Goal: Task Accomplishment & Management: Manage account settings

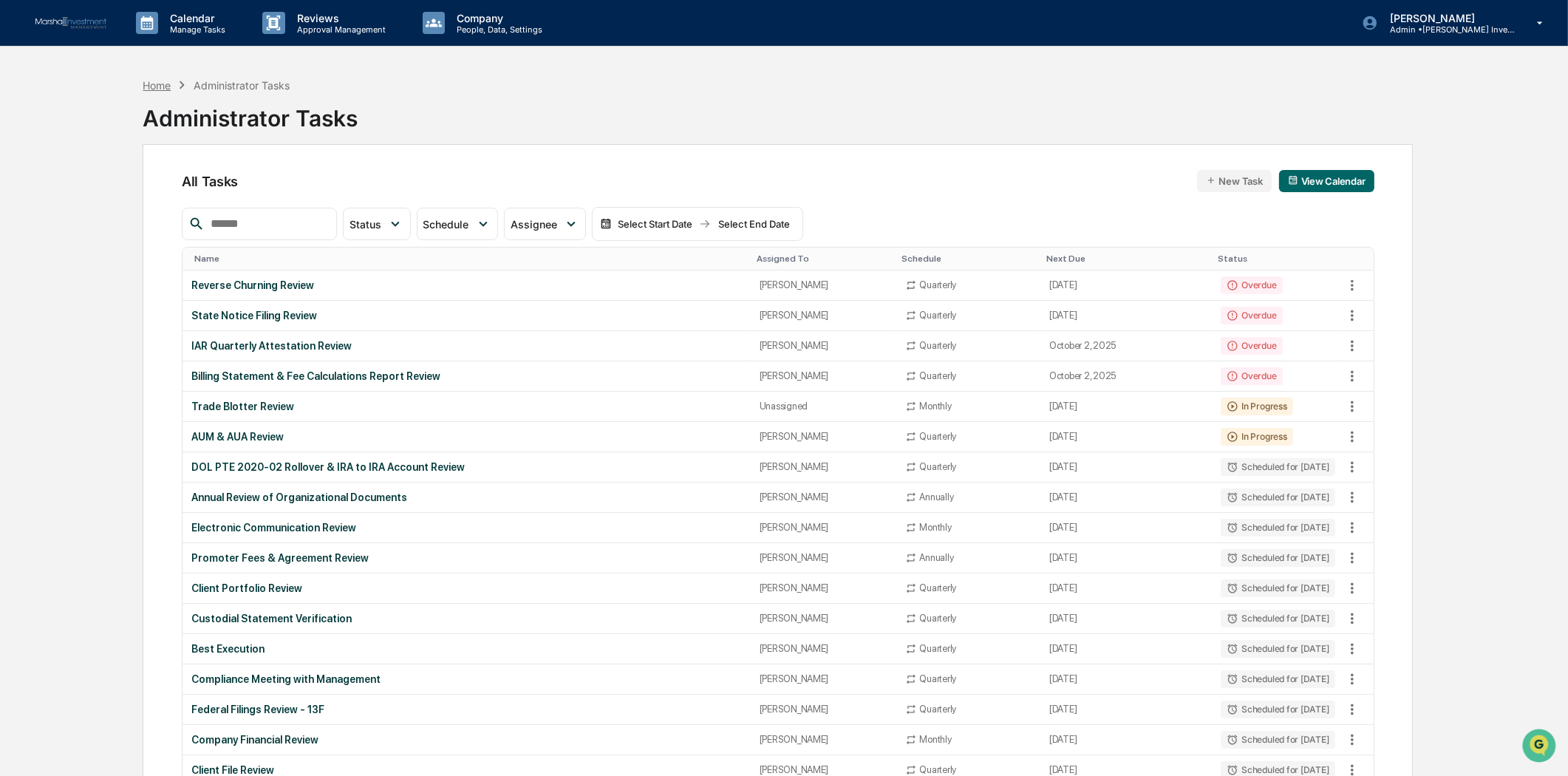
click at [159, 87] on div "Home" at bounding box center [157, 85] width 28 height 12
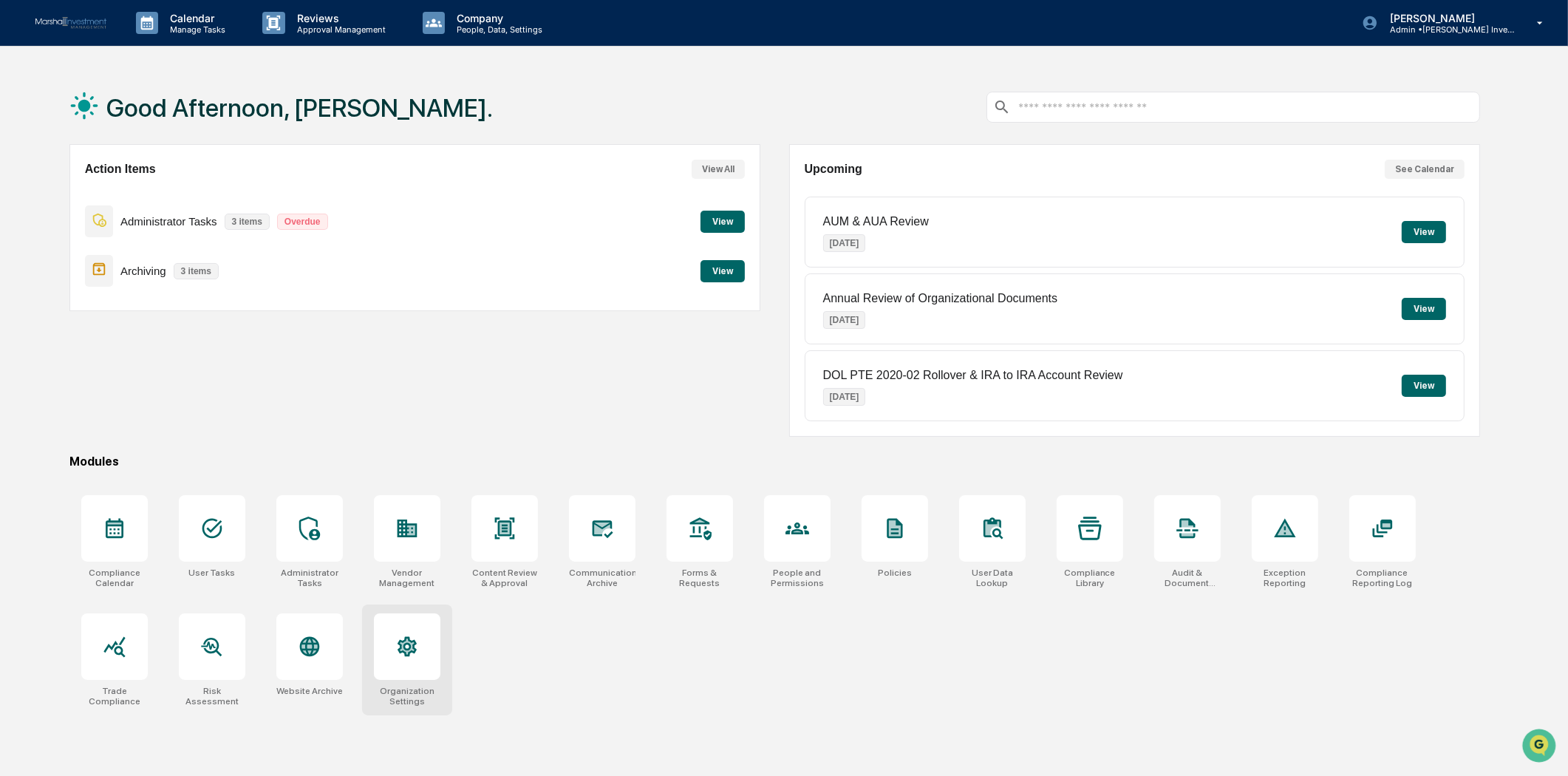
click at [413, 640] on icon at bounding box center [407, 647] width 20 height 20
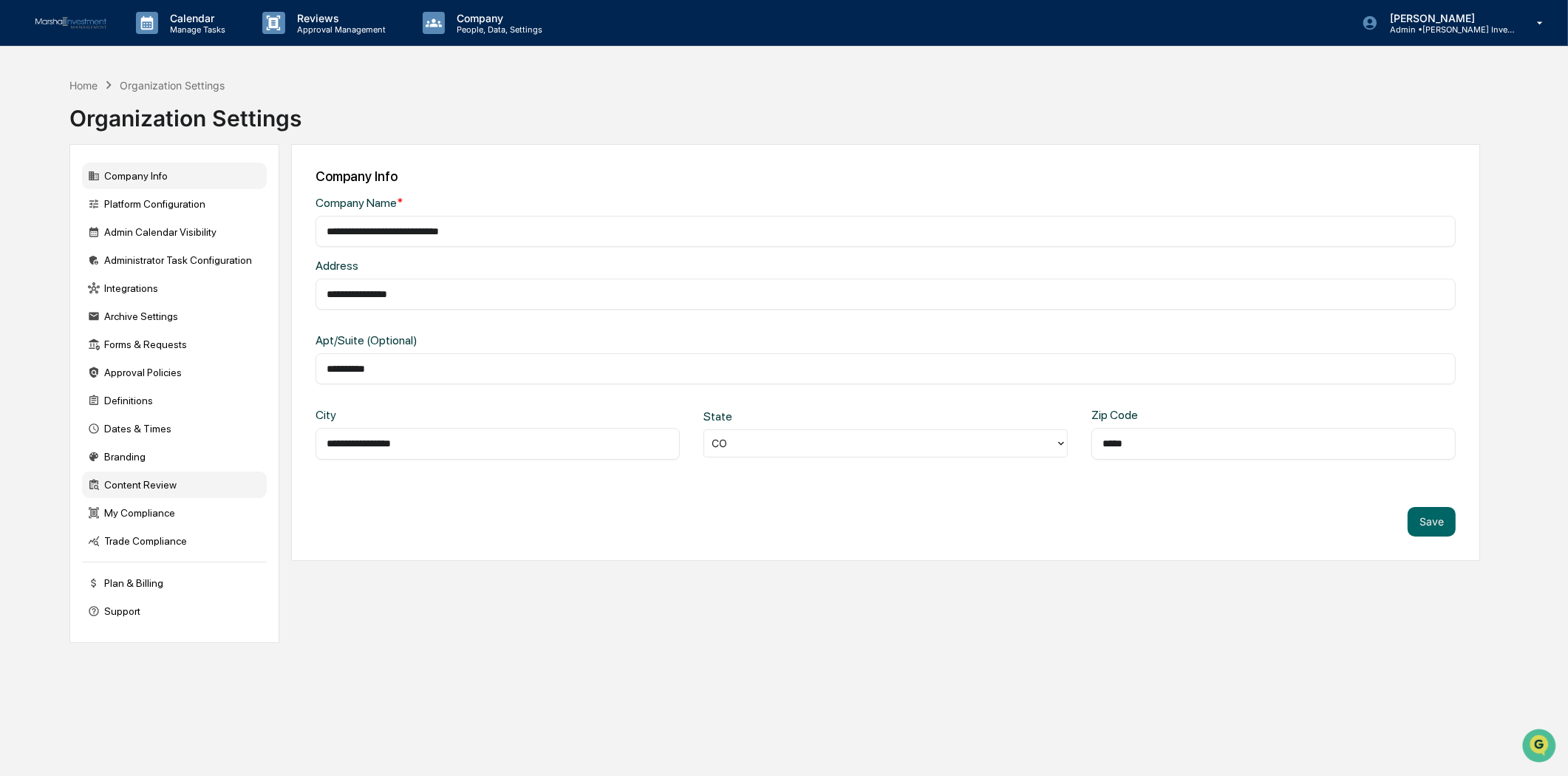
click at [170, 486] on div "Content Review" at bounding box center [174, 484] width 184 height 27
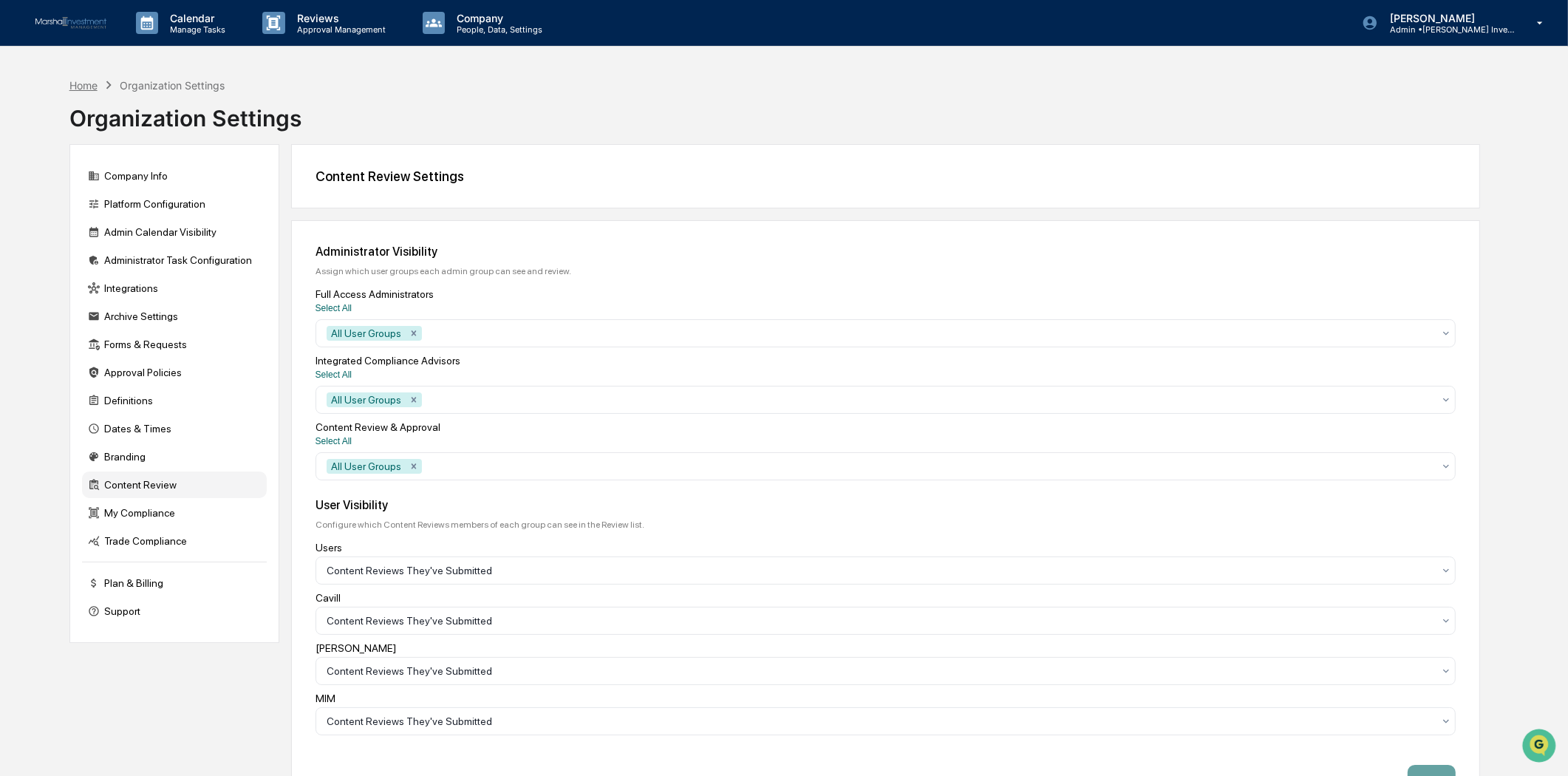
click at [89, 83] on div "Home" at bounding box center [84, 85] width 28 height 12
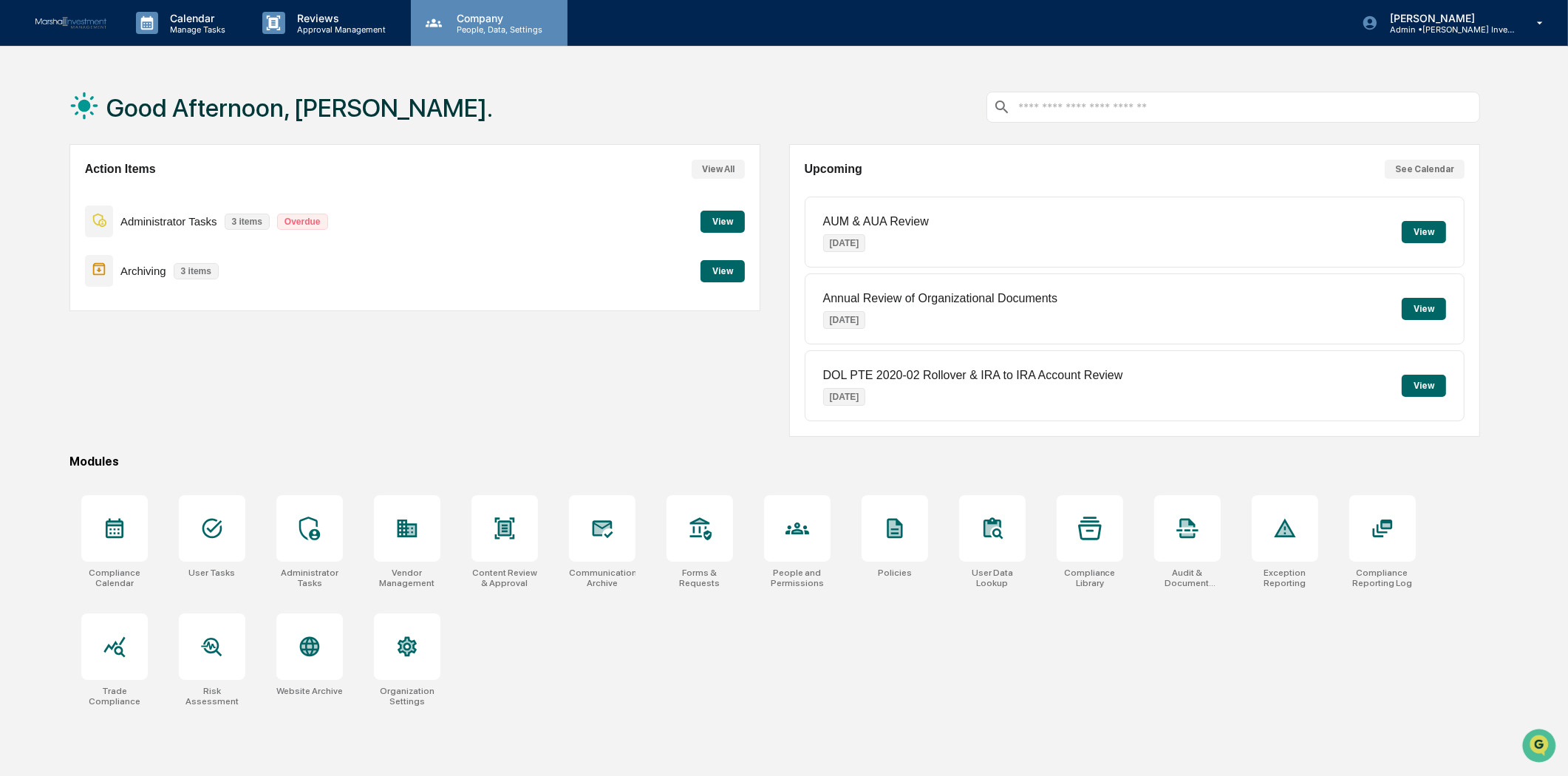
click at [471, 24] on p "People, Data, Settings" at bounding box center [497, 29] width 105 height 10
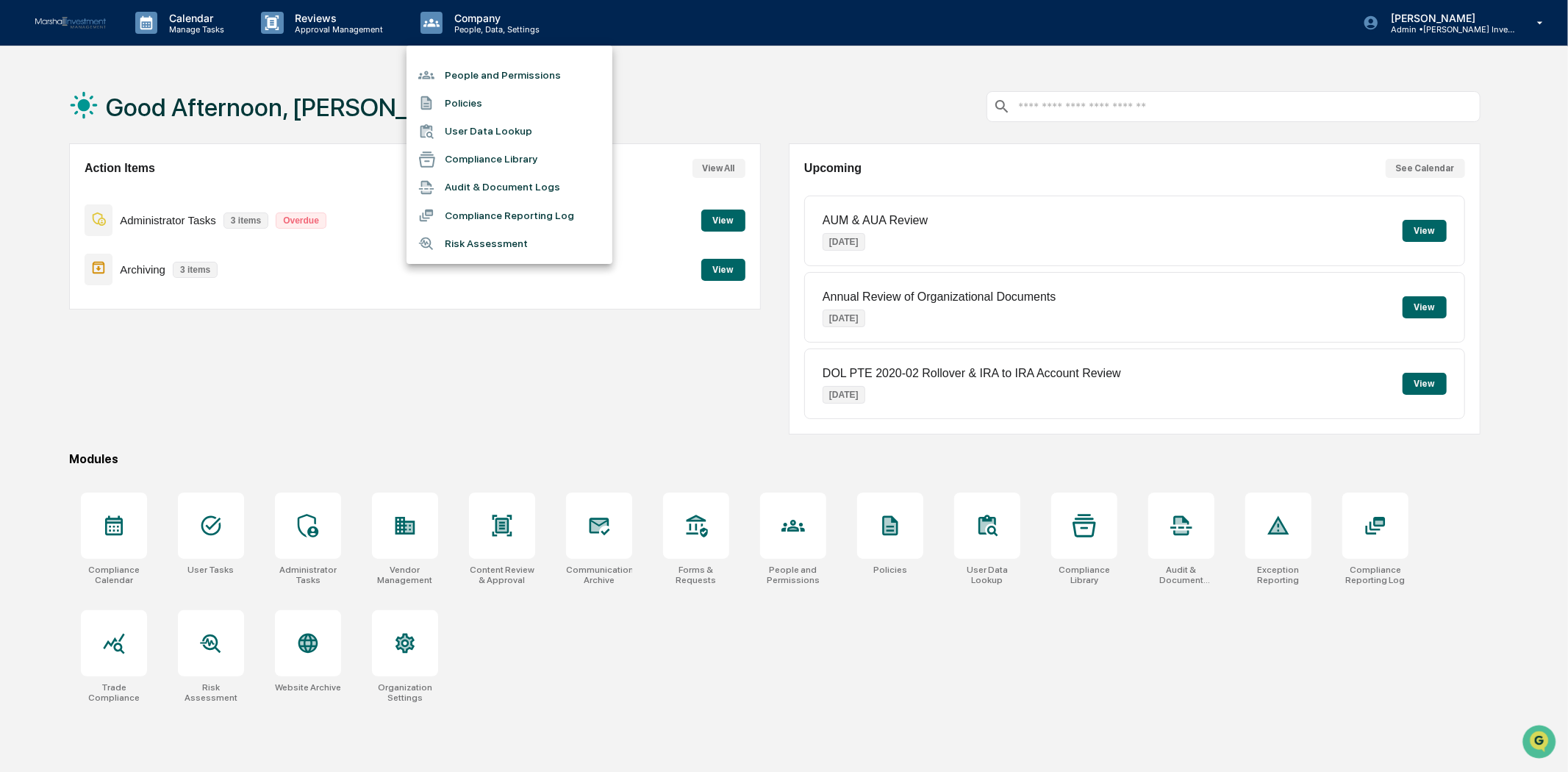
click at [496, 162] on li "Compliance Library" at bounding box center [510, 159] width 206 height 28
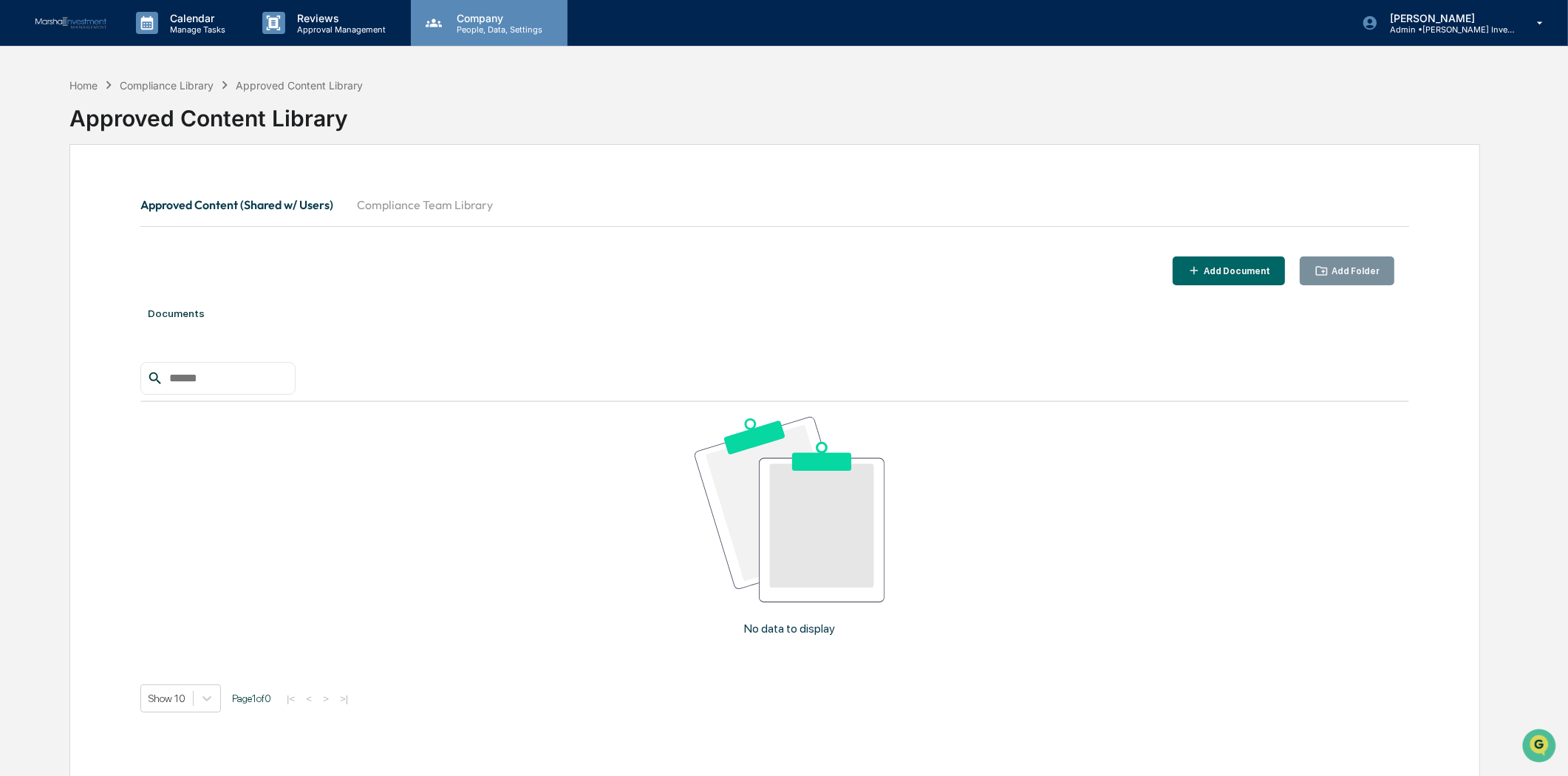
click at [466, 30] on p "People, Data, Settings" at bounding box center [497, 29] width 105 height 10
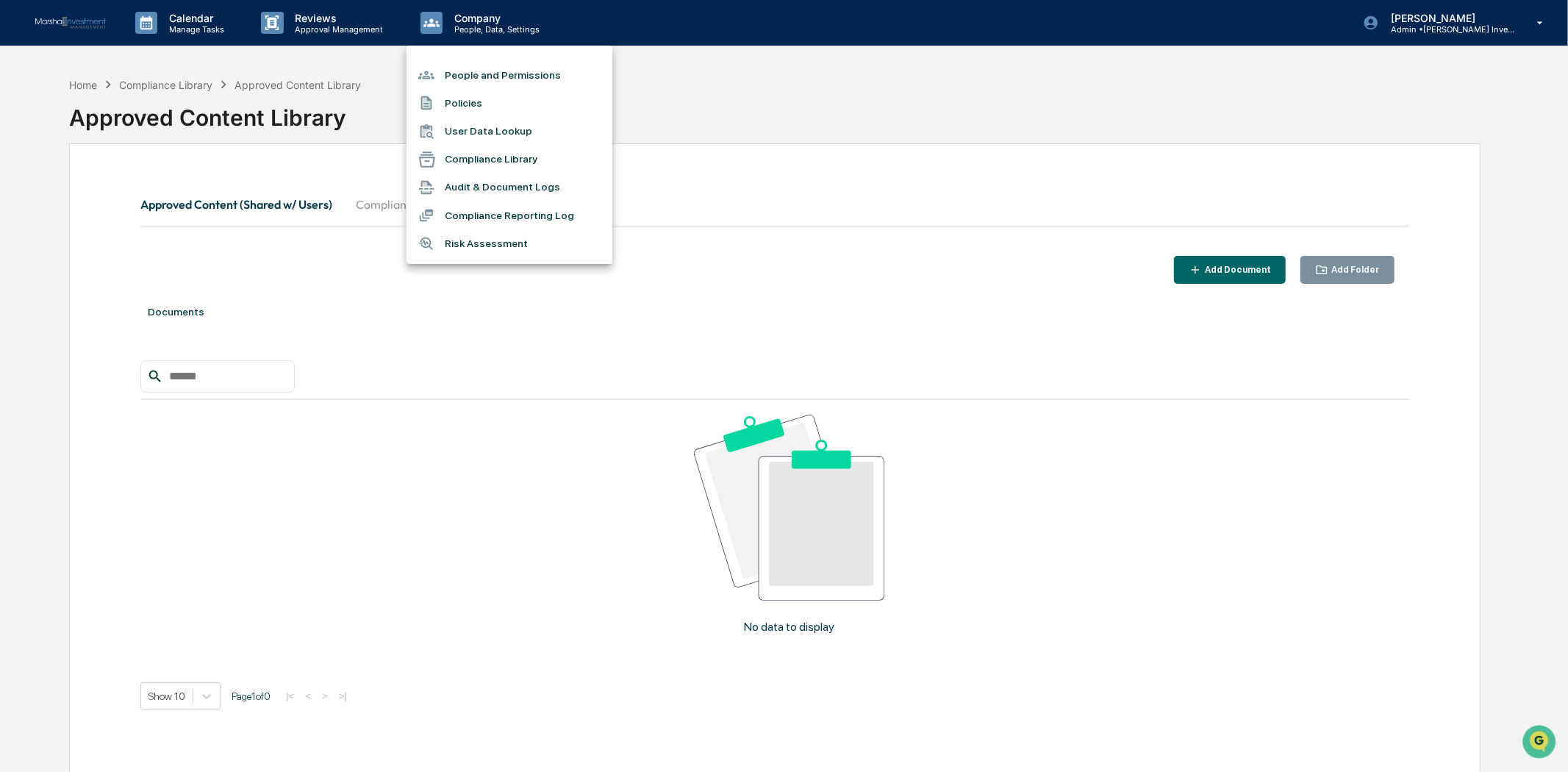
click at [478, 103] on li "Policies" at bounding box center [510, 103] width 206 height 28
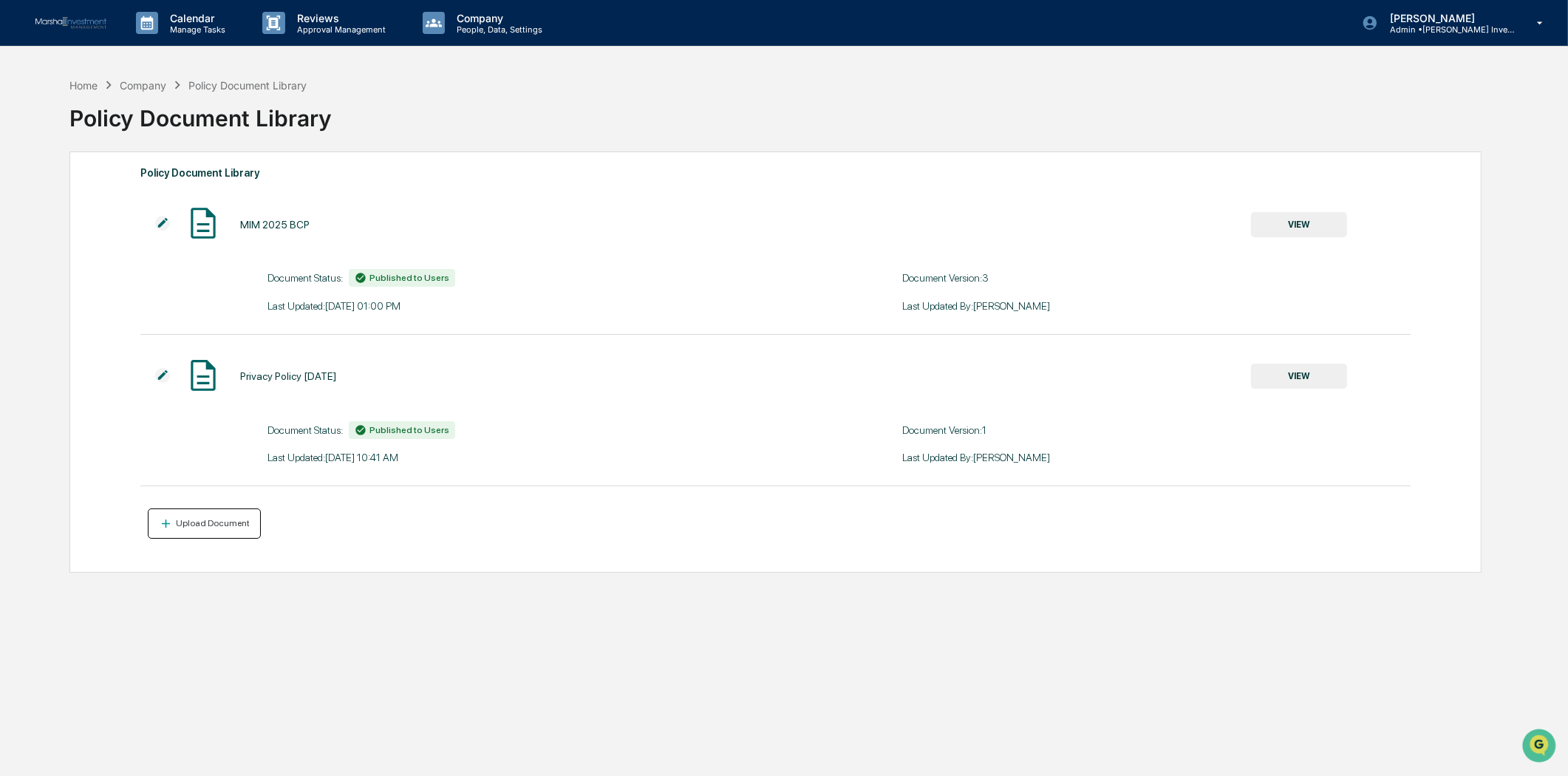
click at [197, 524] on div "Upload Document" at bounding box center [211, 523] width 76 height 10
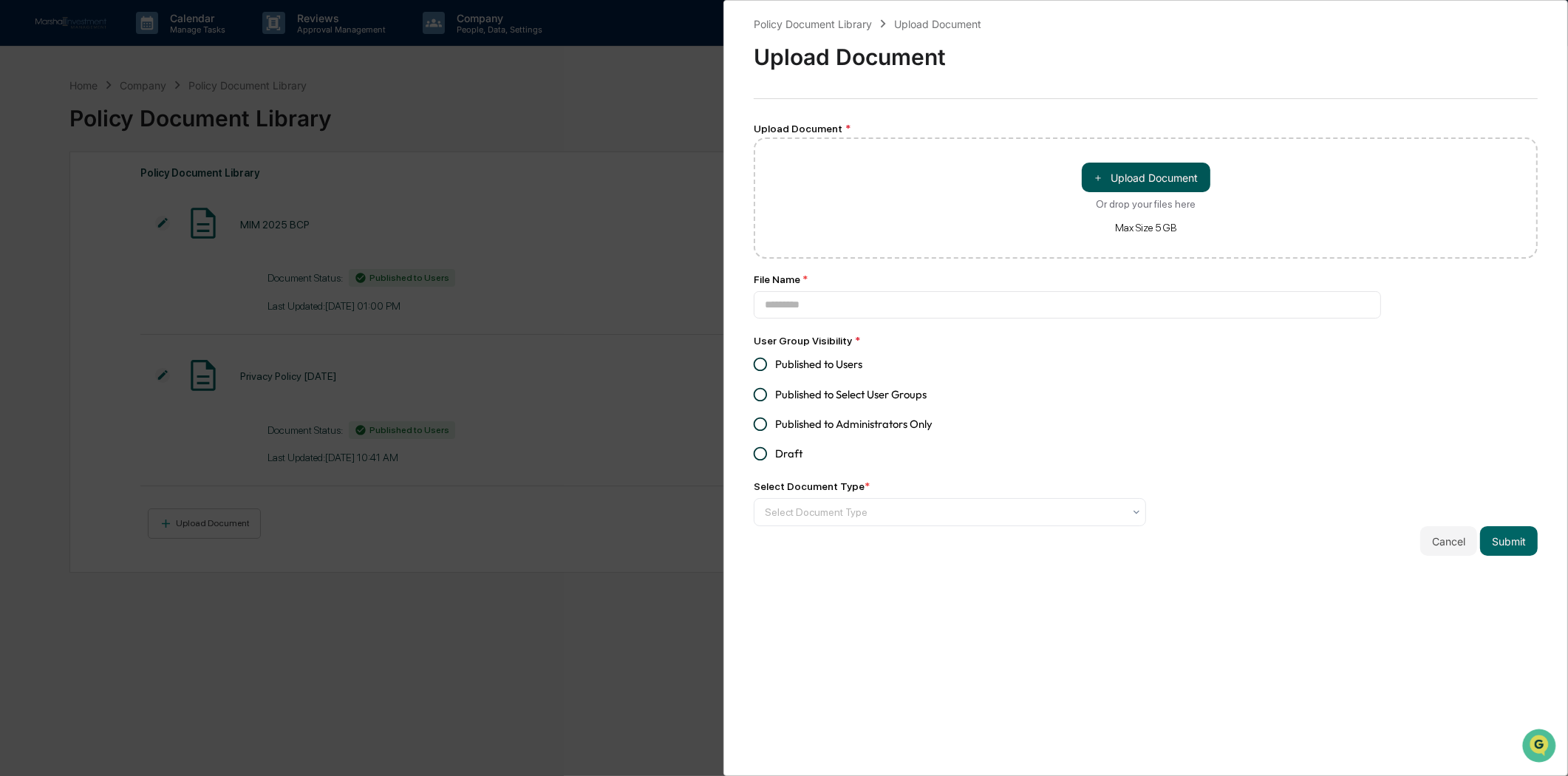
click at [1159, 179] on button "＋ Upload Document" at bounding box center [1146, 177] width 129 height 30
type input "**********"
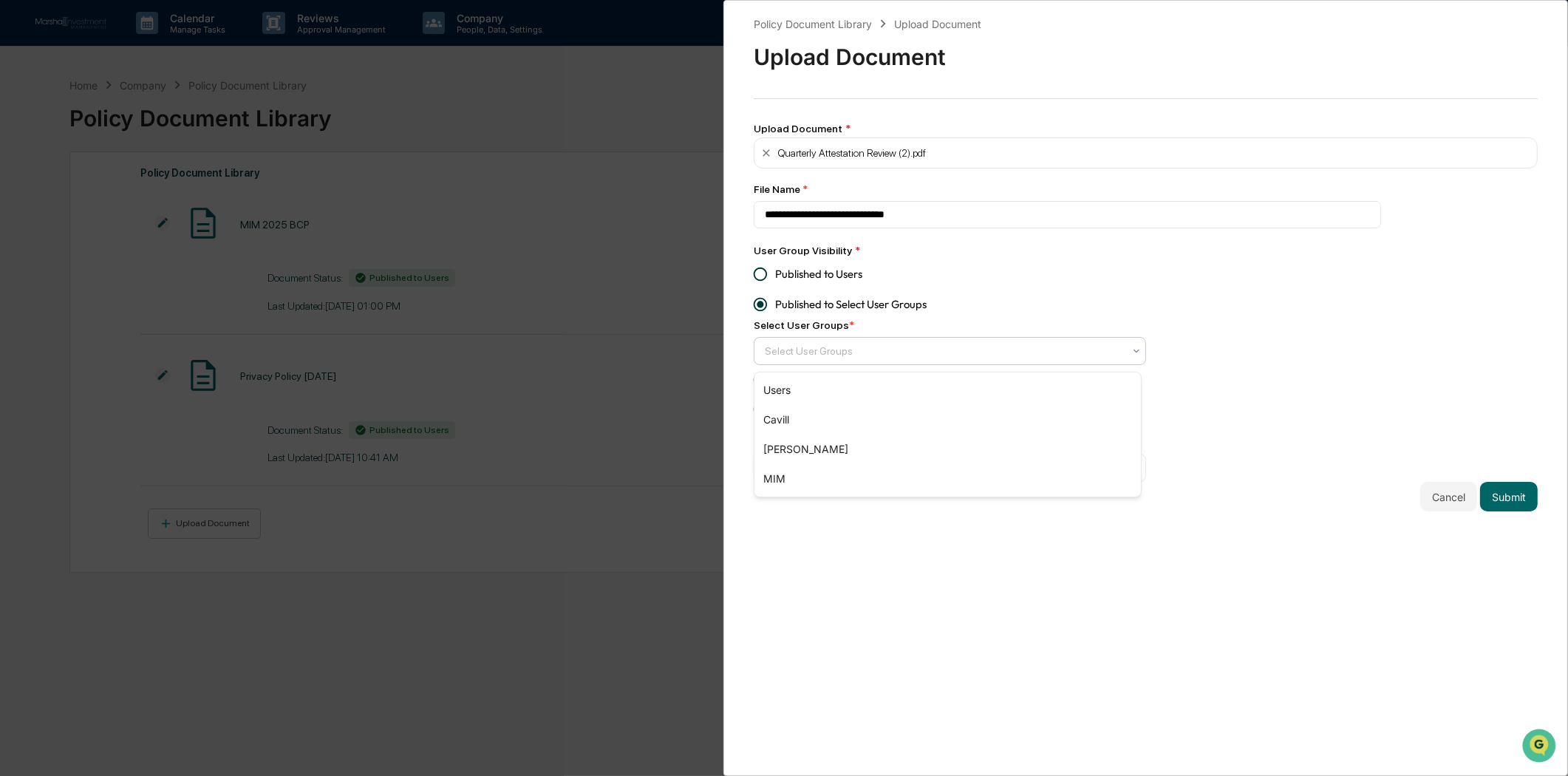
click at [1134, 353] on icon at bounding box center [1137, 351] width 6 height 4
click at [1214, 308] on div "**********" at bounding box center [1146, 264] width 784 height 496
click at [1136, 480] on div at bounding box center [1136, 467] width 12 height 23
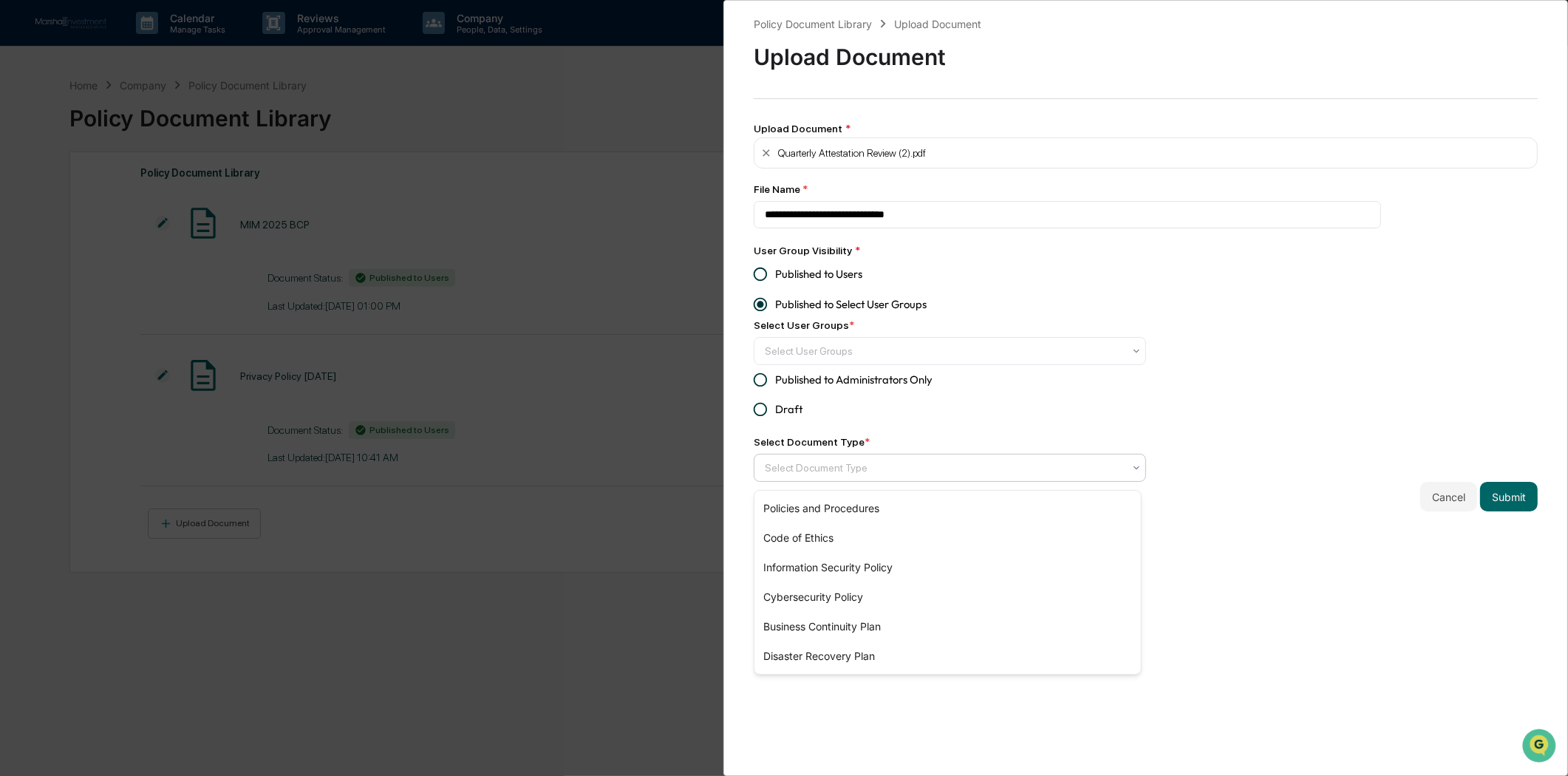
click at [1254, 445] on div "**********" at bounding box center [1146, 264] width 784 height 496
click at [1130, 350] on icon at bounding box center [1136, 350] width 12 height 12
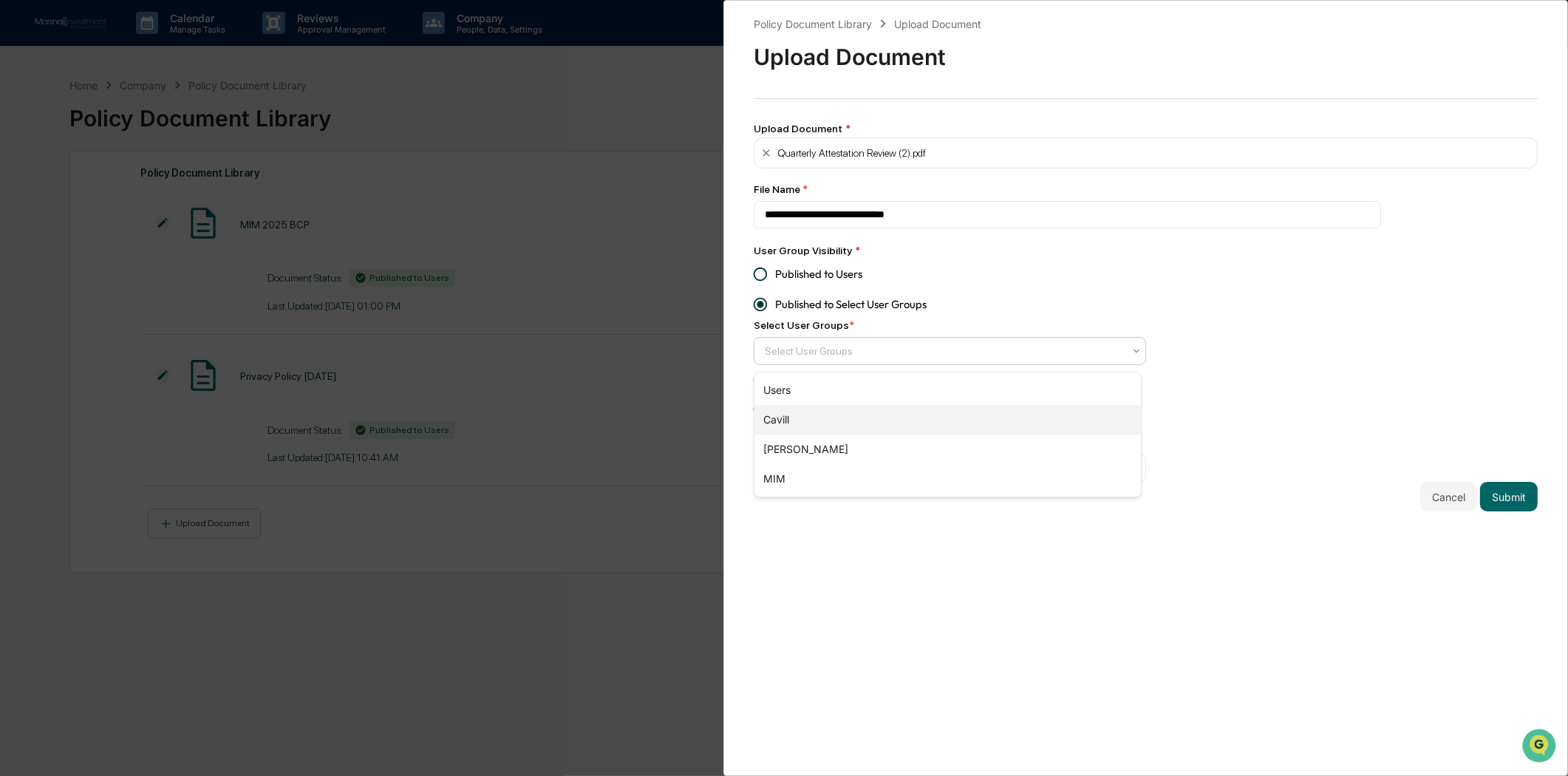
click at [962, 422] on div "Cavill" at bounding box center [948, 420] width 387 height 30
click at [807, 426] on div "Kirsch" at bounding box center [948, 420] width 387 height 30
click at [798, 424] on div "MIM" at bounding box center [948, 420] width 387 height 30
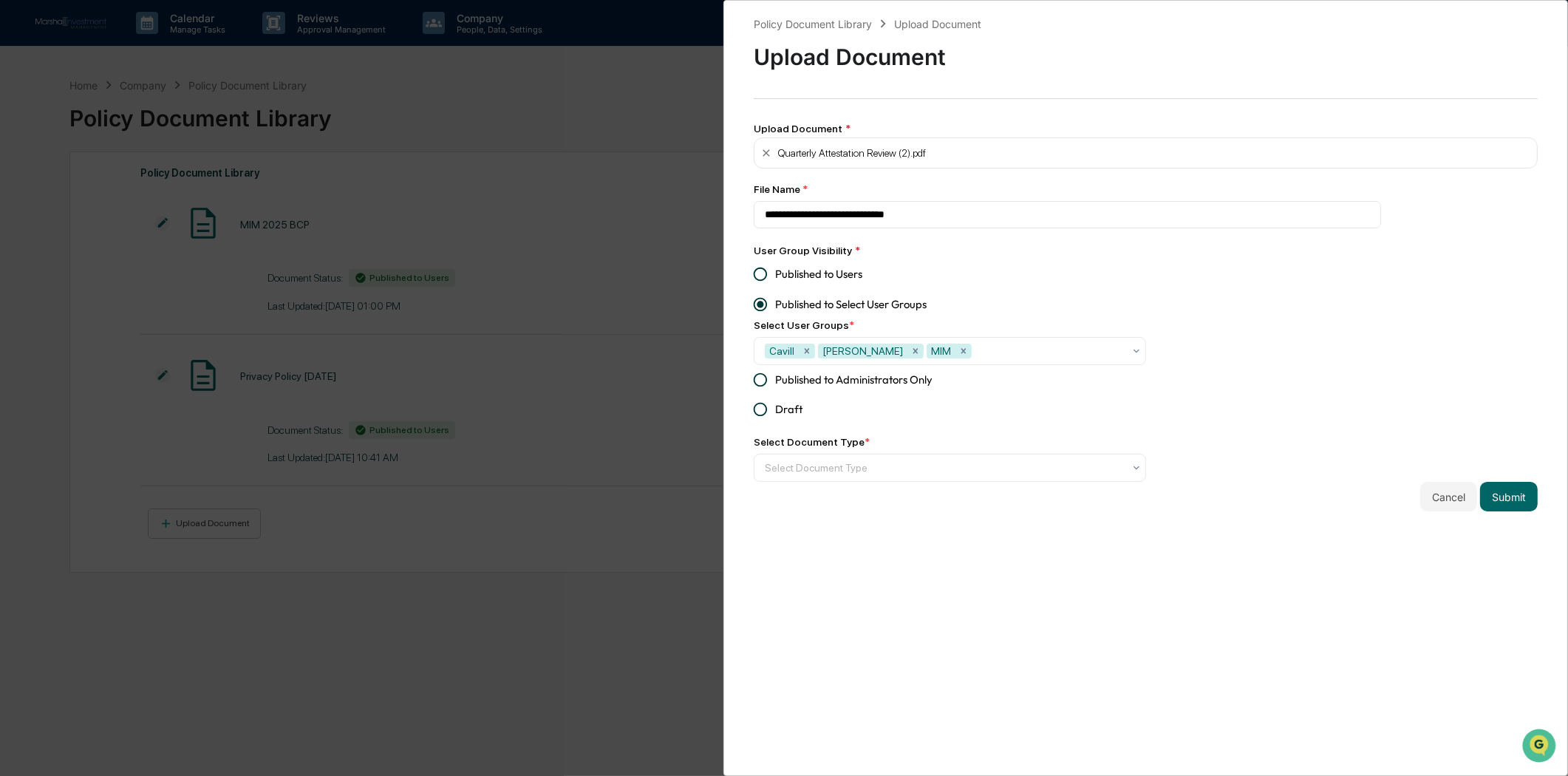
click at [1365, 359] on div "**********" at bounding box center [1146, 264] width 784 height 496
click at [1130, 473] on icon at bounding box center [1136, 468] width 12 height 12
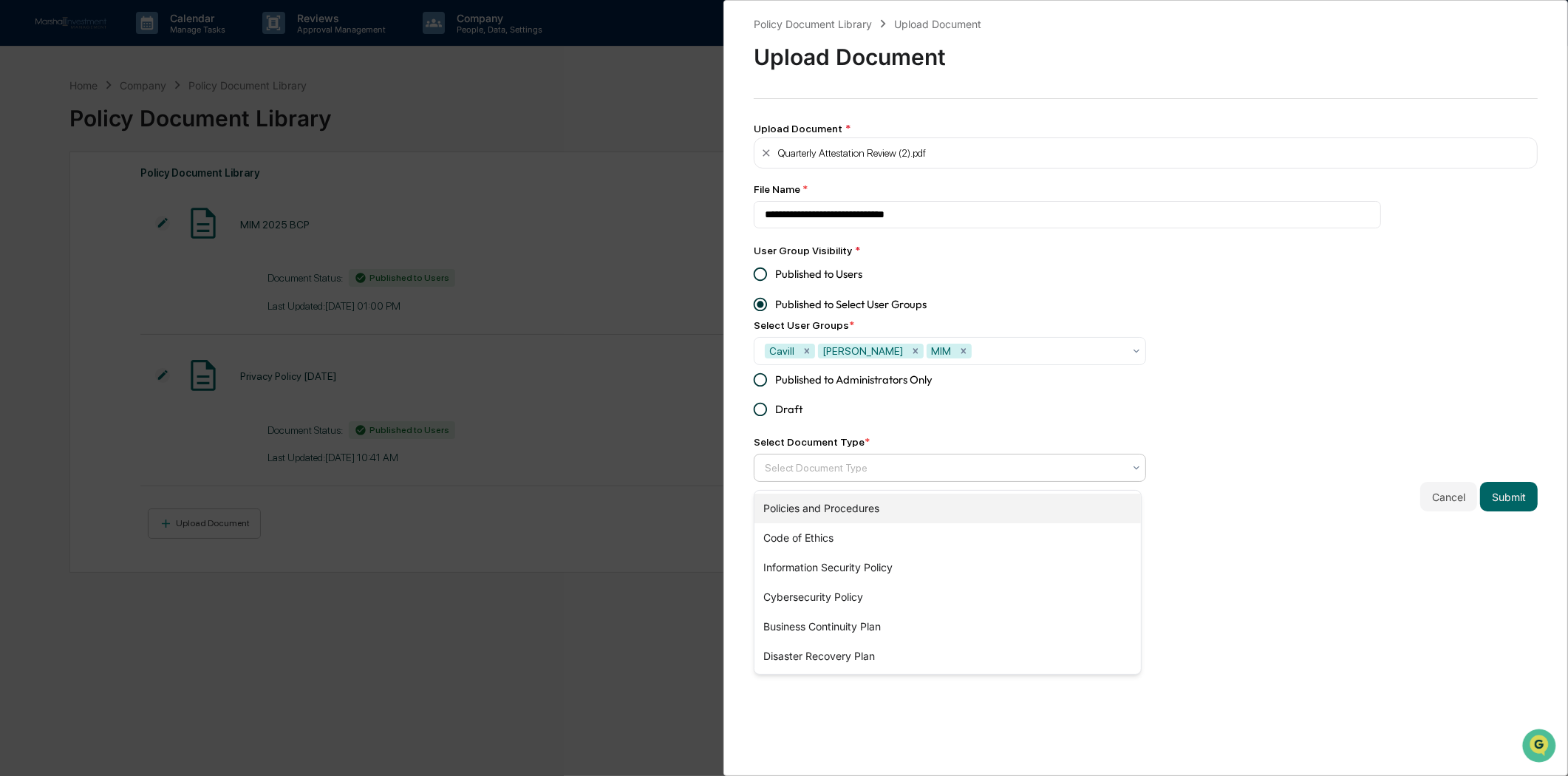
click at [1101, 510] on div "Policies and Procedures" at bounding box center [948, 509] width 387 height 30
click at [1330, 529] on div "**********" at bounding box center [1145, 388] width 845 height 776
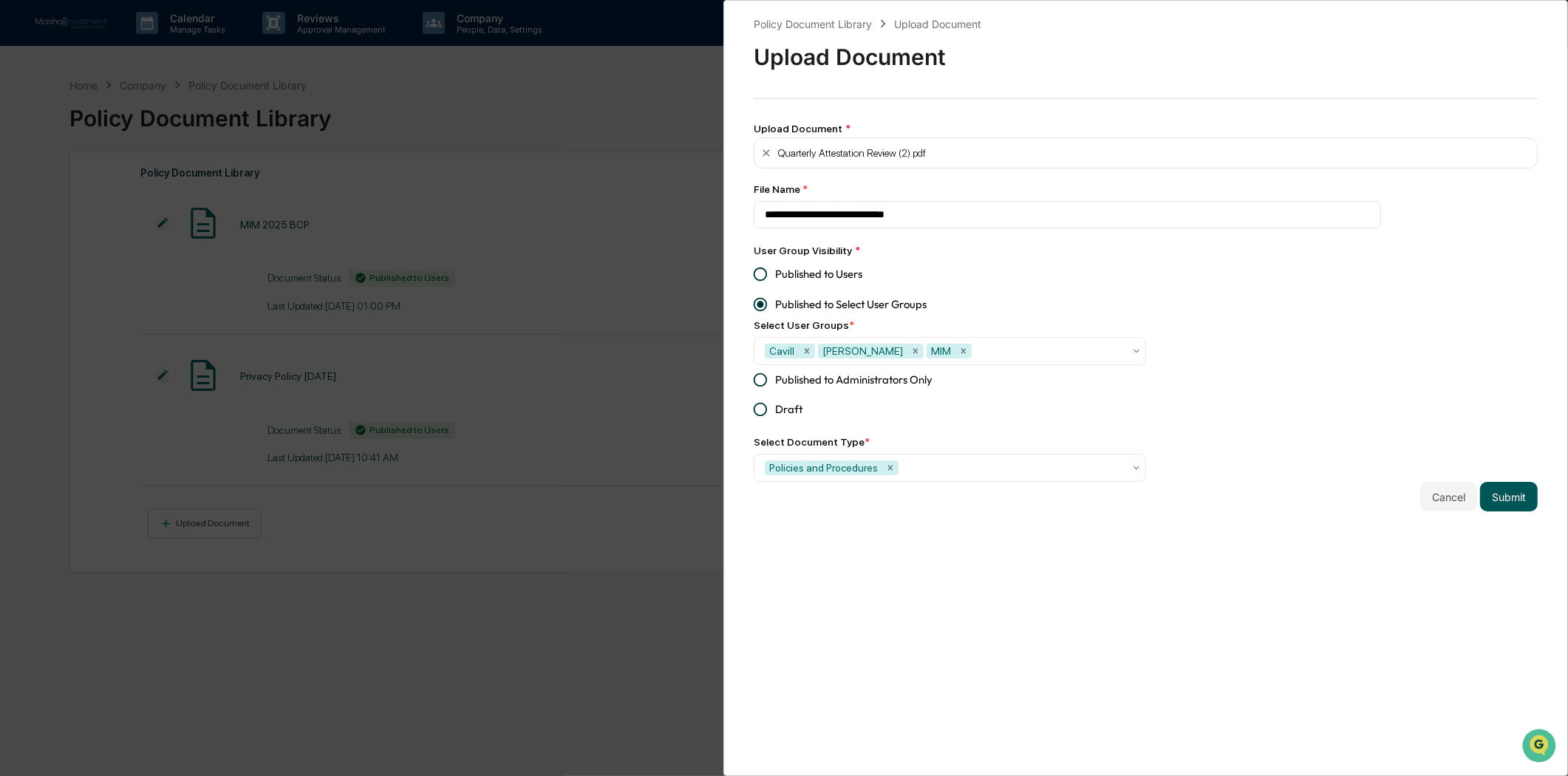
click at [1516, 503] on button "Submit" at bounding box center [1509, 497] width 58 height 30
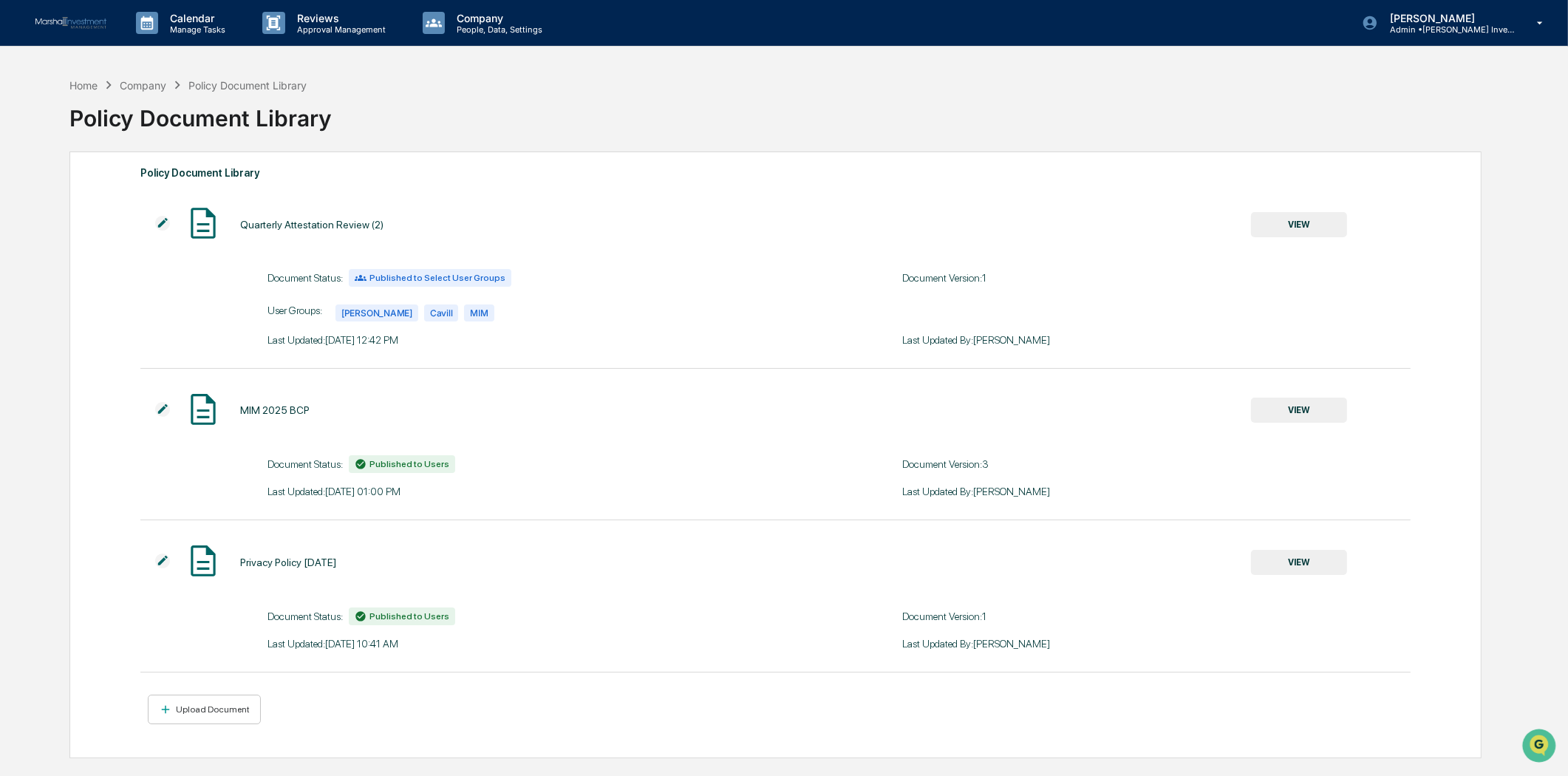
click at [164, 225] on img at bounding box center [163, 224] width 15 height 15
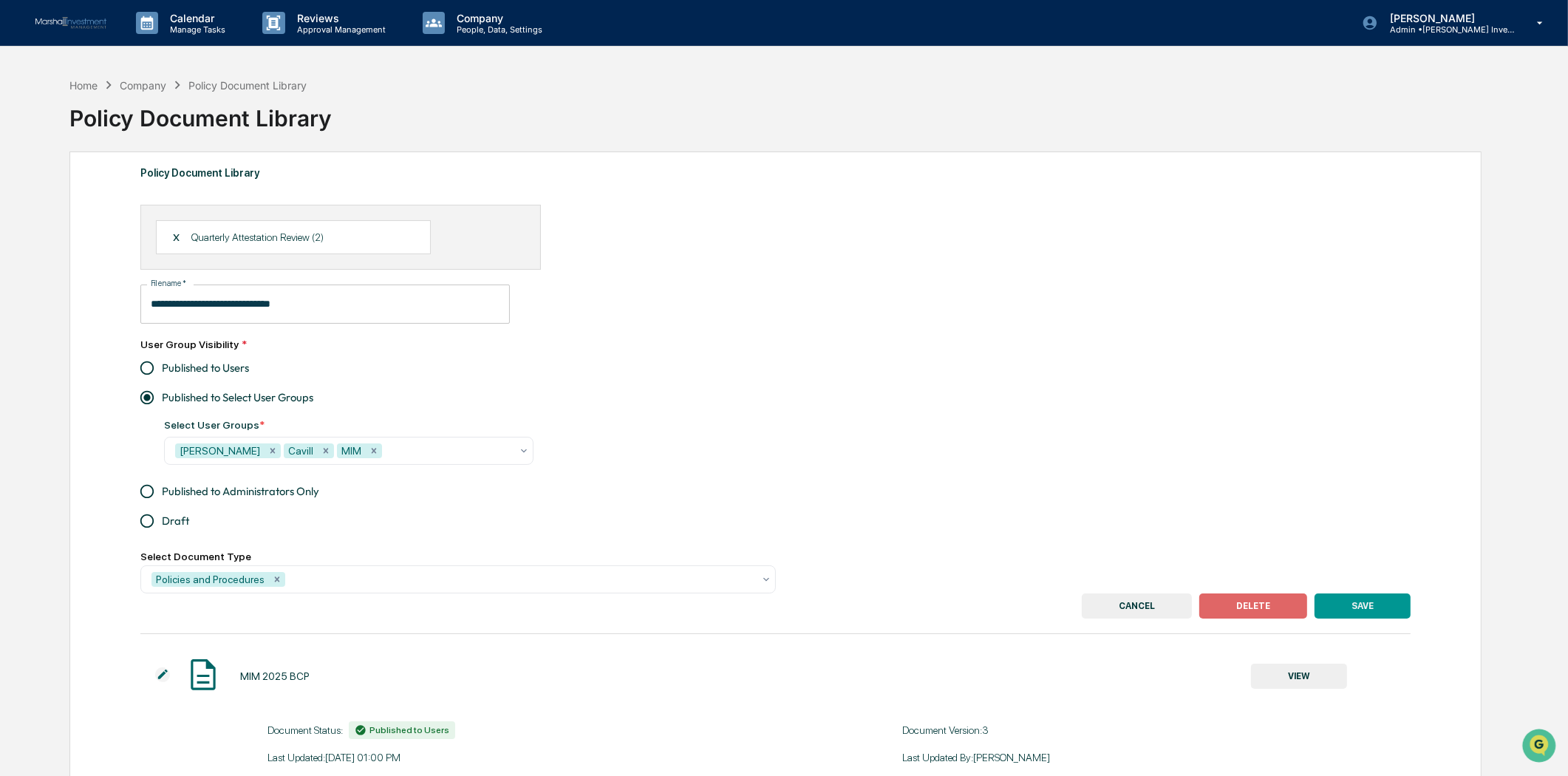
click at [720, 310] on div "**********" at bounding box center [648, 304] width 1016 height 39
click at [202, 15] on p "Calendar" at bounding box center [196, 18] width 75 height 12
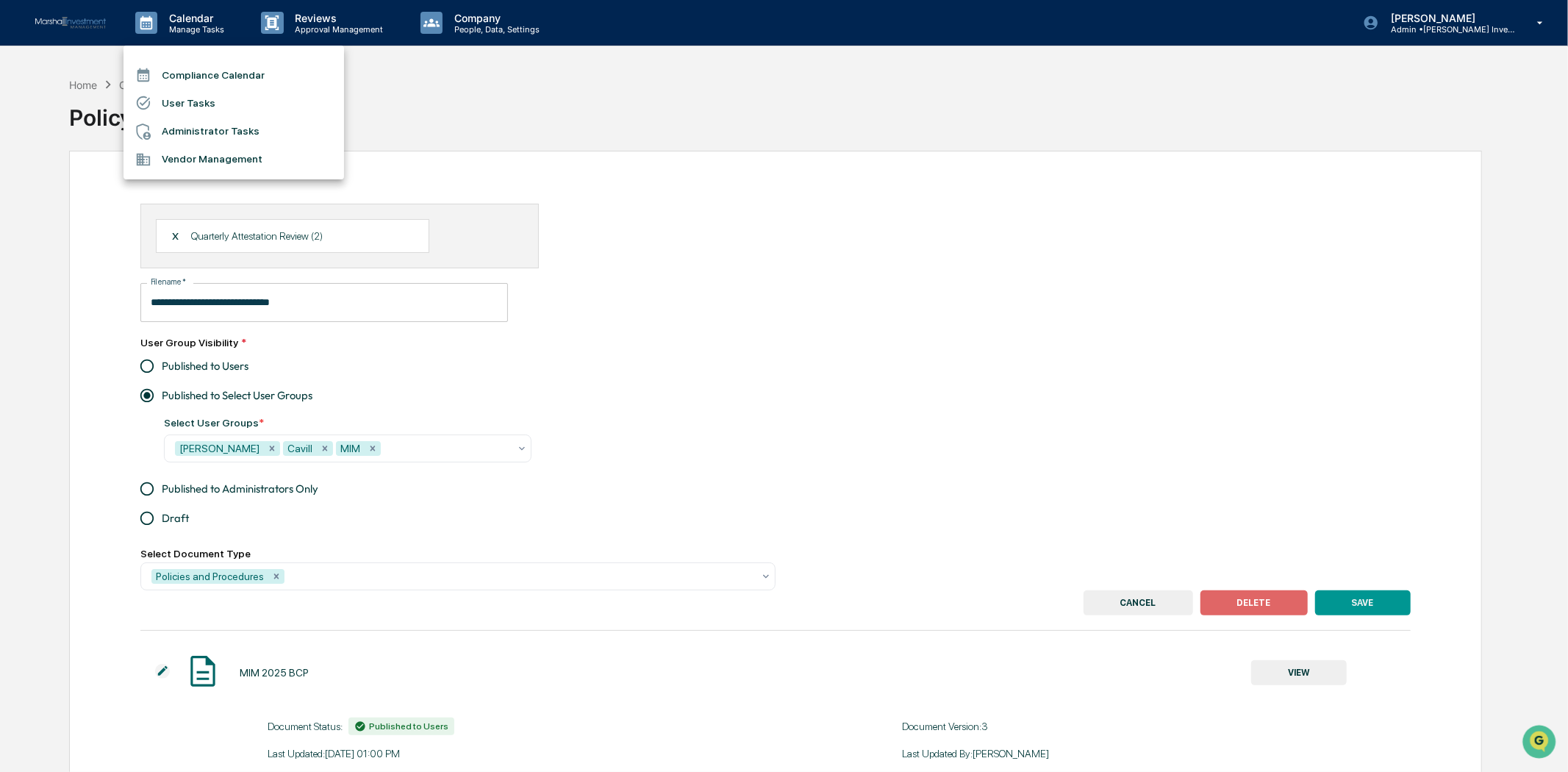
click at [180, 97] on li "User Tasks" at bounding box center [234, 103] width 221 height 28
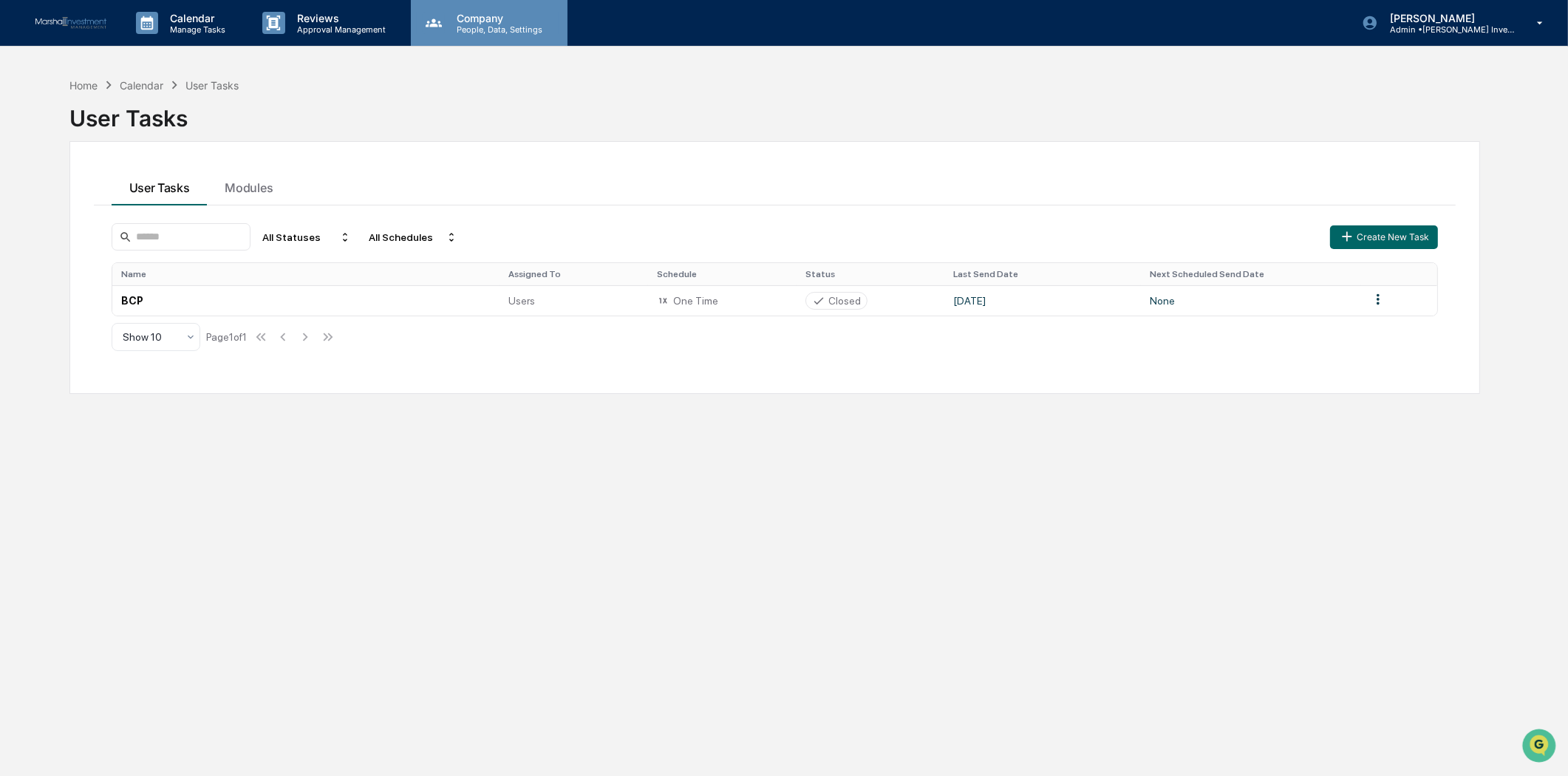
click at [491, 26] on p "People, Data, Settings" at bounding box center [497, 29] width 105 height 10
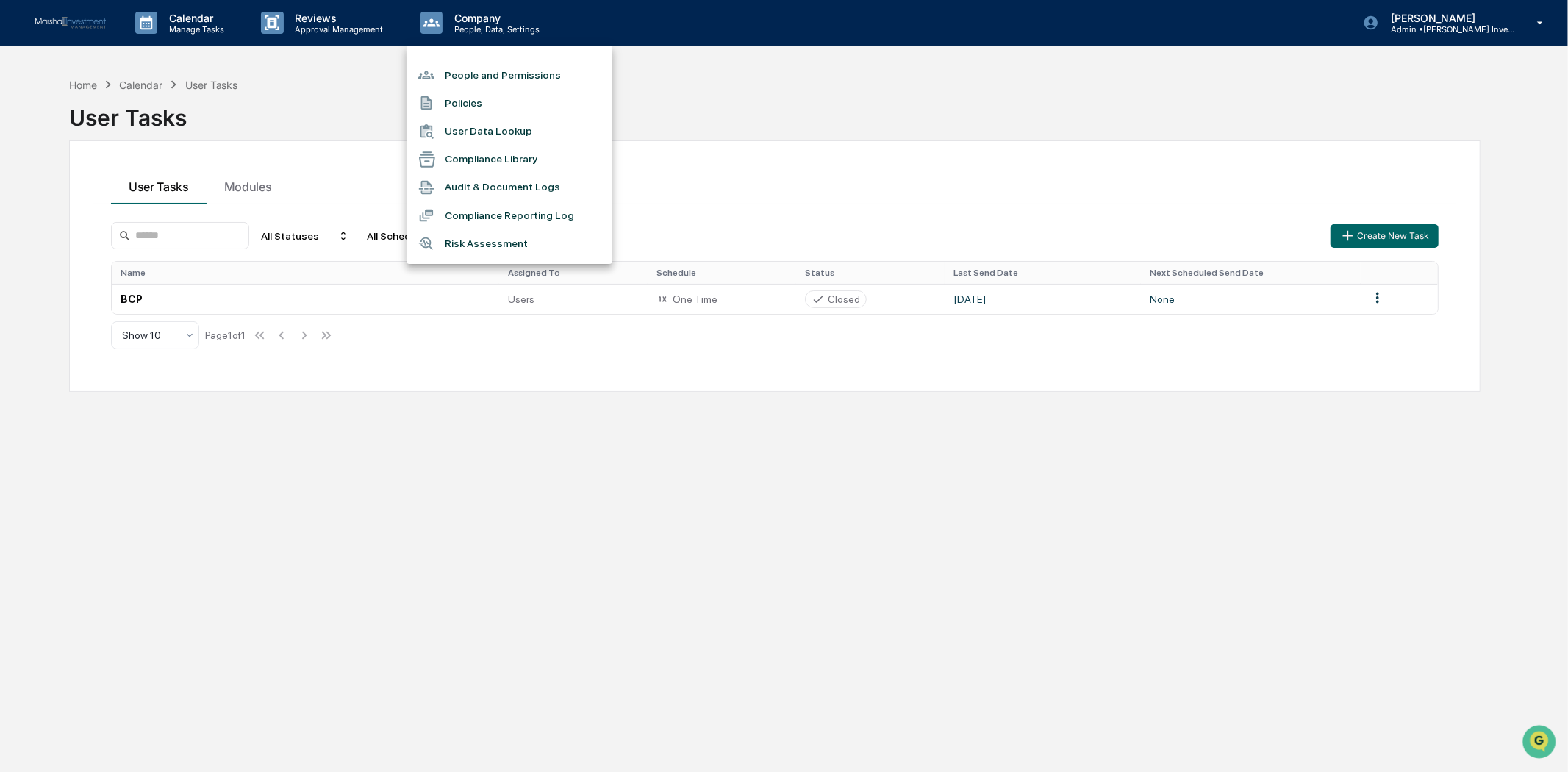
click at [643, 90] on div at bounding box center [784, 386] width 1568 height 772
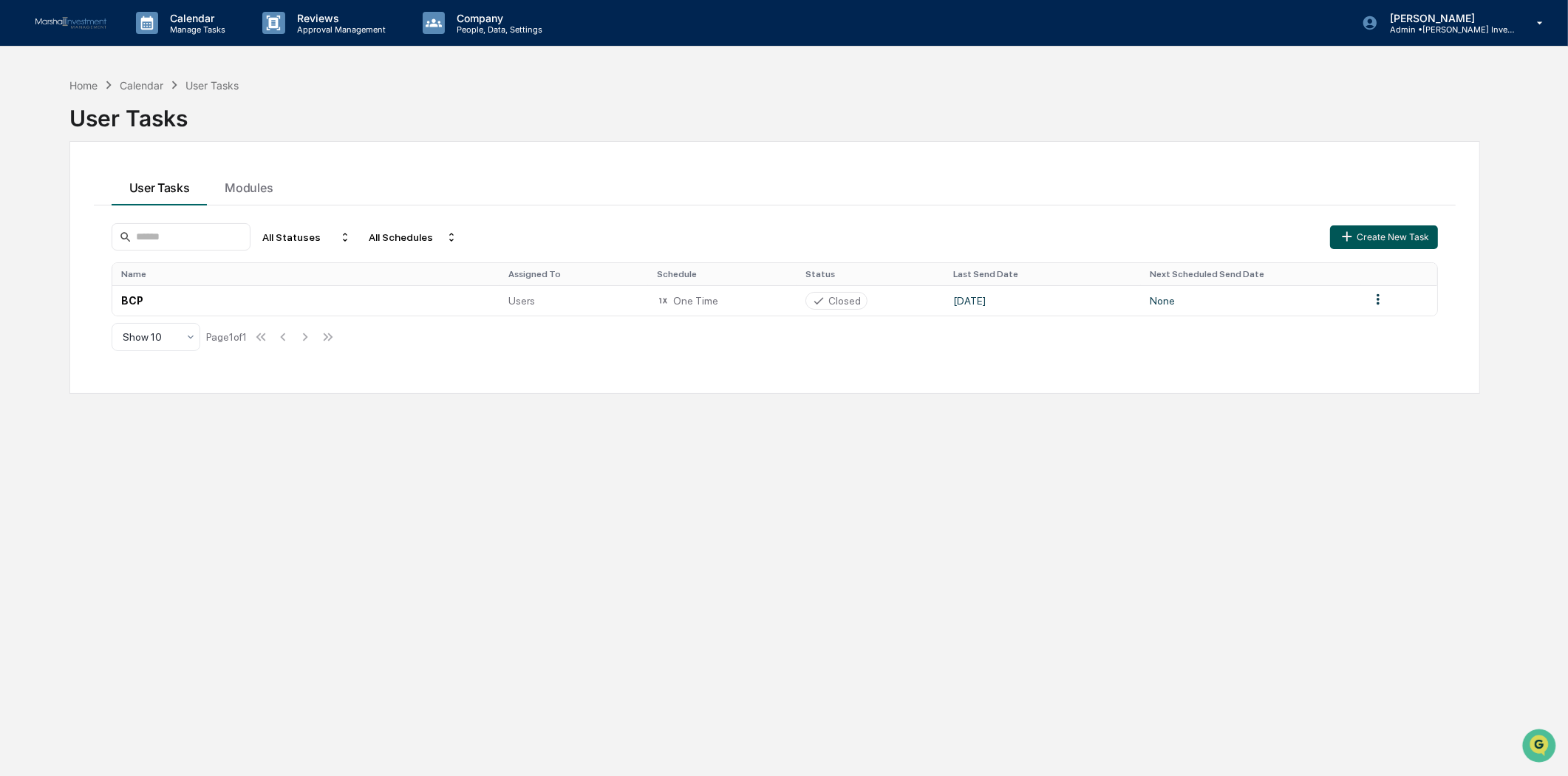
click at [1390, 238] on button "Create New Task" at bounding box center [1384, 237] width 108 height 23
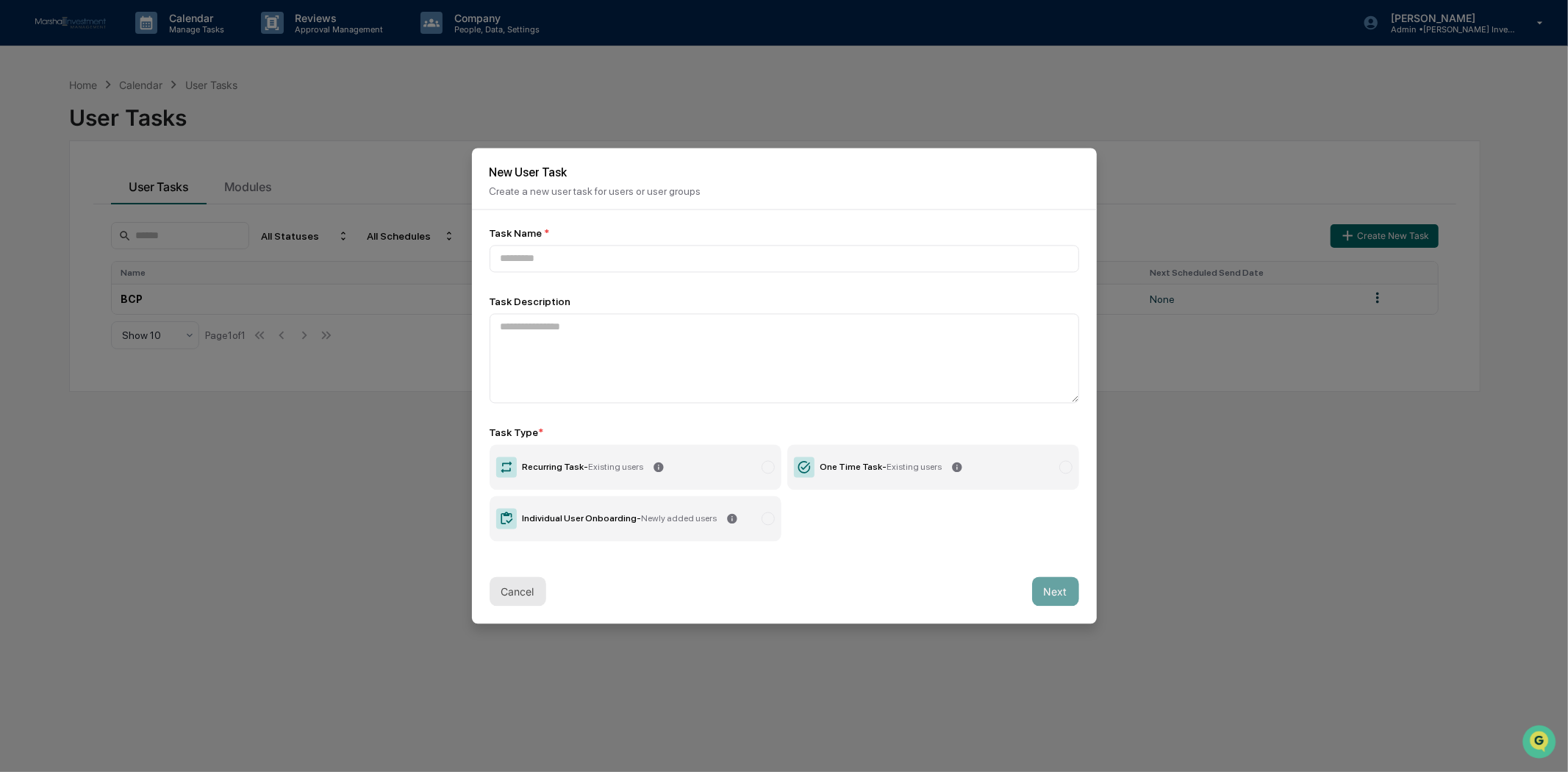
click at [532, 581] on button "Cancel" at bounding box center [517, 592] width 57 height 30
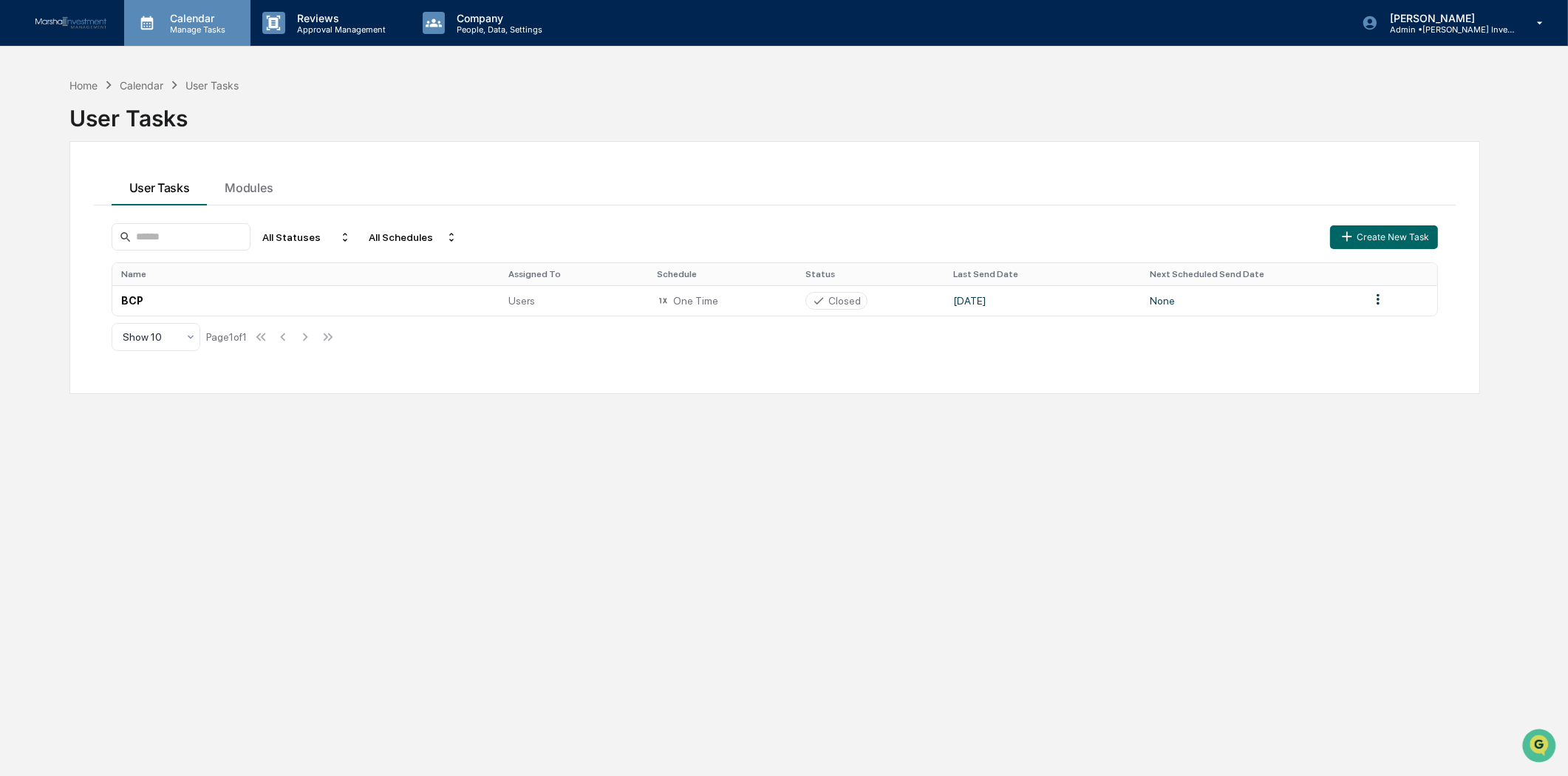
click at [186, 31] on p "Manage Tasks" at bounding box center [196, 29] width 75 height 10
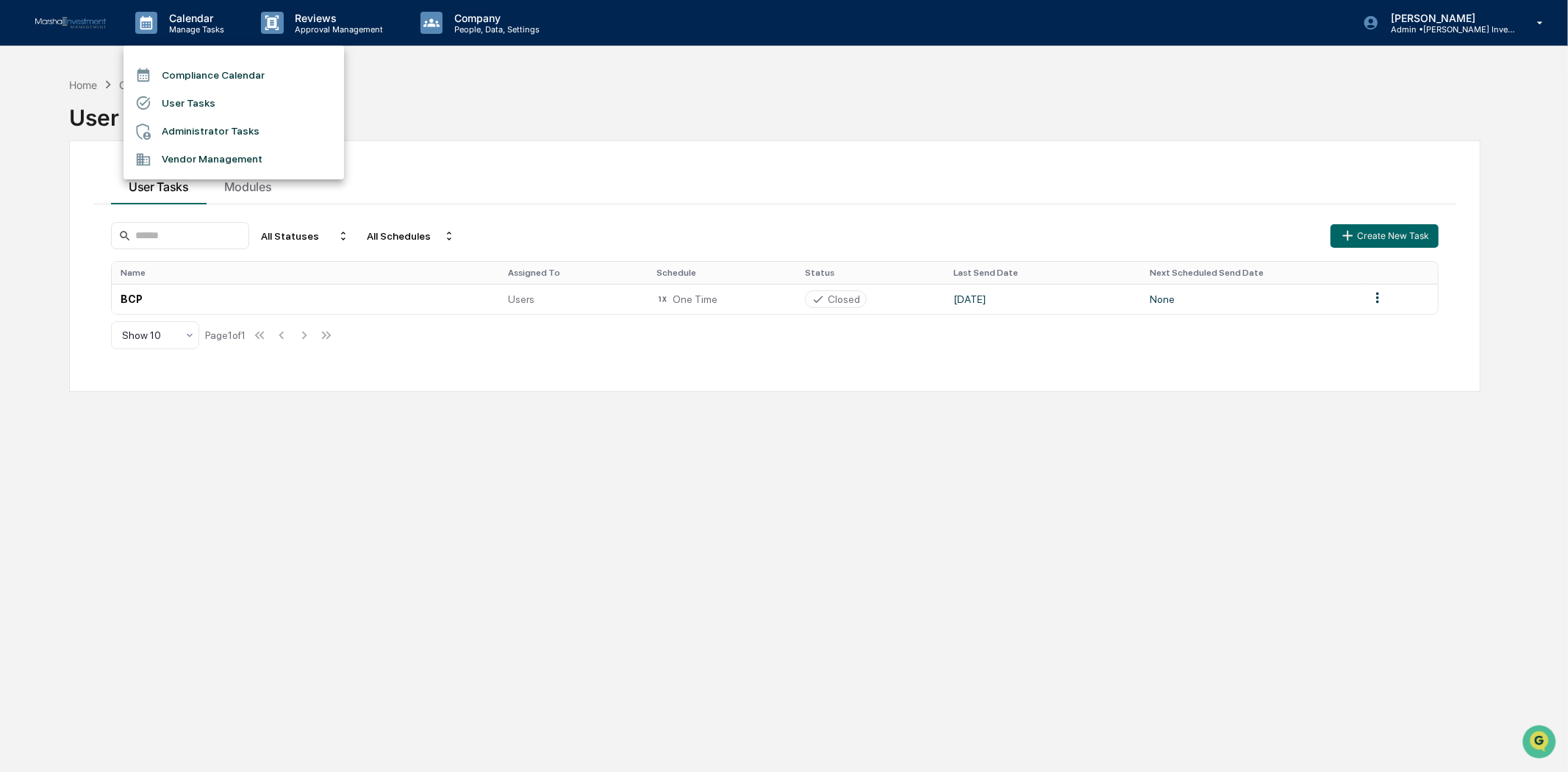
click at [190, 69] on li "Compliance Calendar" at bounding box center [234, 75] width 221 height 28
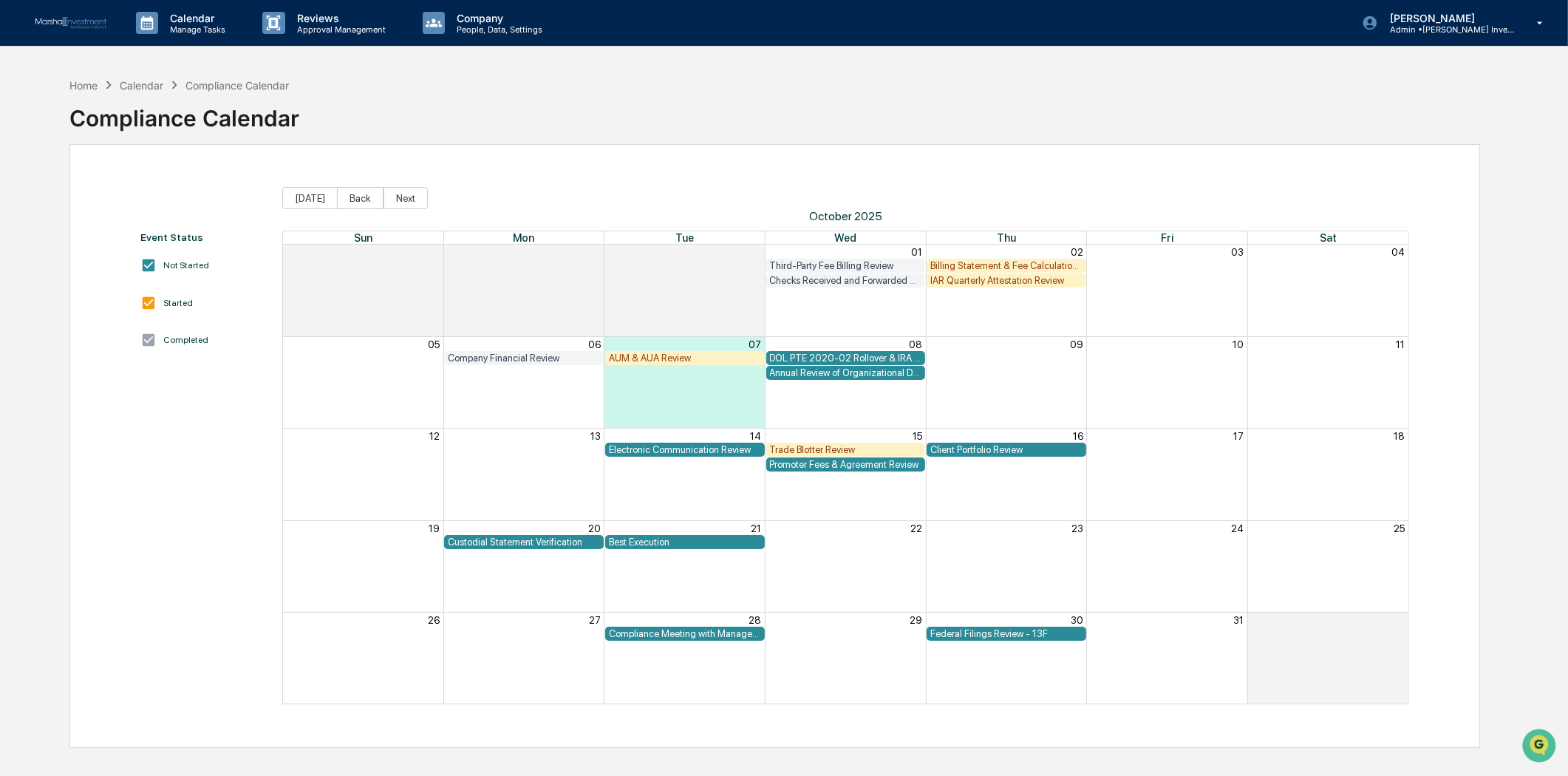
click at [1002, 282] on div "IAR Quarterly Attestation Review" at bounding box center [1006, 280] width 152 height 11
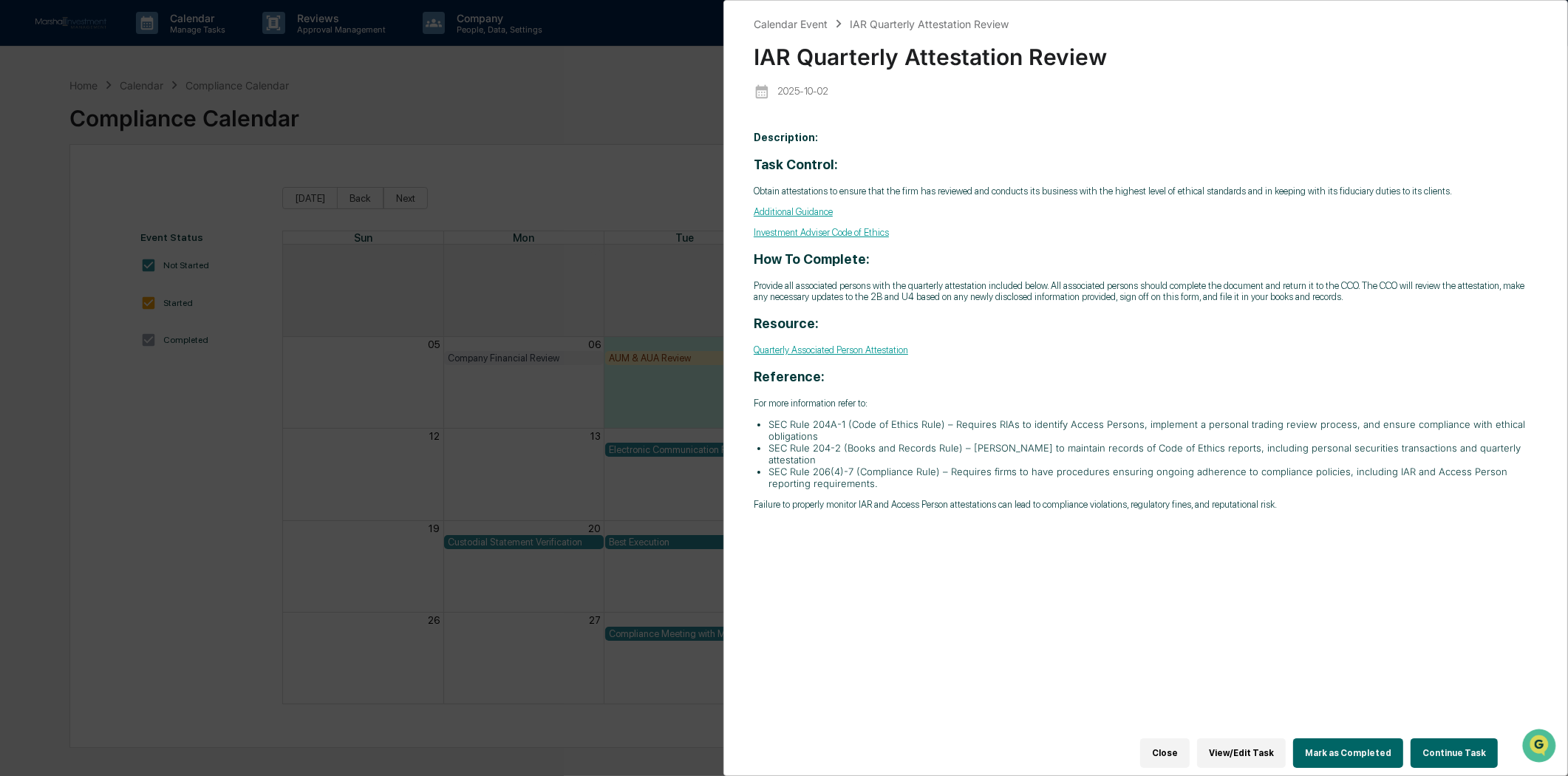
click at [1452, 743] on button "Continue Task" at bounding box center [1454, 753] width 88 height 30
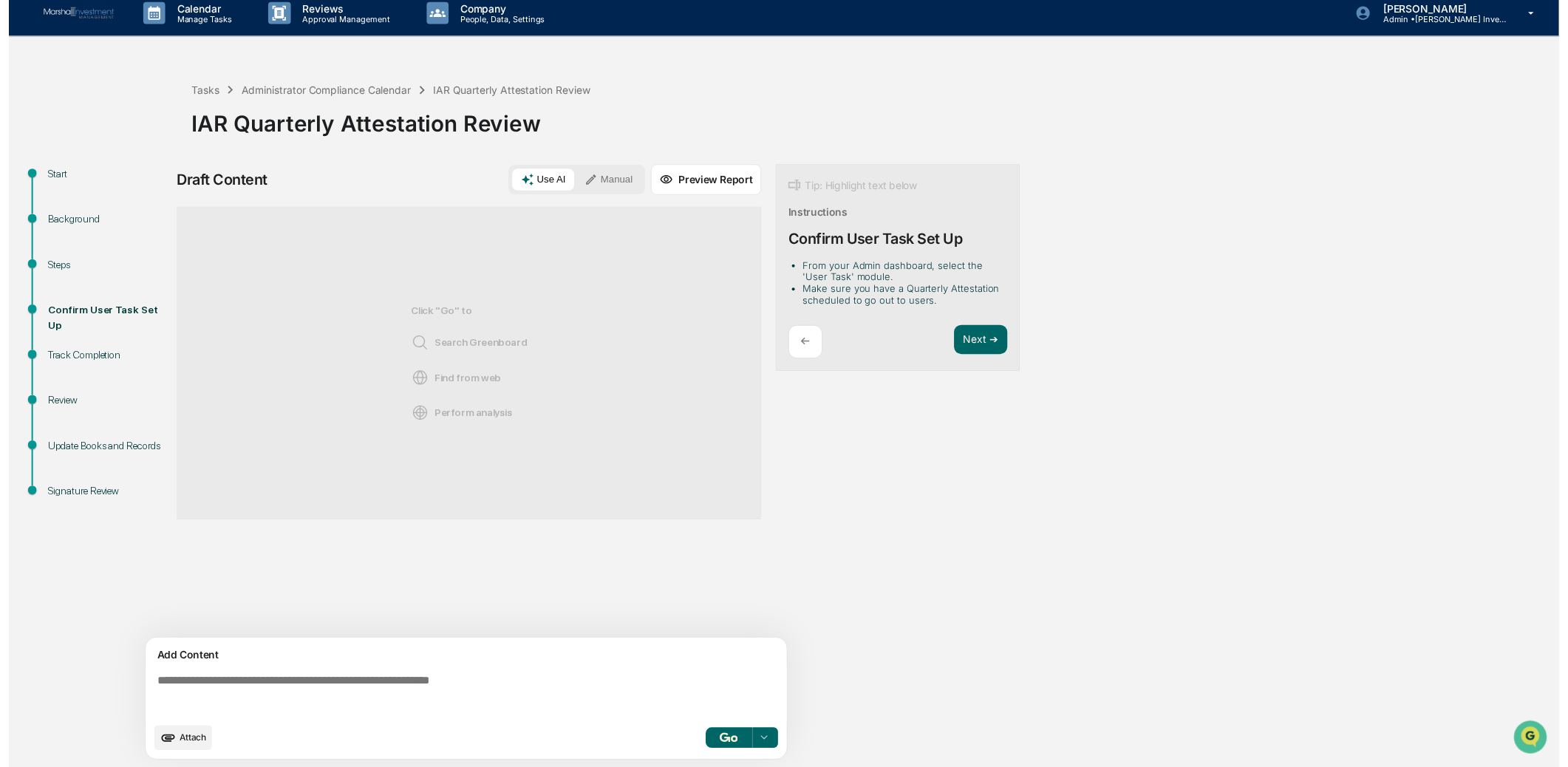
scroll to position [12, 0]
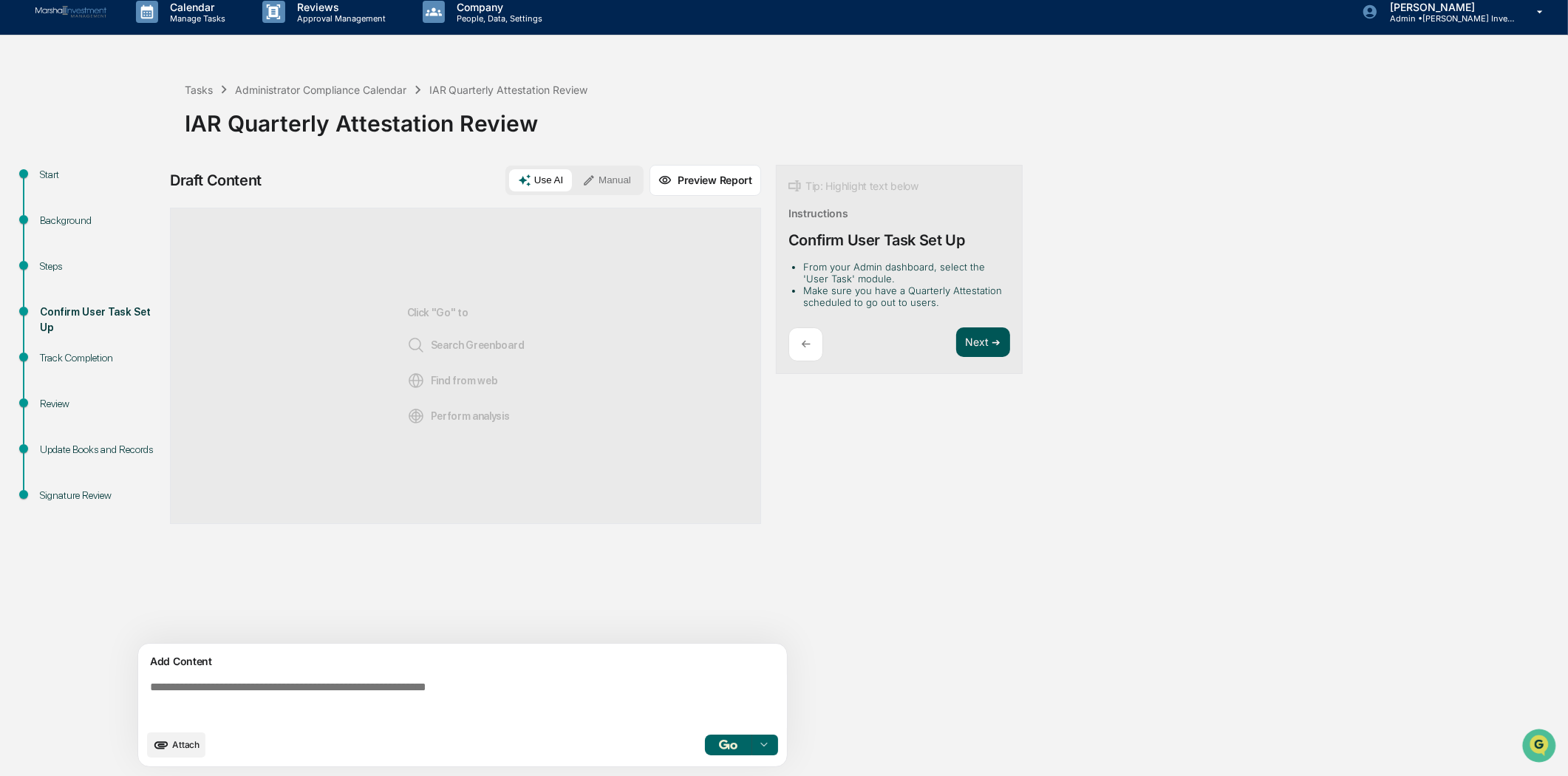
click at [979, 344] on button "Next ➔" at bounding box center [983, 342] width 54 height 31
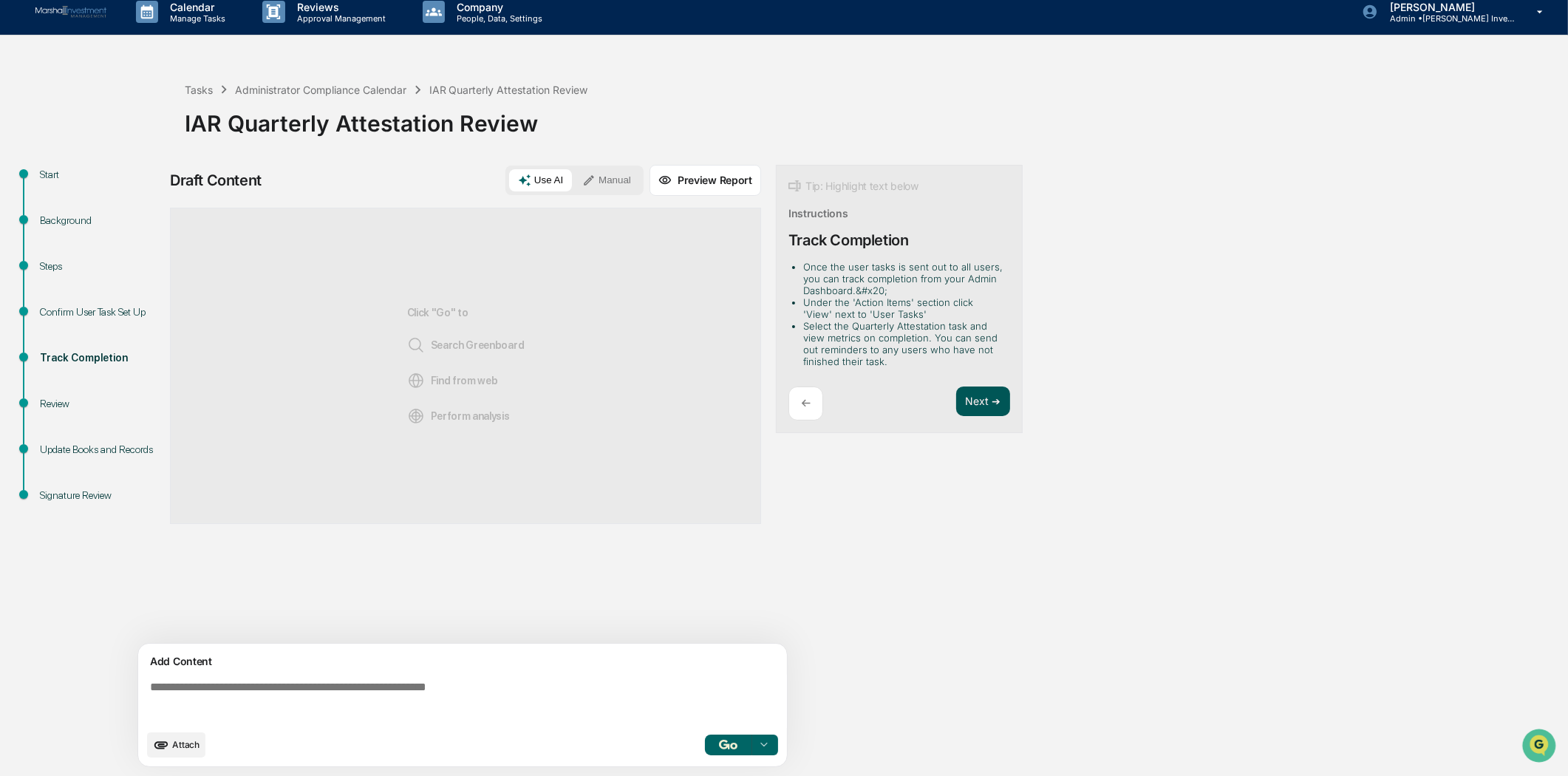
click at [977, 395] on button "Next ➔" at bounding box center [983, 402] width 54 height 31
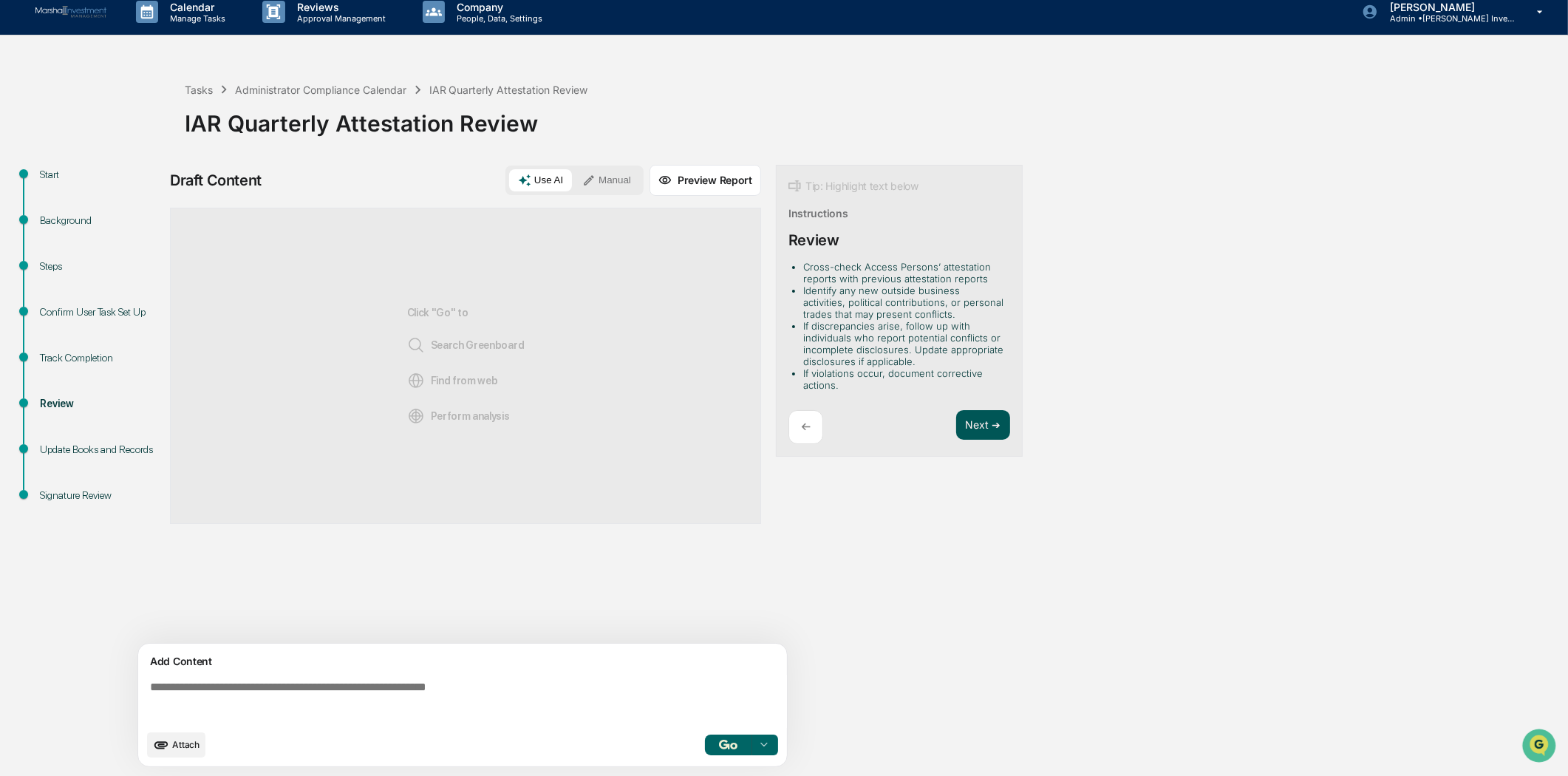
click at [977, 416] on button "Next ➔" at bounding box center [983, 425] width 54 height 31
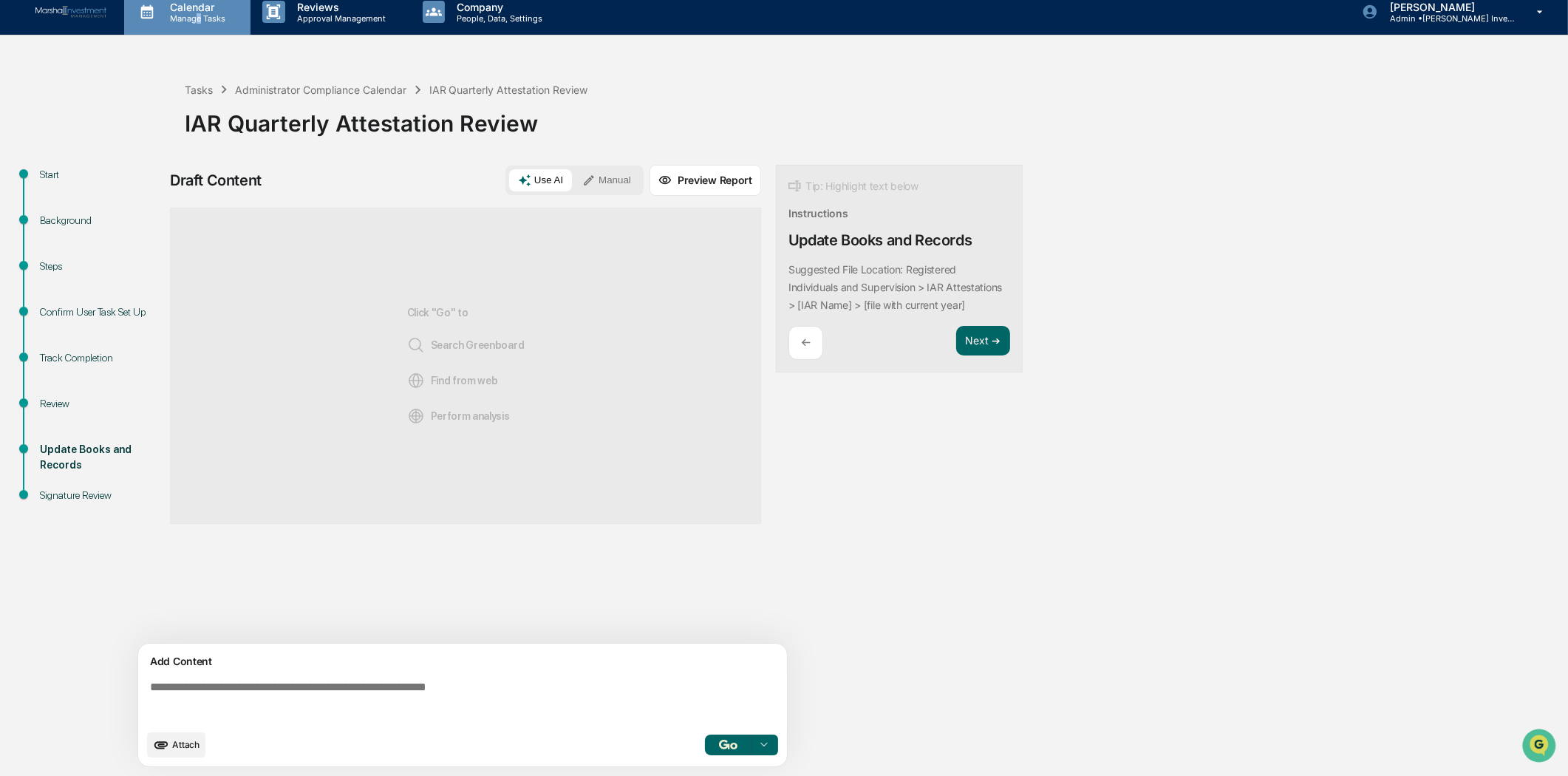
click at [199, 16] on p "Manage Tasks" at bounding box center [196, 18] width 75 height 10
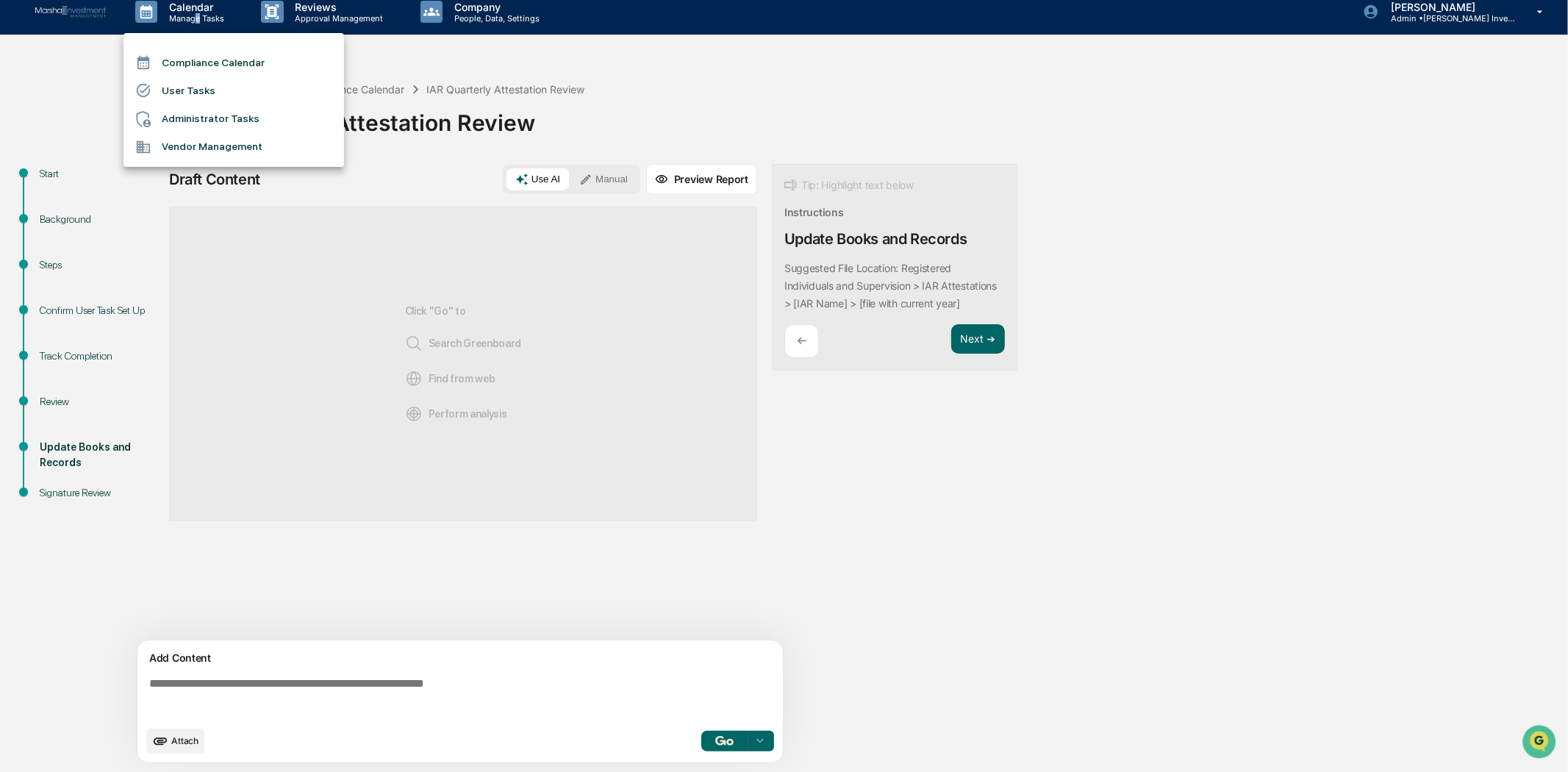
click at [187, 91] on li "User Tasks" at bounding box center [234, 90] width 221 height 28
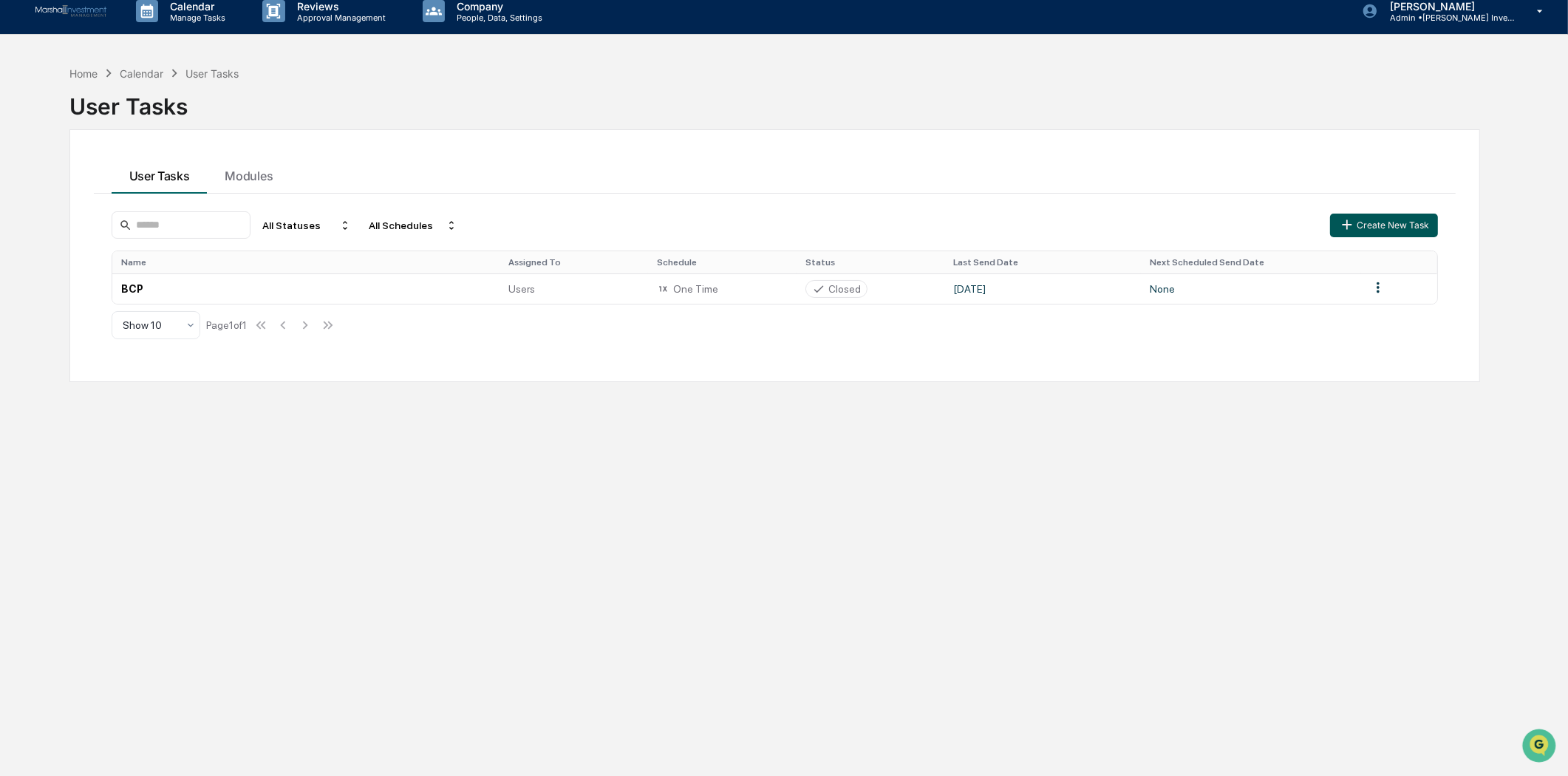
click at [1384, 229] on button "Create New Task" at bounding box center [1384, 225] width 108 height 23
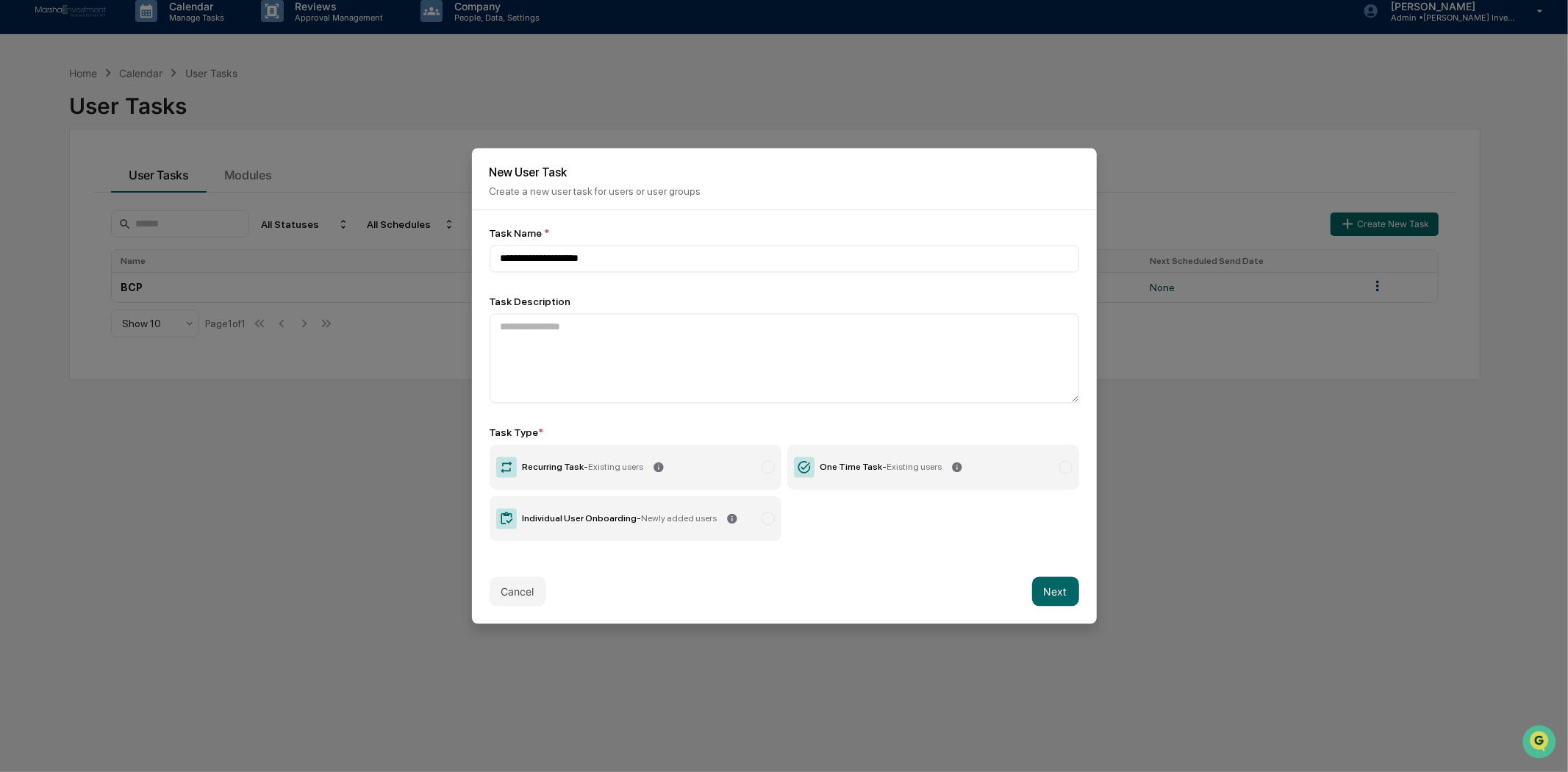
type input "**********"
click at [926, 192] on p "Create a new user task for users or user groups" at bounding box center [784, 192] width 589 height 12
click at [893, 350] on textarea at bounding box center [784, 359] width 589 height 90
type textarea "**********"
click at [765, 466] on div at bounding box center [768, 467] width 13 height 13
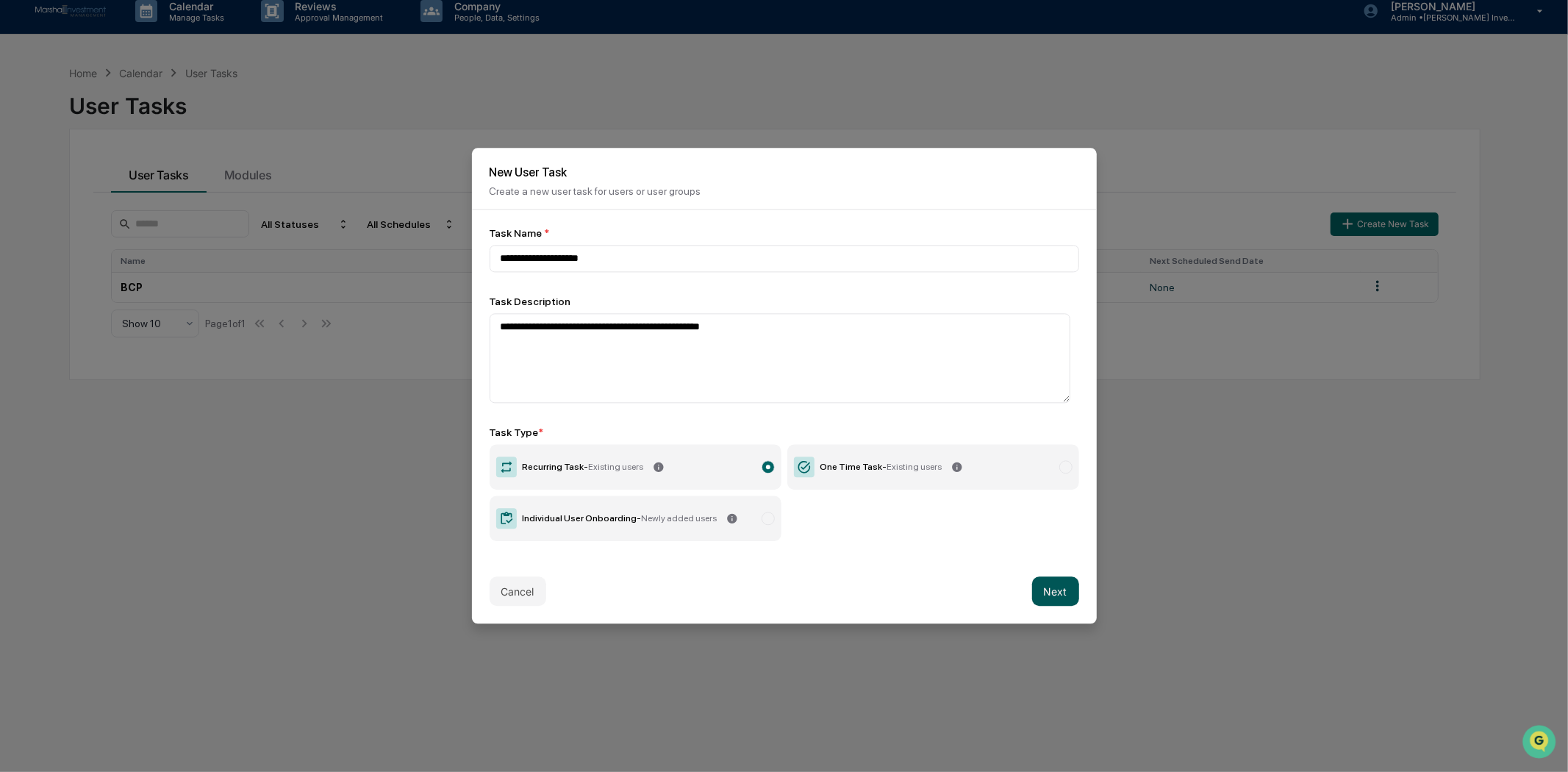
click at [1040, 591] on button "Next" at bounding box center [1056, 592] width 47 height 30
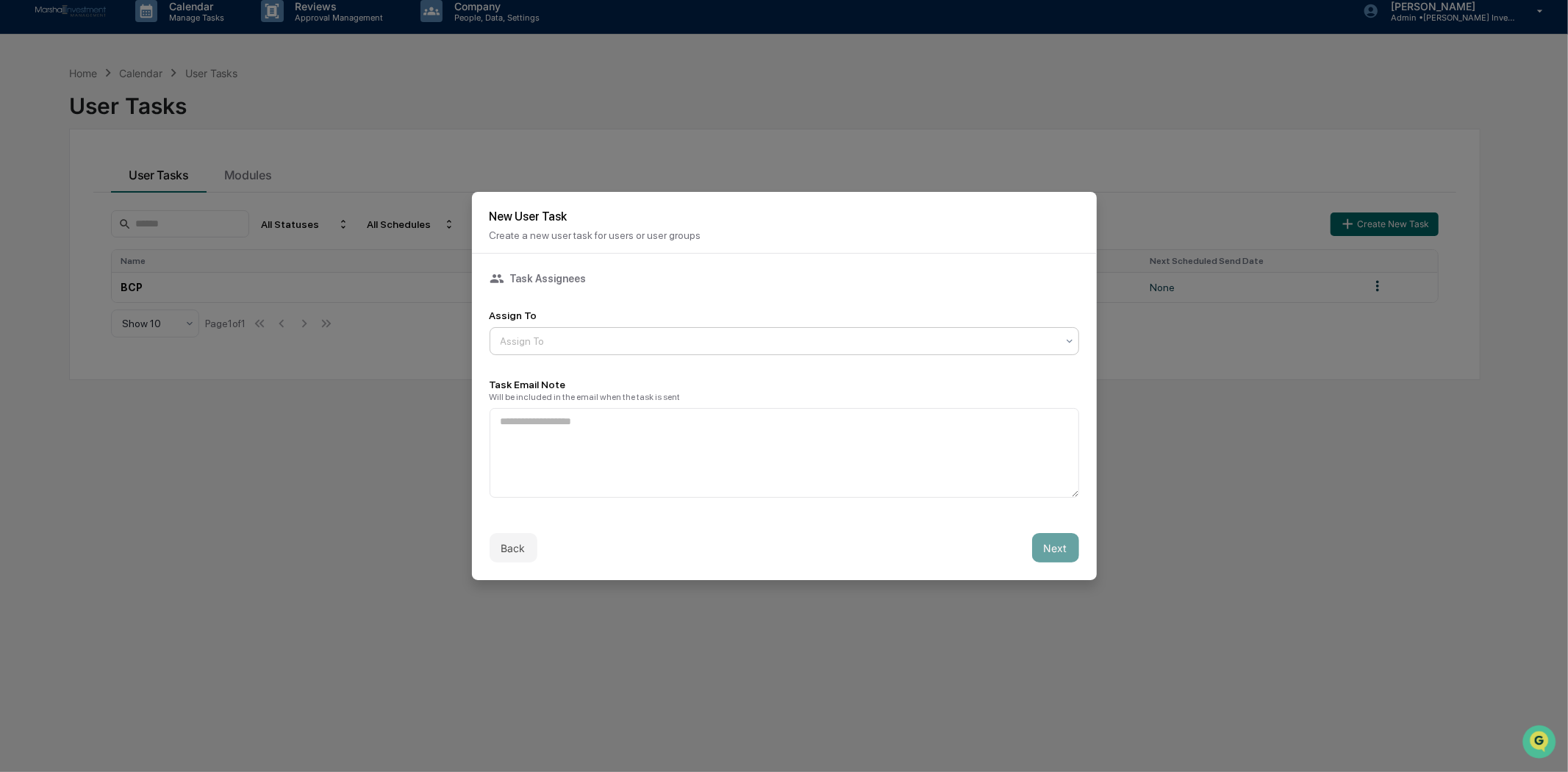
click at [1064, 335] on icon at bounding box center [1069, 341] width 12 height 12
click at [990, 408] on div "Cavill" at bounding box center [780, 401] width 580 height 30
click at [1064, 335] on icon at bounding box center [1069, 341] width 12 height 12
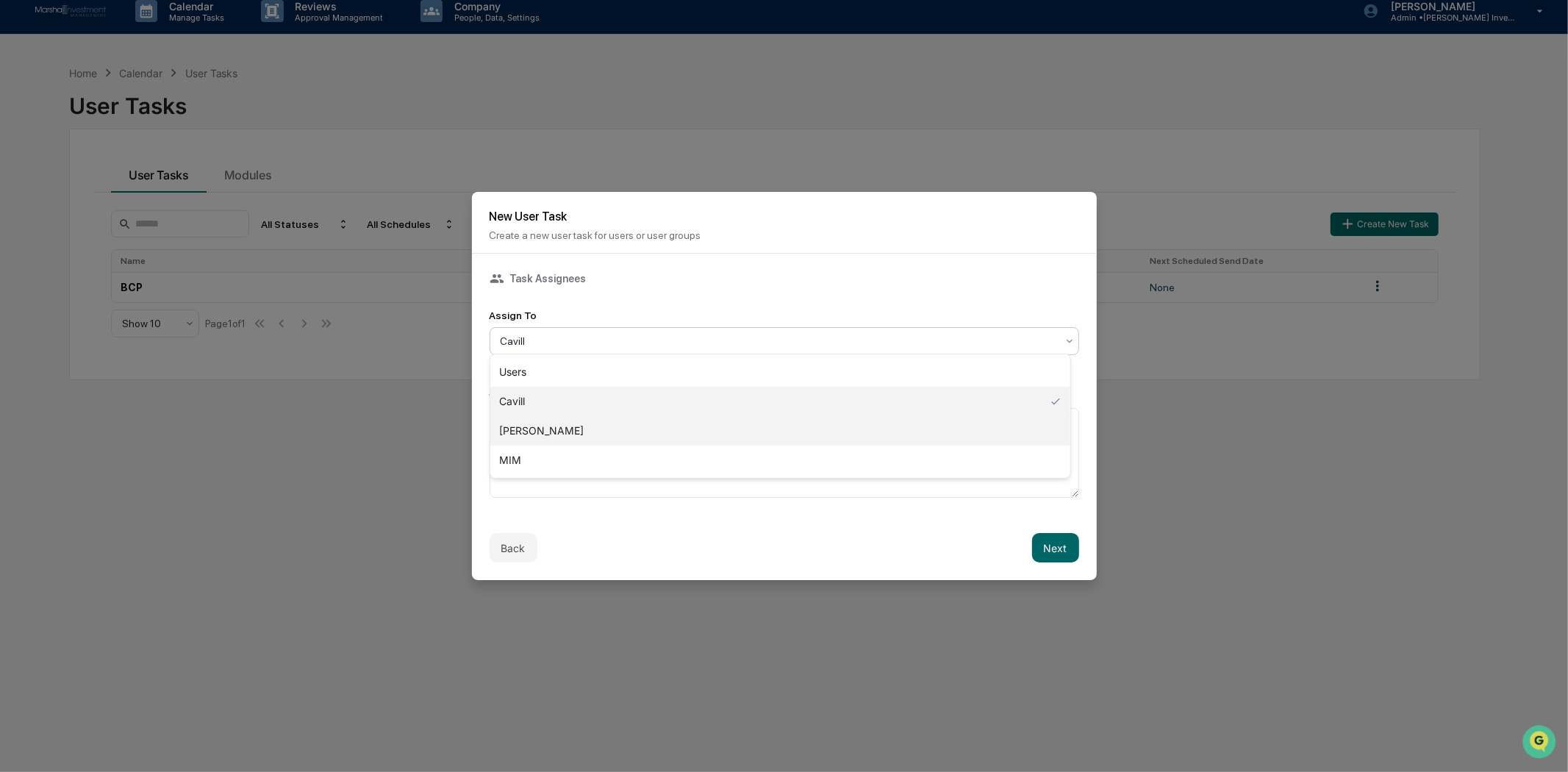
click at [1012, 428] on div "Kirsch" at bounding box center [780, 431] width 580 height 30
click at [1064, 335] on icon at bounding box center [1069, 341] width 12 height 12
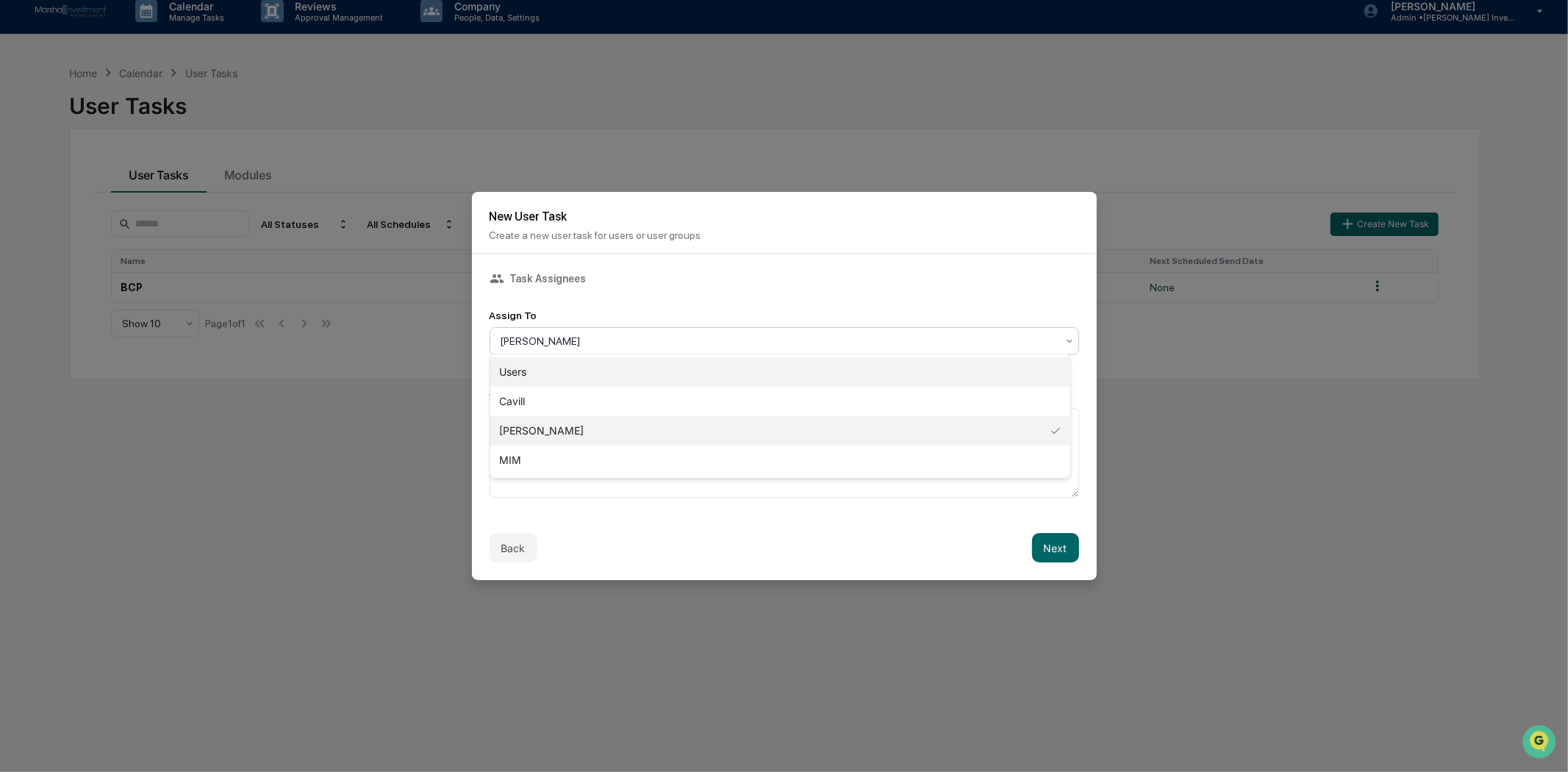
click at [546, 369] on div "Users" at bounding box center [780, 372] width 580 height 30
click at [1064, 335] on icon at bounding box center [1069, 341] width 12 height 12
click at [988, 241] on div "New User Task Create a new user task for users or user groups" at bounding box center [784, 222] width 625 height 62
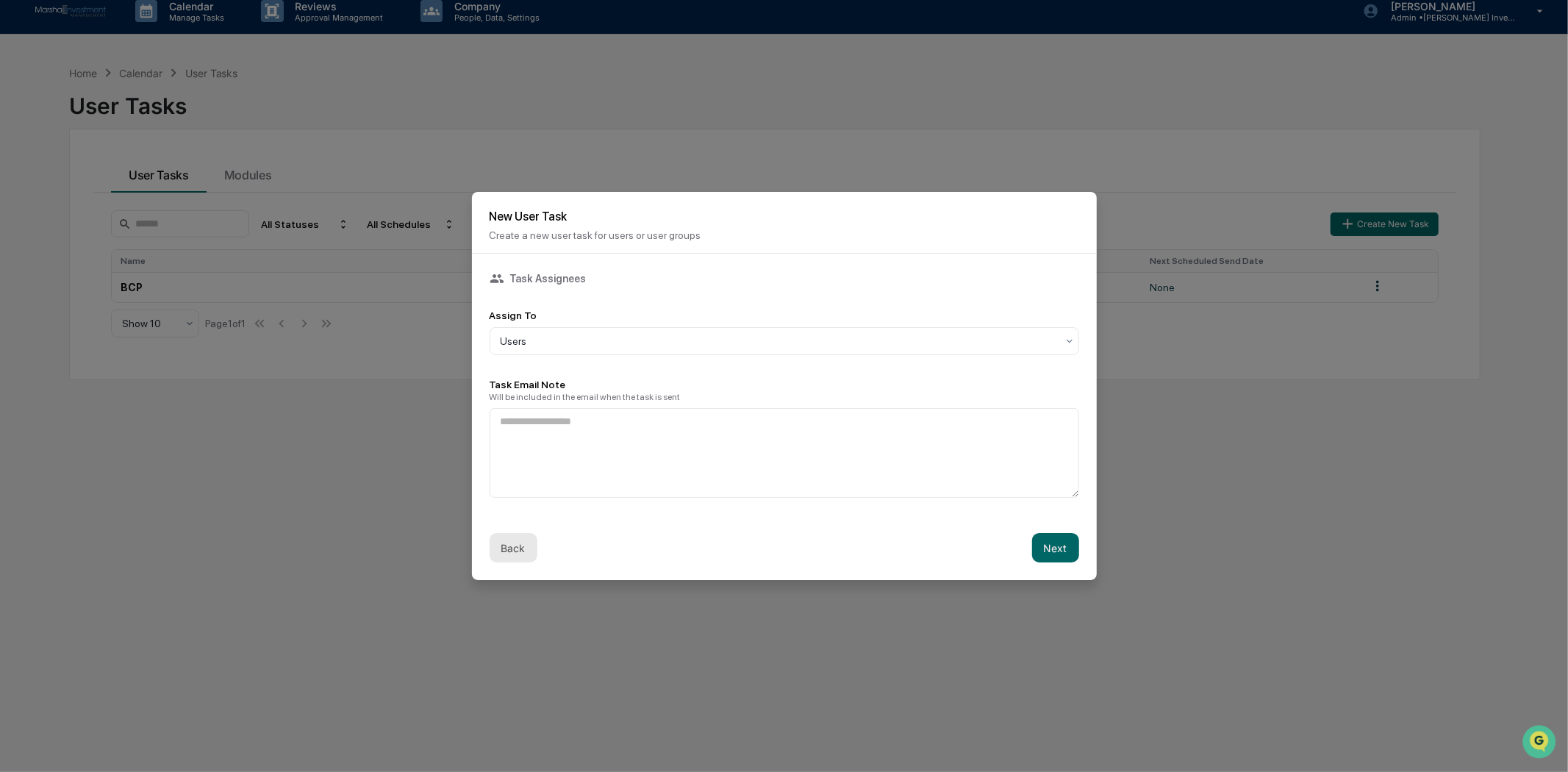
click at [499, 546] on button "Back" at bounding box center [513, 548] width 48 height 30
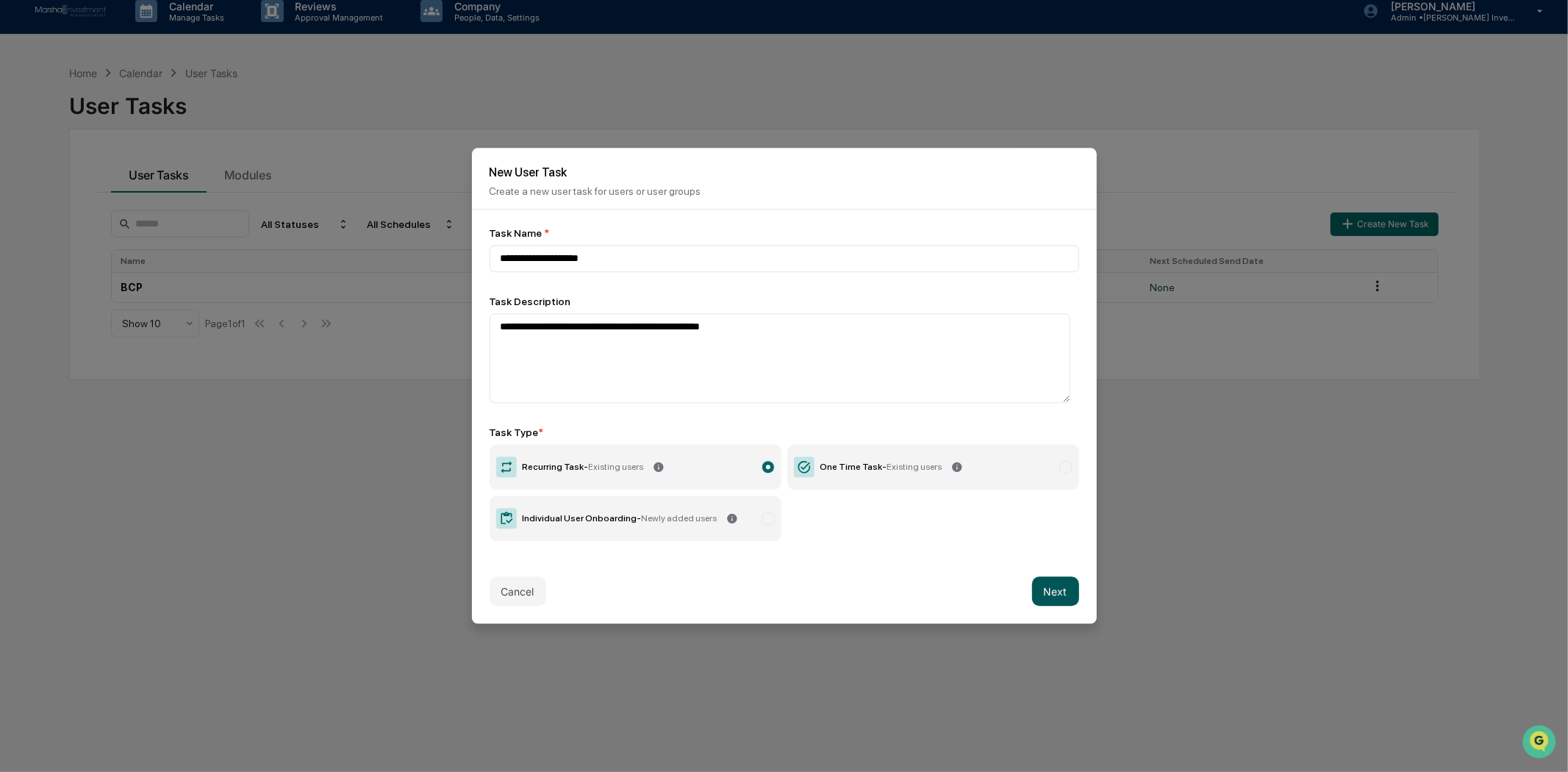
click at [1064, 592] on button "Next" at bounding box center [1056, 592] width 47 height 30
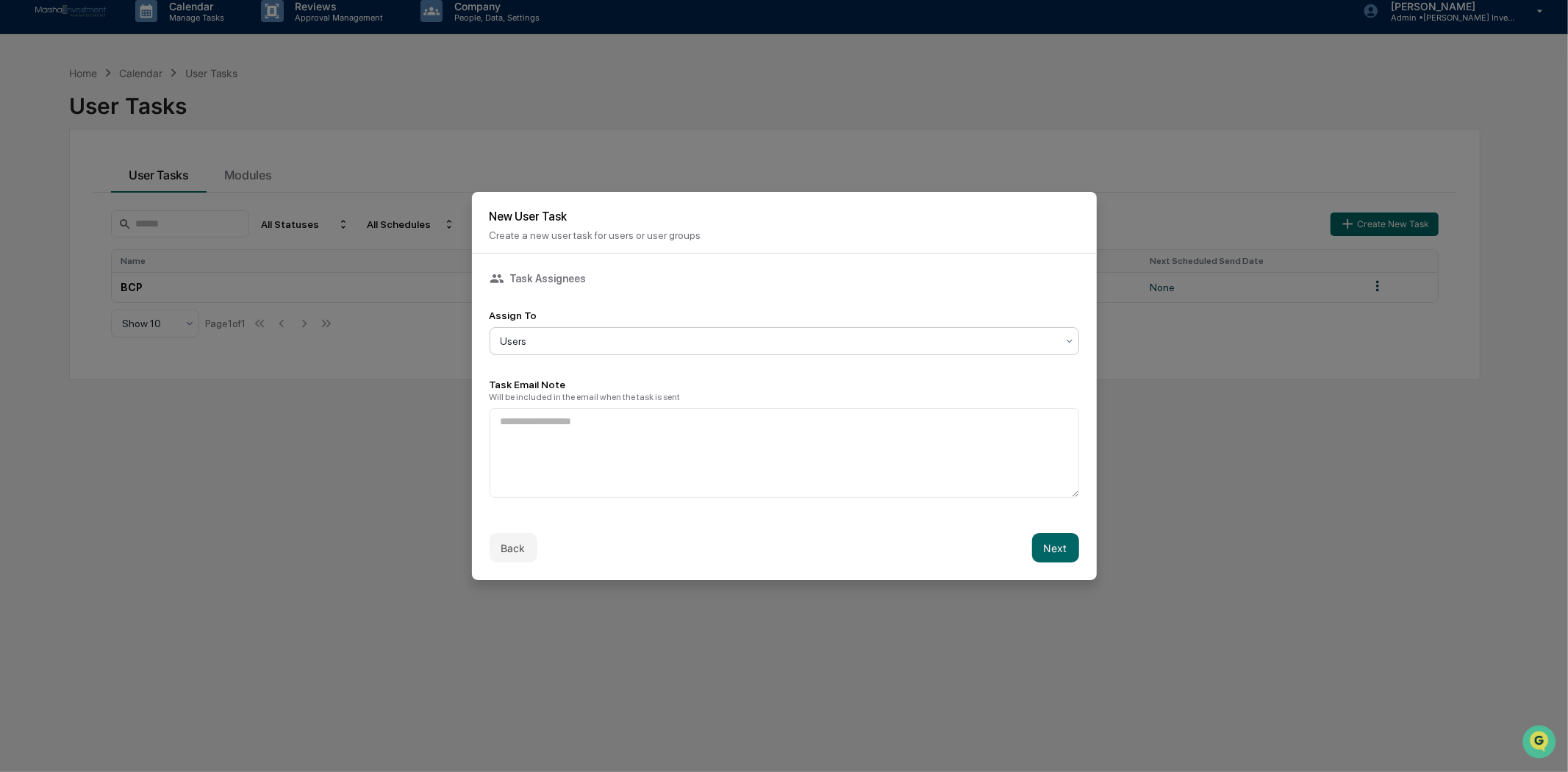
click at [1064, 342] on icon at bounding box center [1069, 341] width 12 height 12
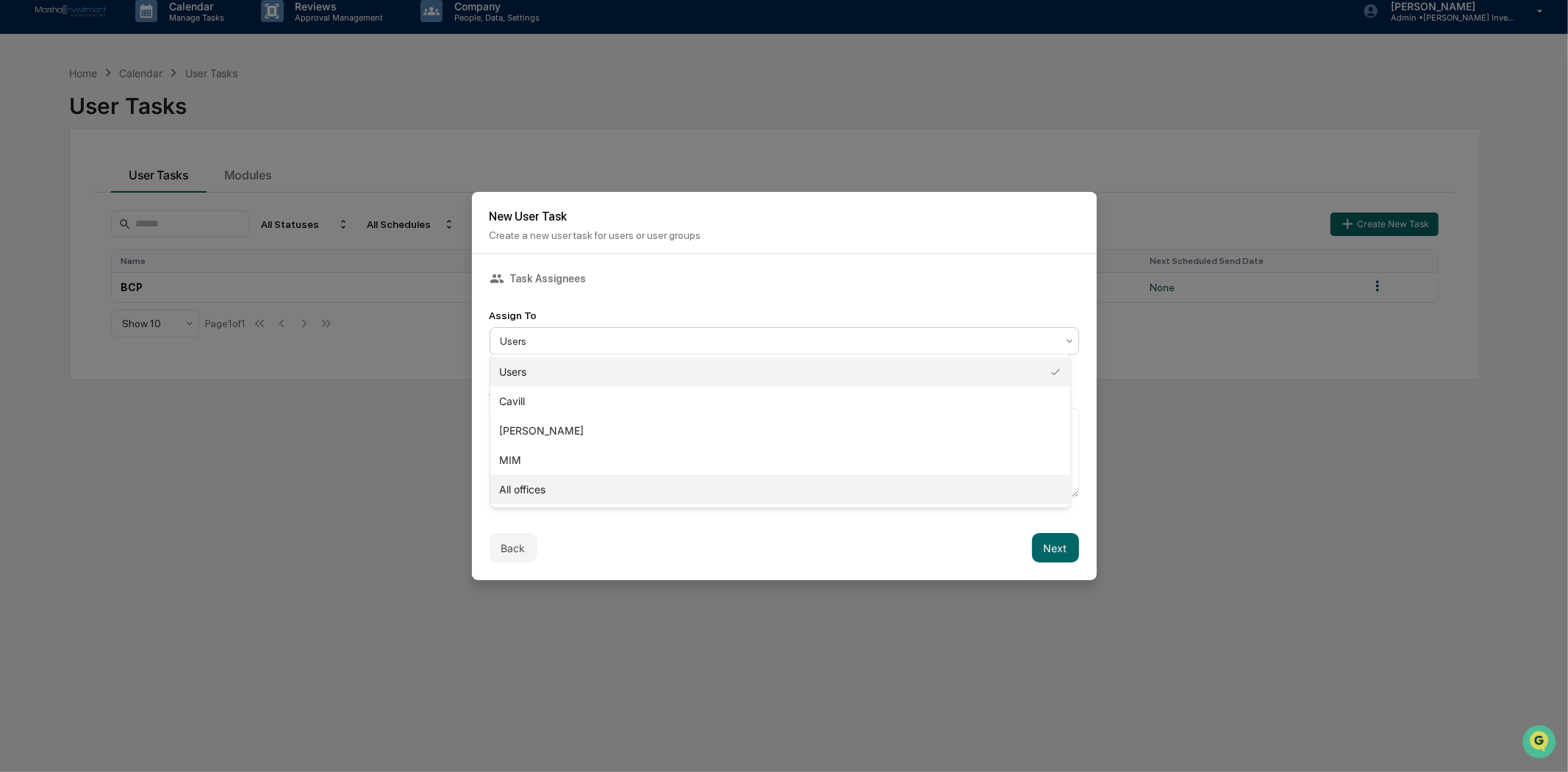
click at [526, 483] on div "All offices" at bounding box center [780, 489] width 580 height 30
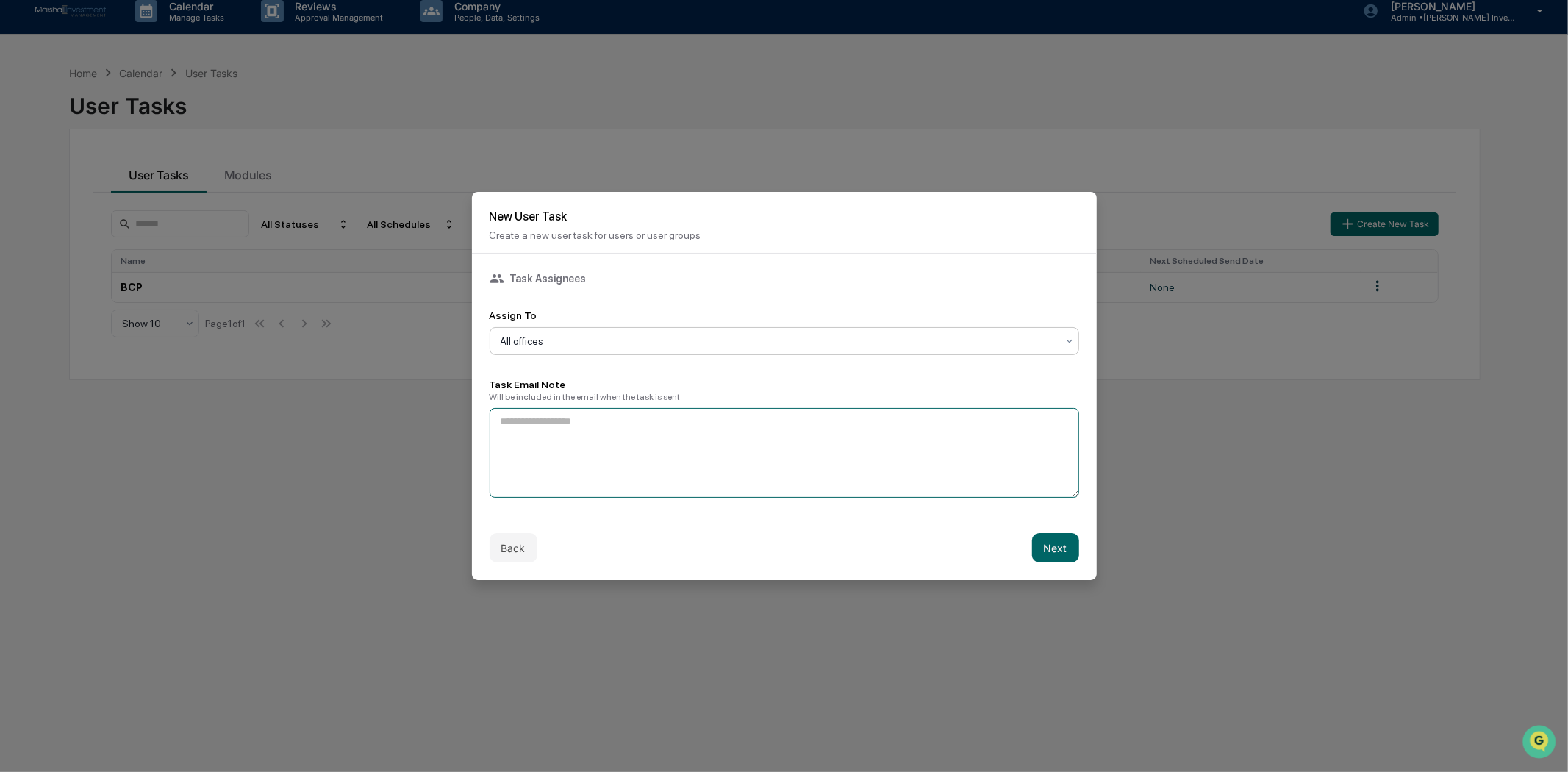
click at [897, 449] on textarea at bounding box center [784, 452] width 589 height 90
type textarea "**********"
click at [1043, 542] on button "Next" at bounding box center [1056, 548] width 47 height 30
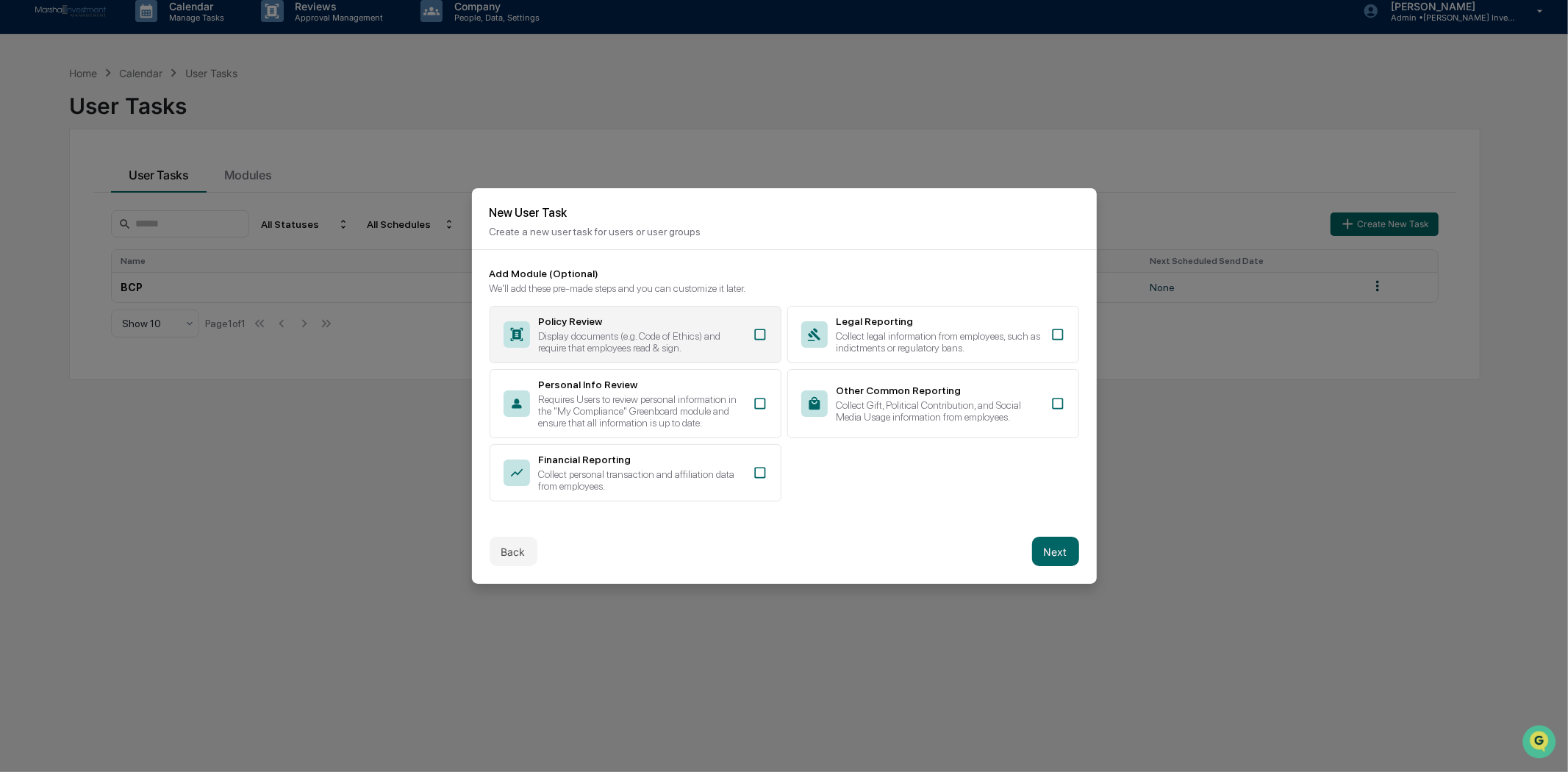
click at [758, 329] on icon at bounding box center [760, 335] width 15 height 15
click at [1042, 549] on button "Next" at bounding box center [1056, 551] width 47 height 30
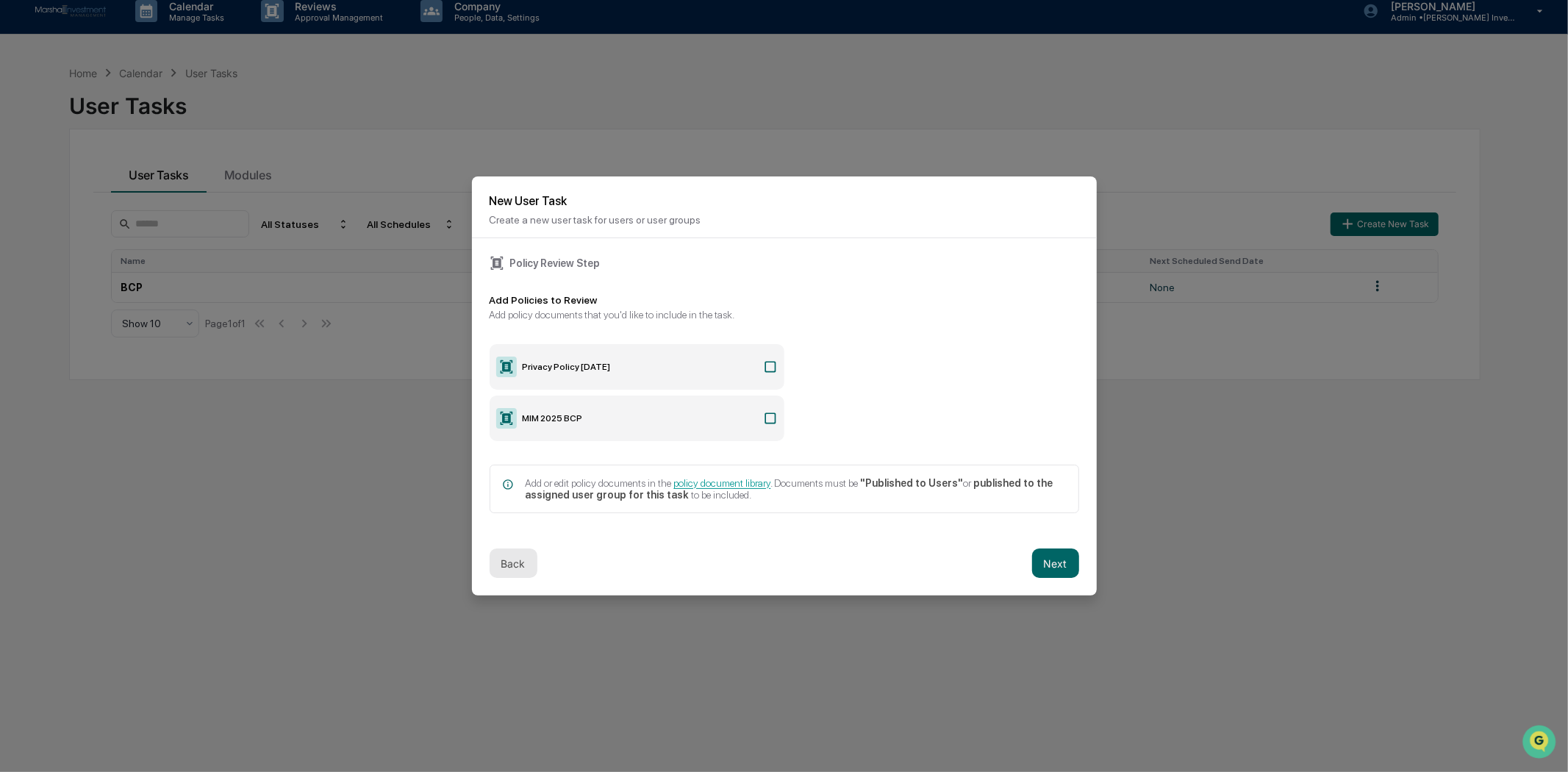
click at [513, 559] on button "Back" at bounding box center [513, 563] width 48 height 30
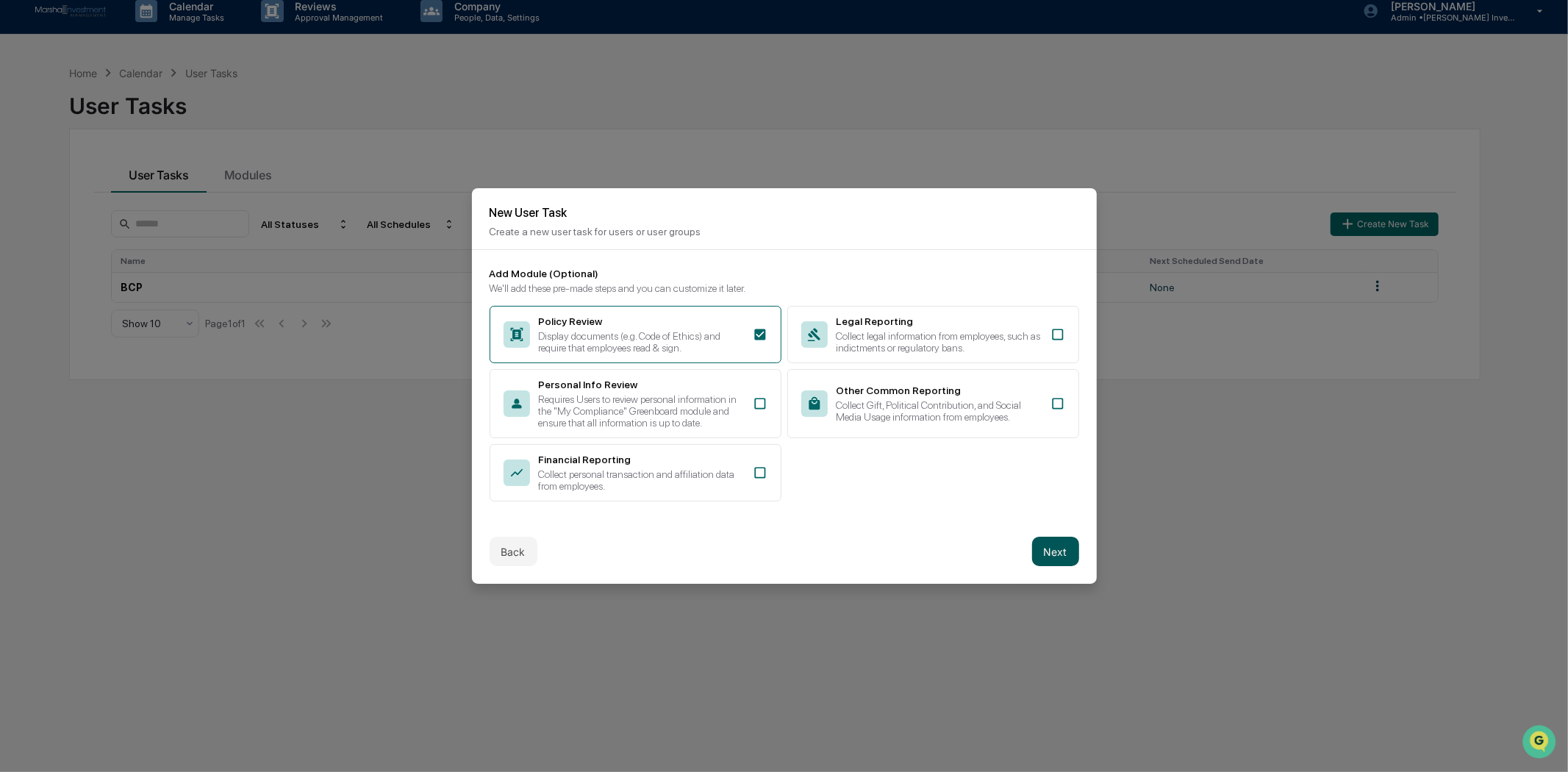
click at [1046, 548] on button "Next" at bounding box center [1056, 551] width 47 height 30
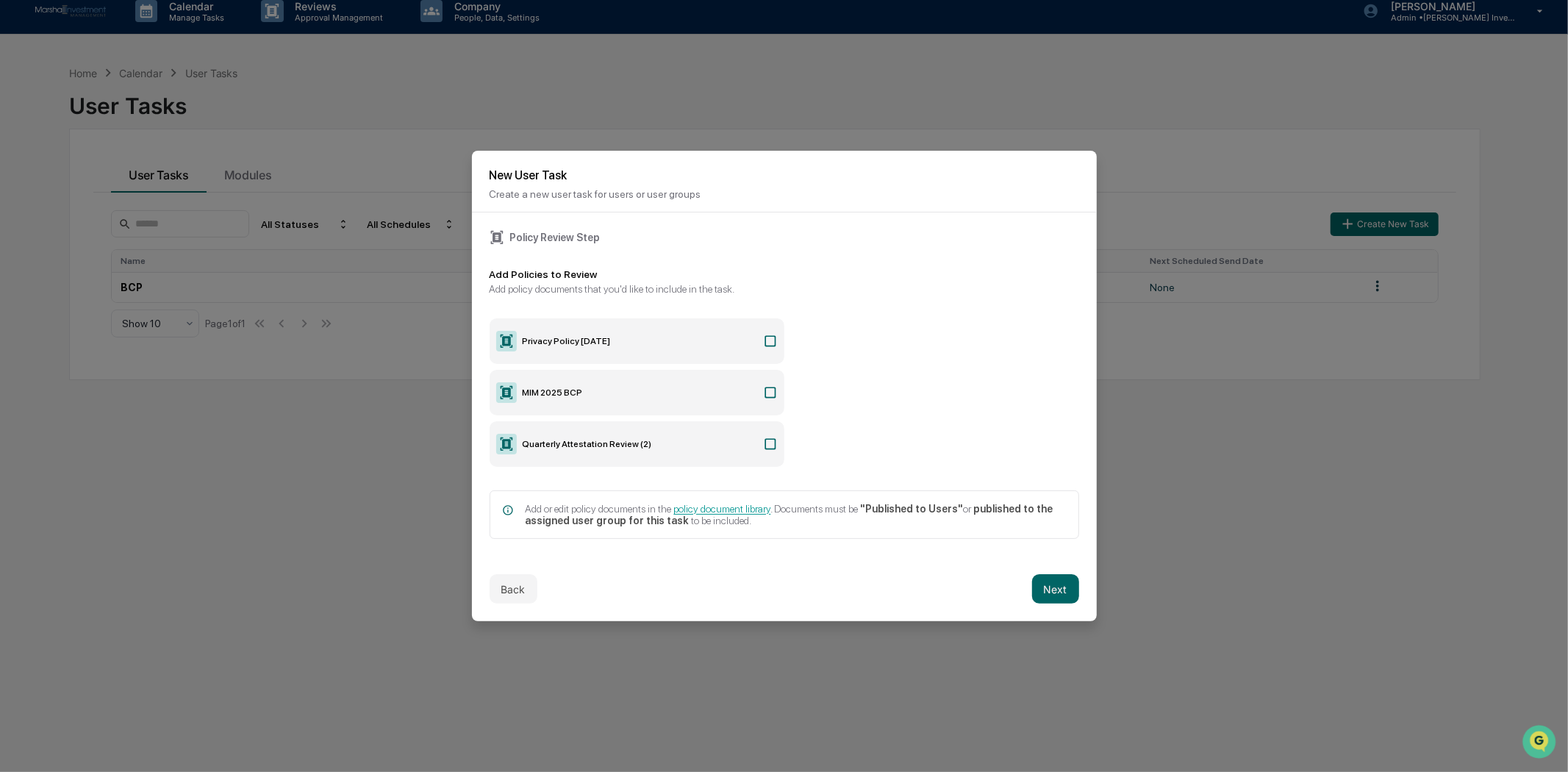
click at [766, 442] on icon at bounding box center [770, 444] width 15 height 15
click at [1054, 587] on button "Next" at bounding box center [1056, 588] width 47 height 30
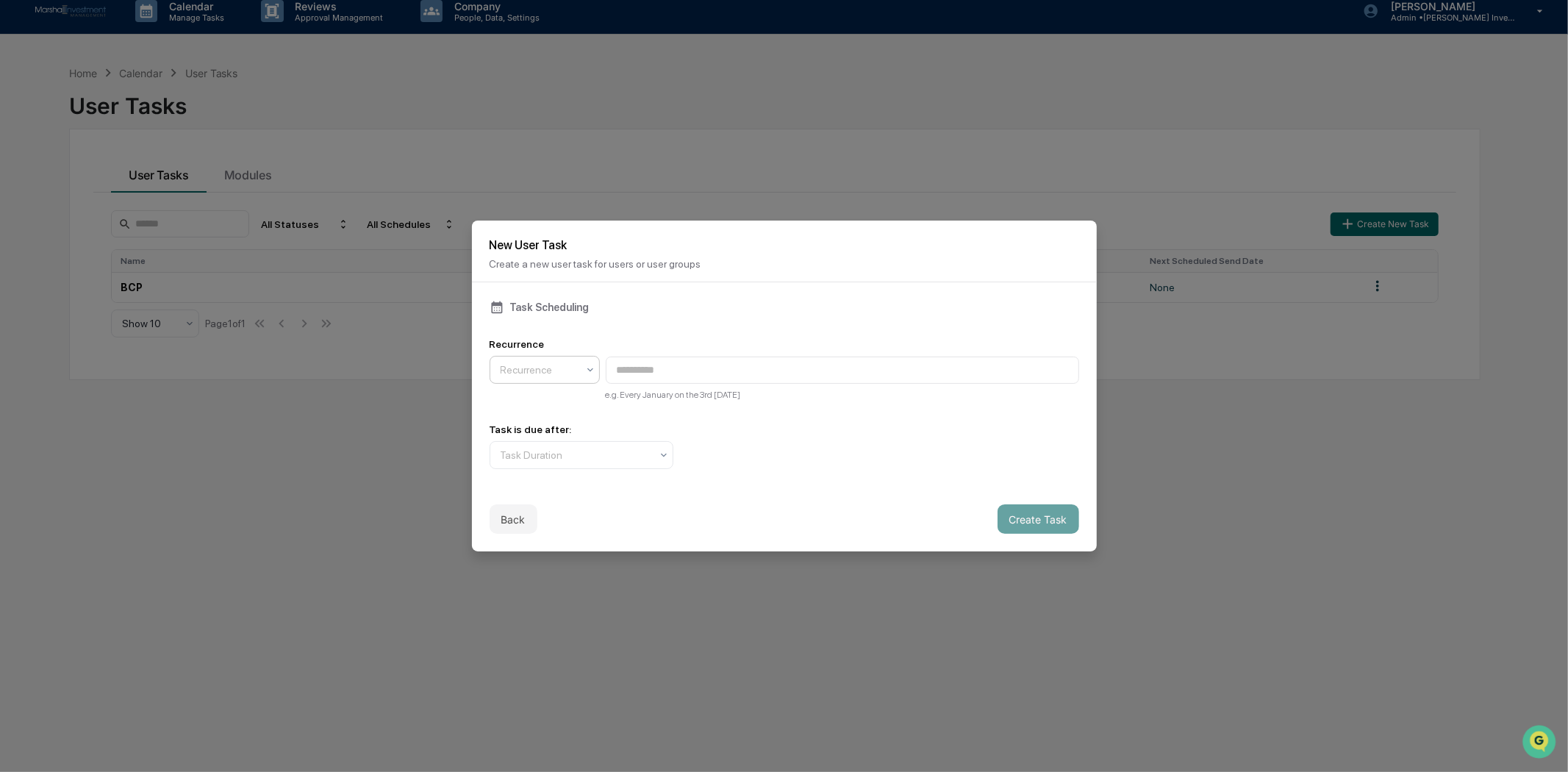
click at [584, 360] on div "Recurrence" at bounding box center [538, 370] width 91 height 20
click at [563, 391] on div "Quarterly" at bounding box center [544, 401] width 108 height 30
click at [893, 364] on input "**********" at bounding box center [842, 370] width 474 height 27
type input "**********"
click at [853, 446] on div "Task is due after: Task Duration" at bounding box center [784, 446] width 589 height 45
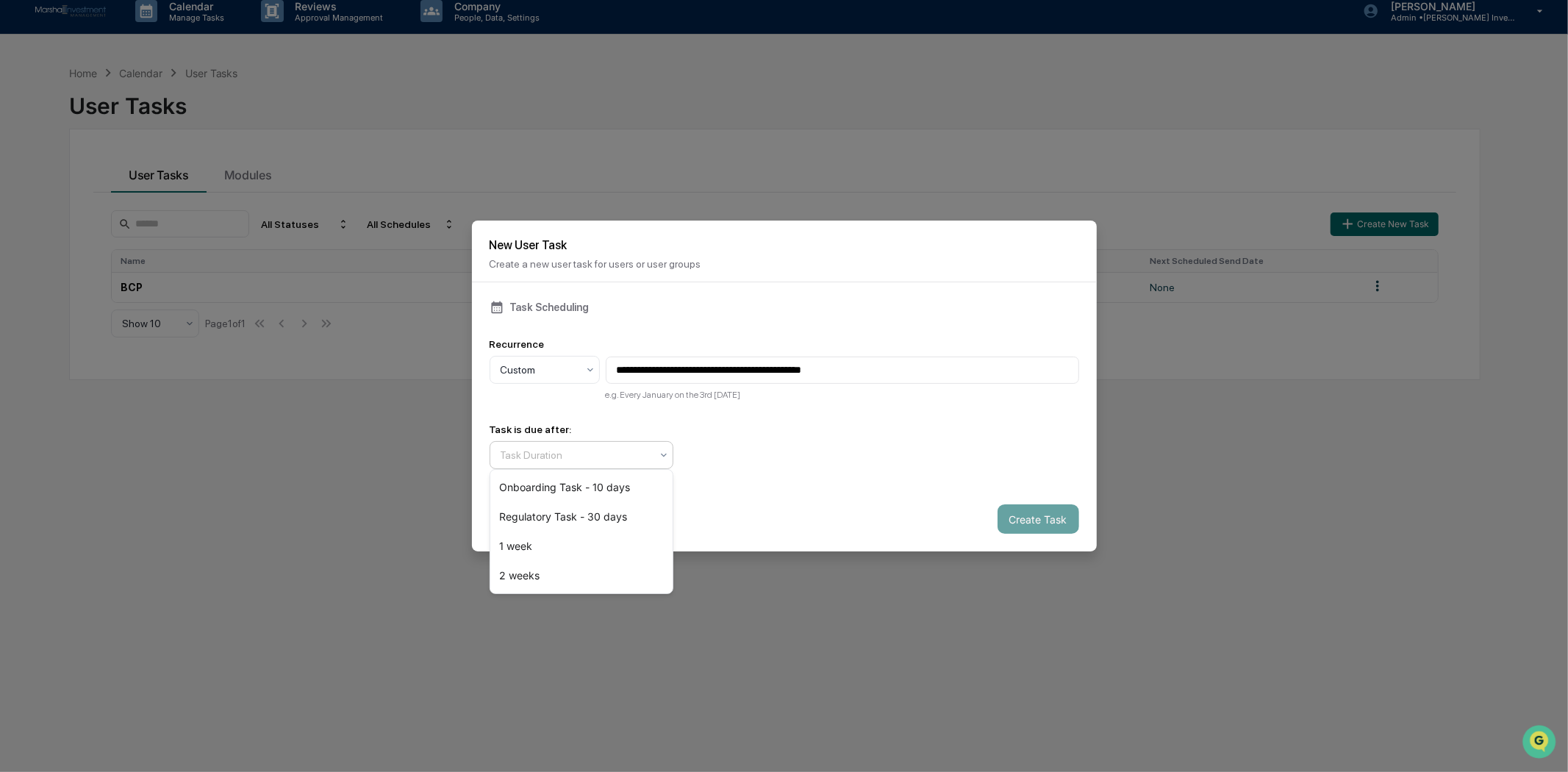
click at [655, 453] on div "Task Duration" at bounding box center [575, 455] width 165 height 20
click at [537, 552] on div "1 week" at bounding box center [581, 546] width 183 height 30
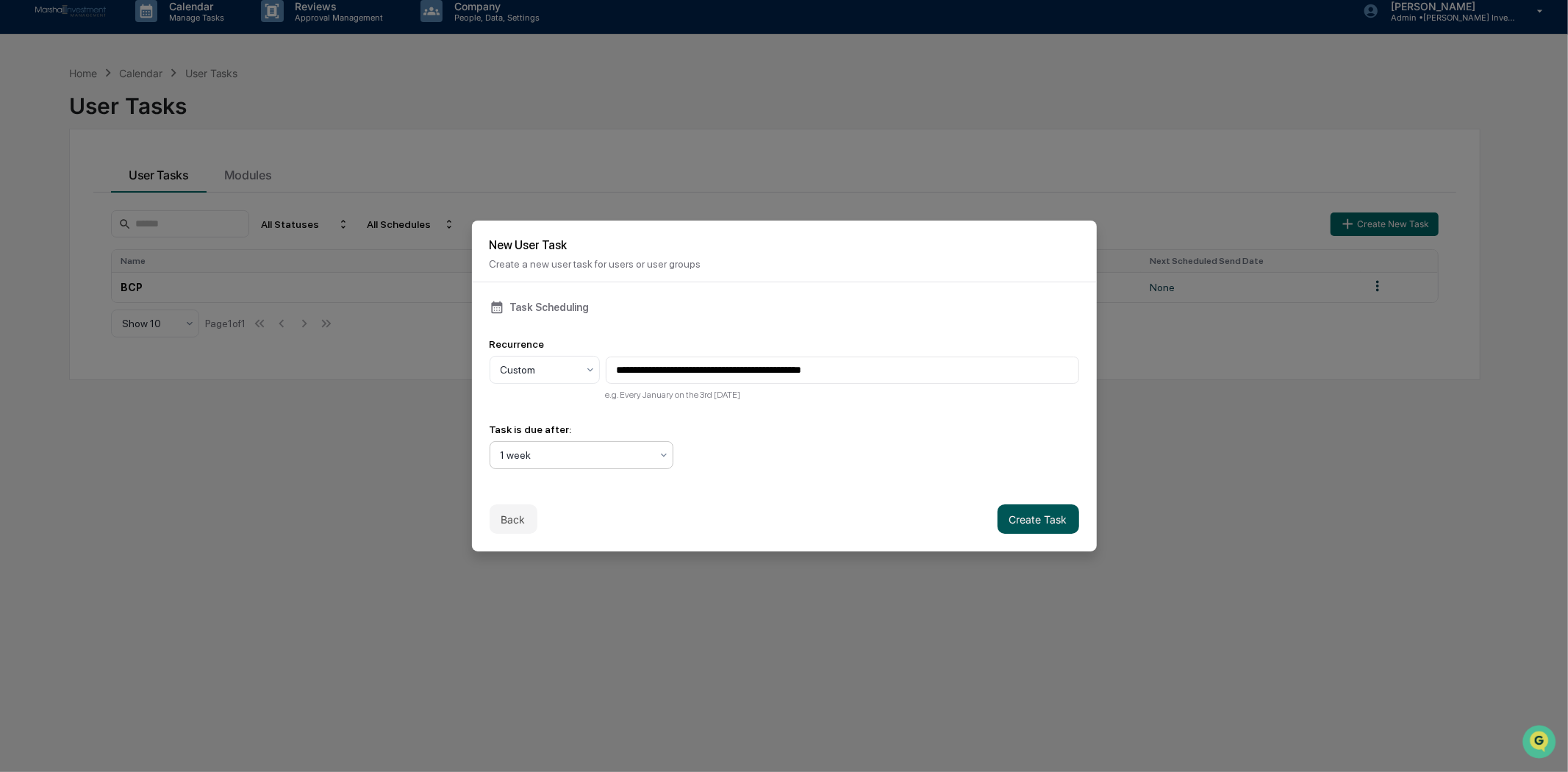
click at [1016, 513] on button "Create Task" at bounding box center [1038, 519] width 82 height 30
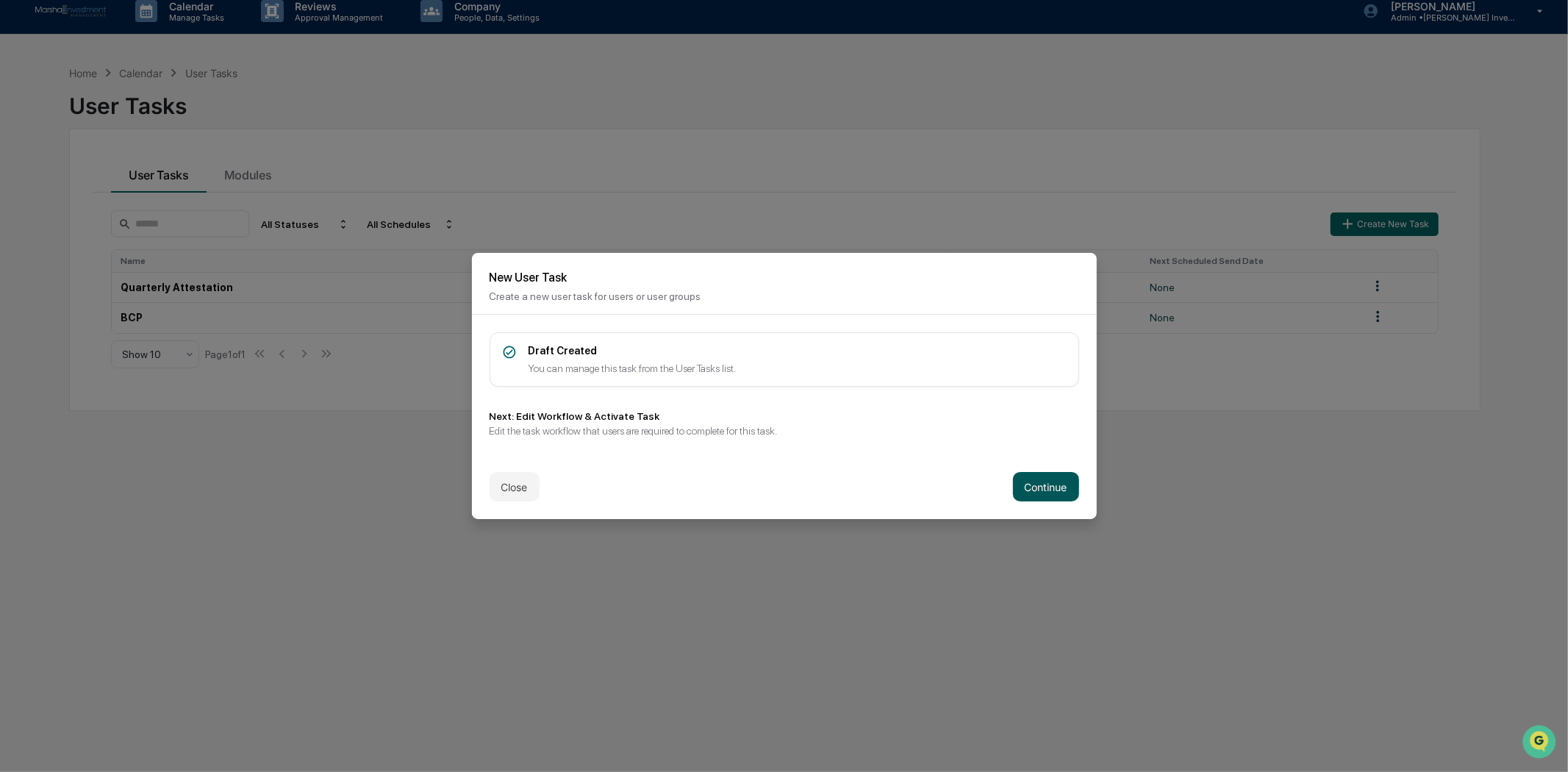
click at [1031, 489] on button "Continue" at bounding box center [1045, 487] width 66 height 30
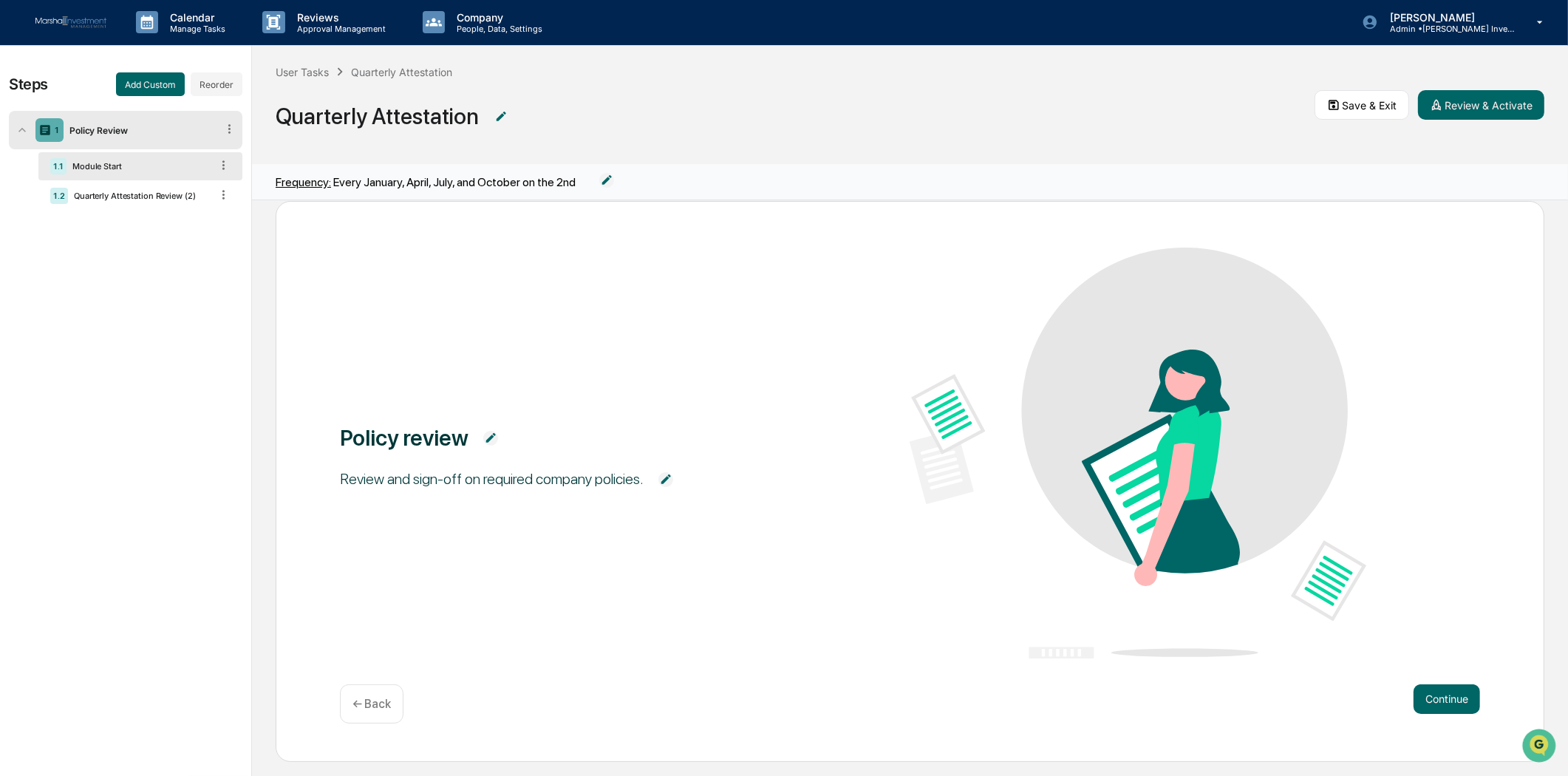
scroll to position [28, 0]
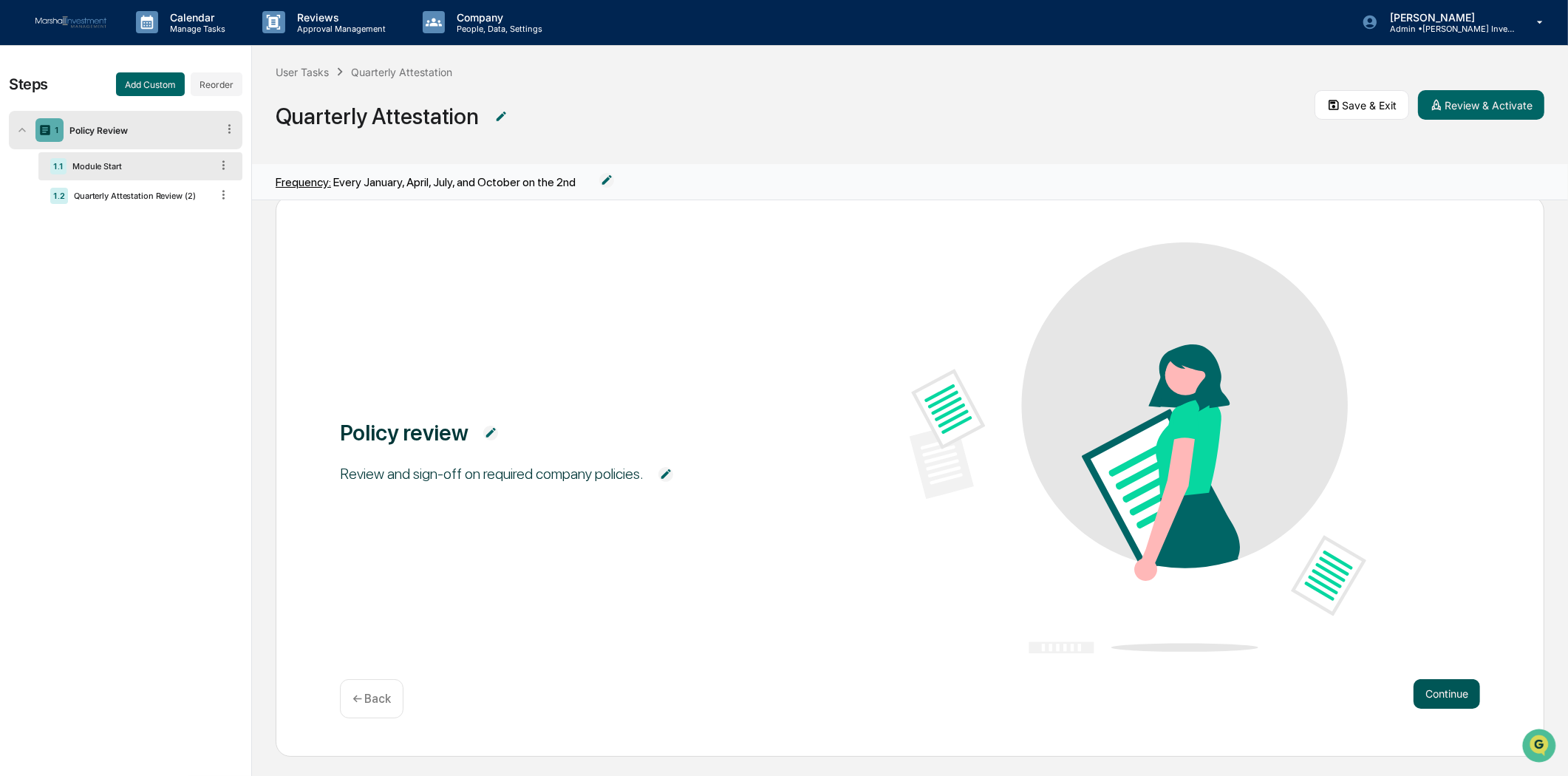
click at [1439, 691] on button "Continue" at bounding box center [1446, 694] width 66 height 30
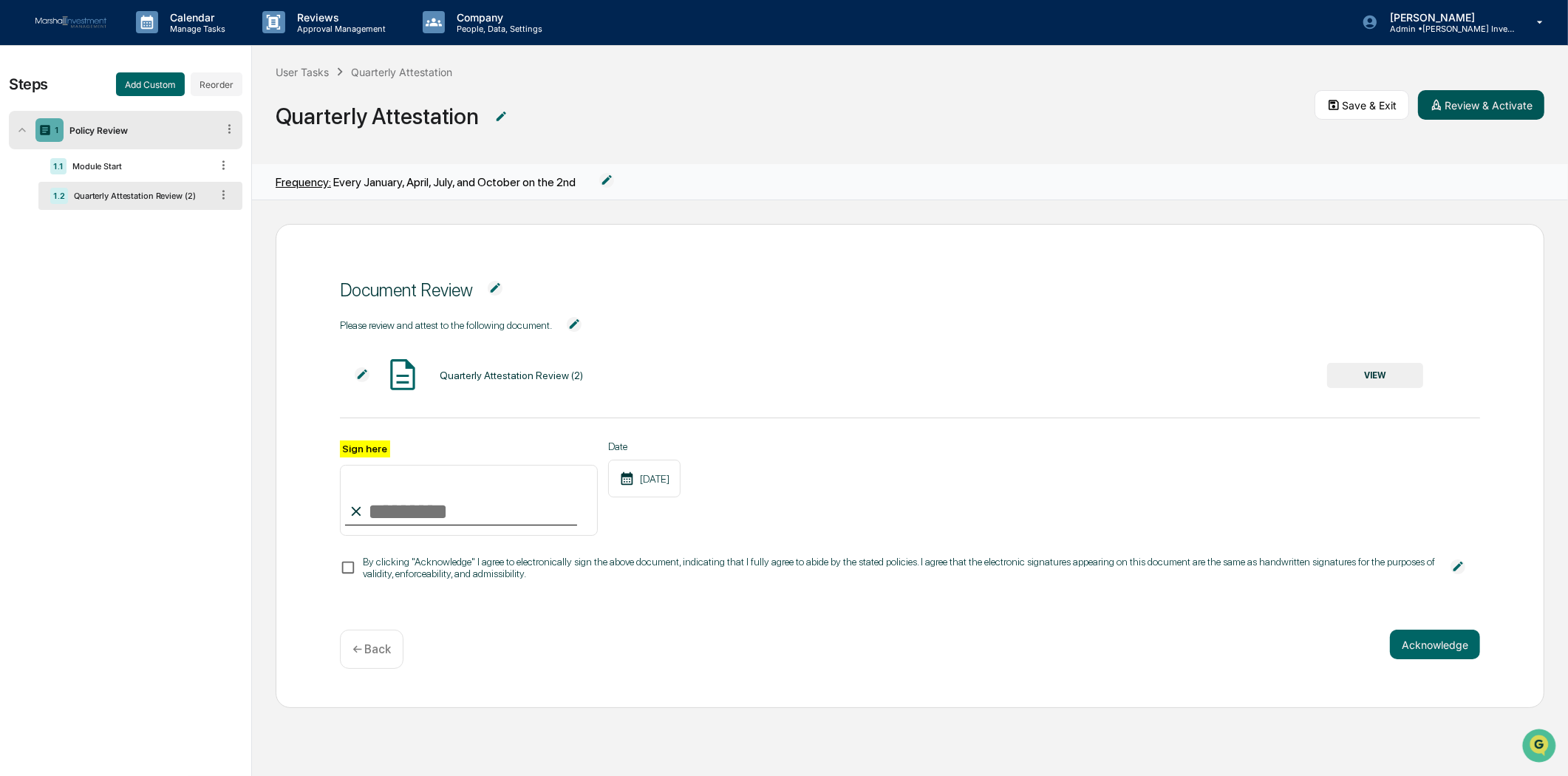
click at [1502, 103] on button "Review & Activate" at bounding box center [1481, 105] width 127 height 30
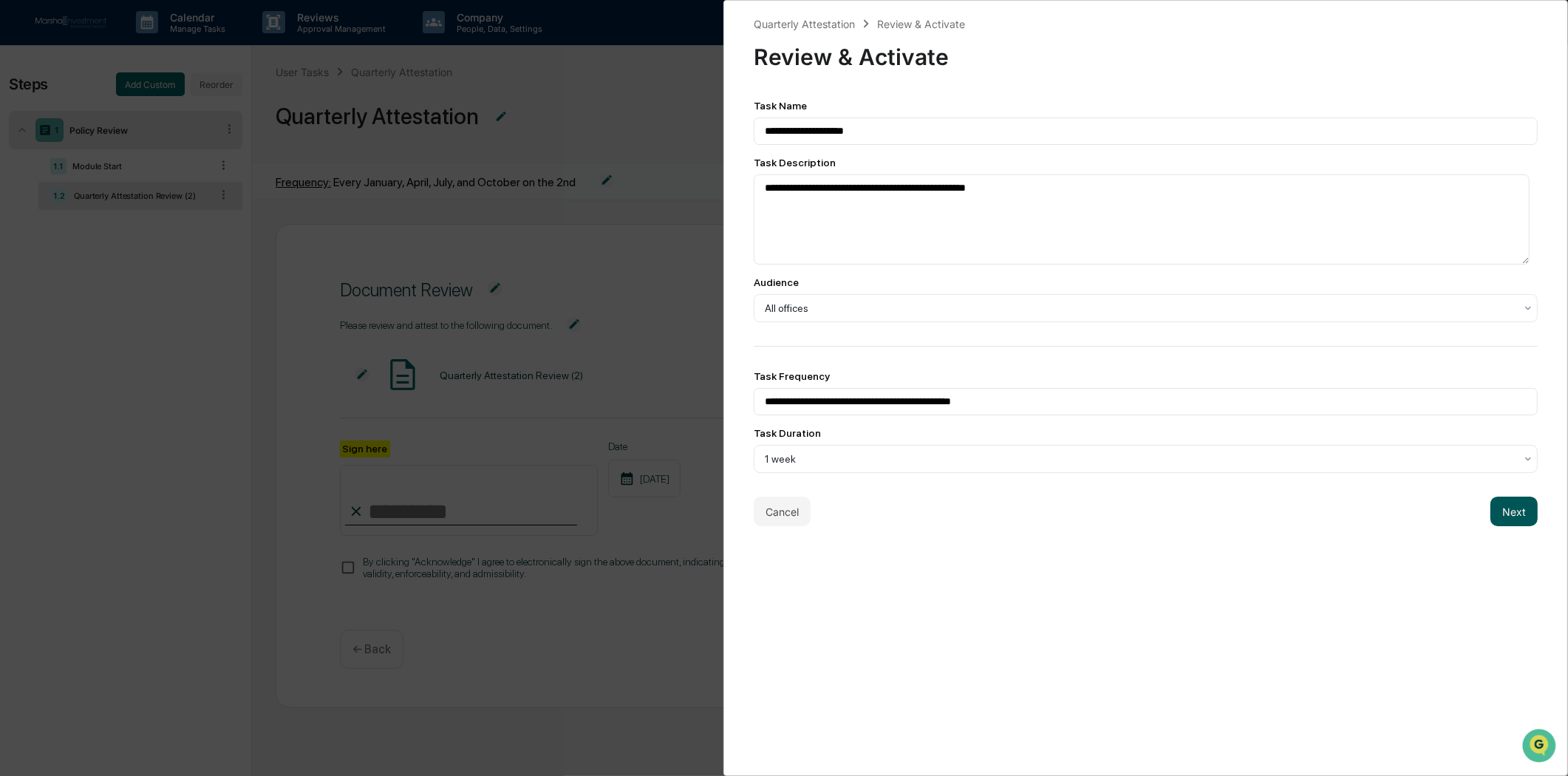
click at [1498, 521] on button "Next" at bounding box center [1514, 511] width 48 height 30
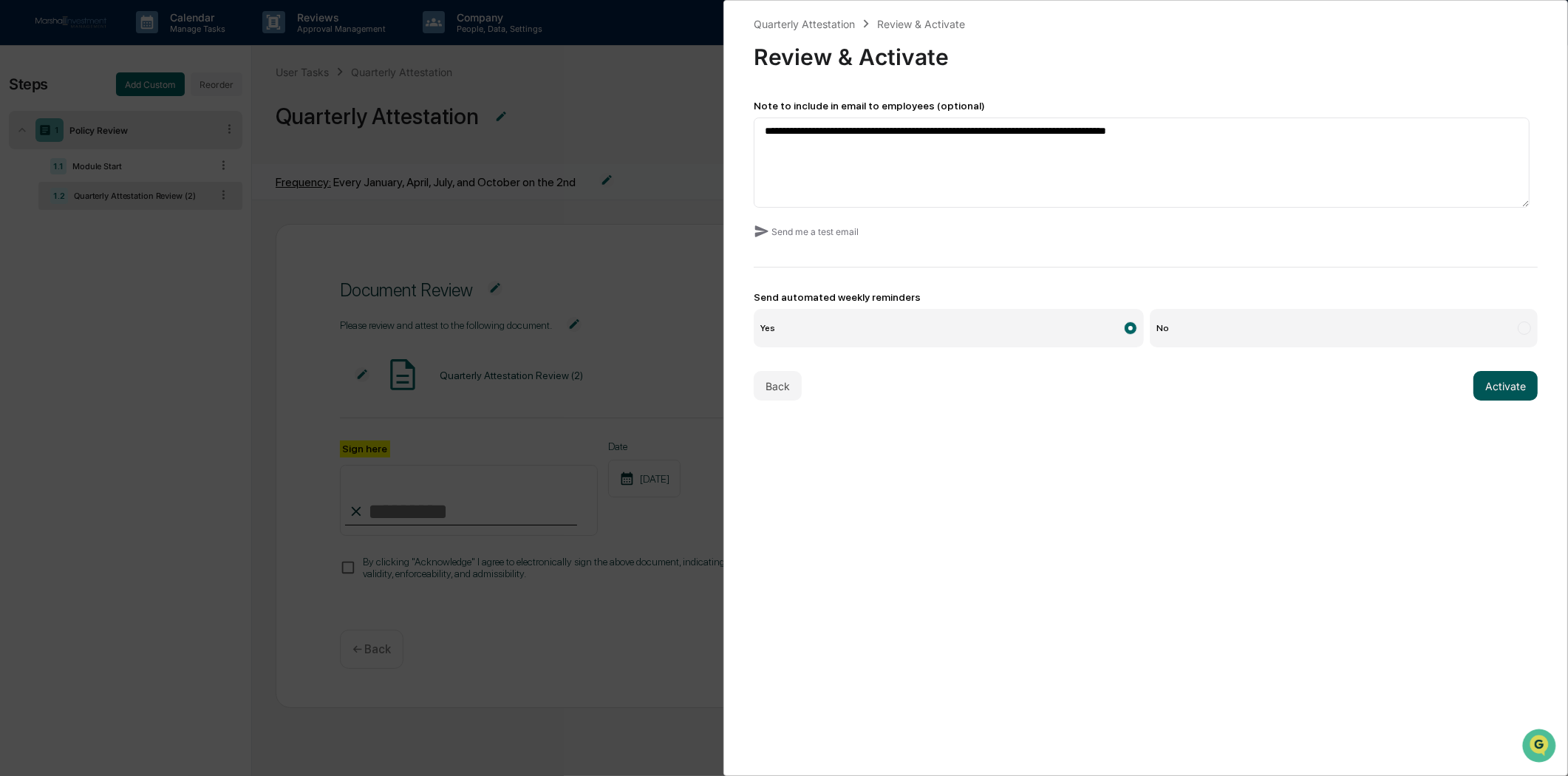
click at [1495, 386] on button "Activate" at bounding box center [1506, 386] width 64 height 30
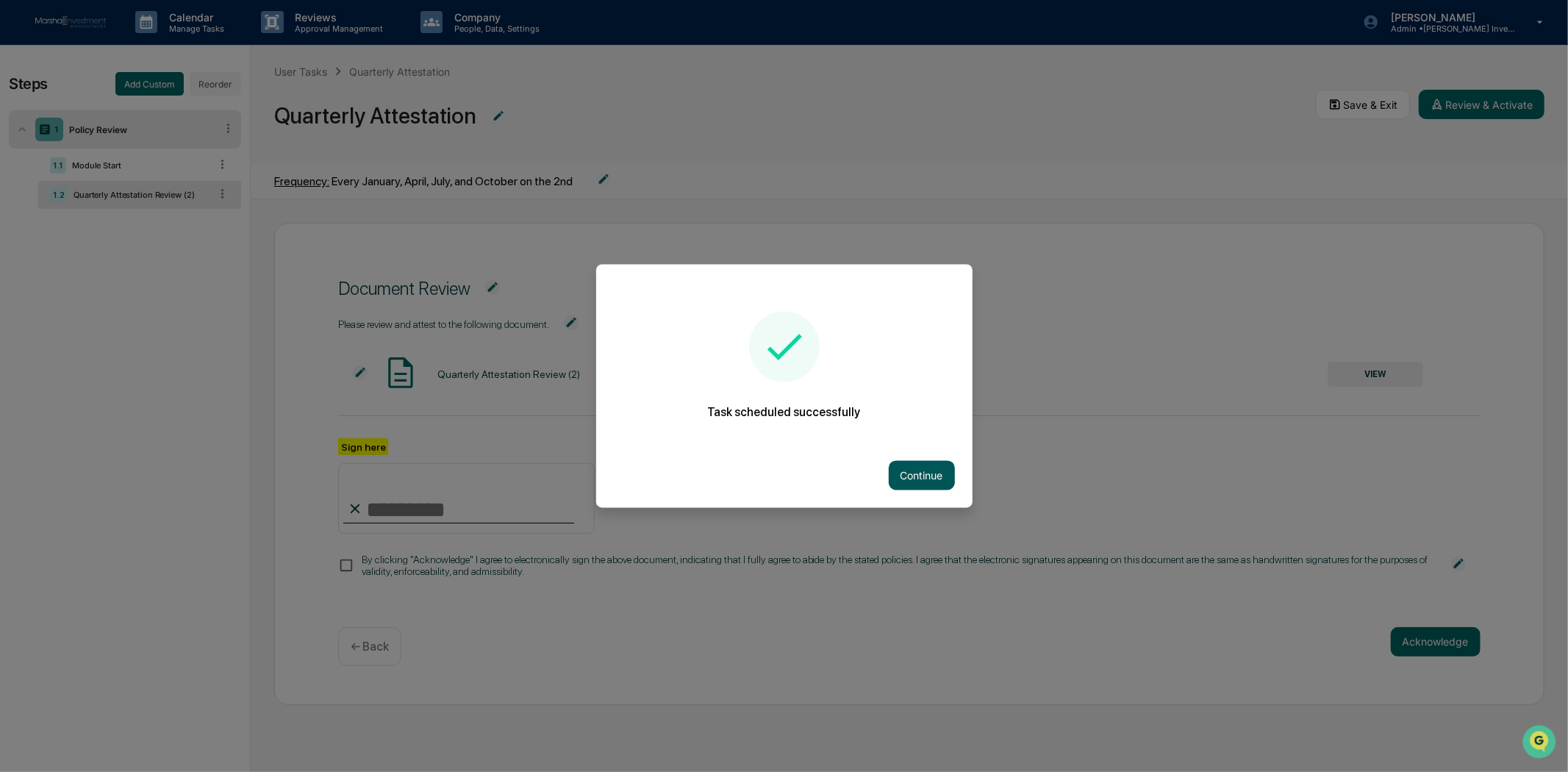
click at [905, 472] on button "Continue" at bounding box center [921, 475] width 66 height 30
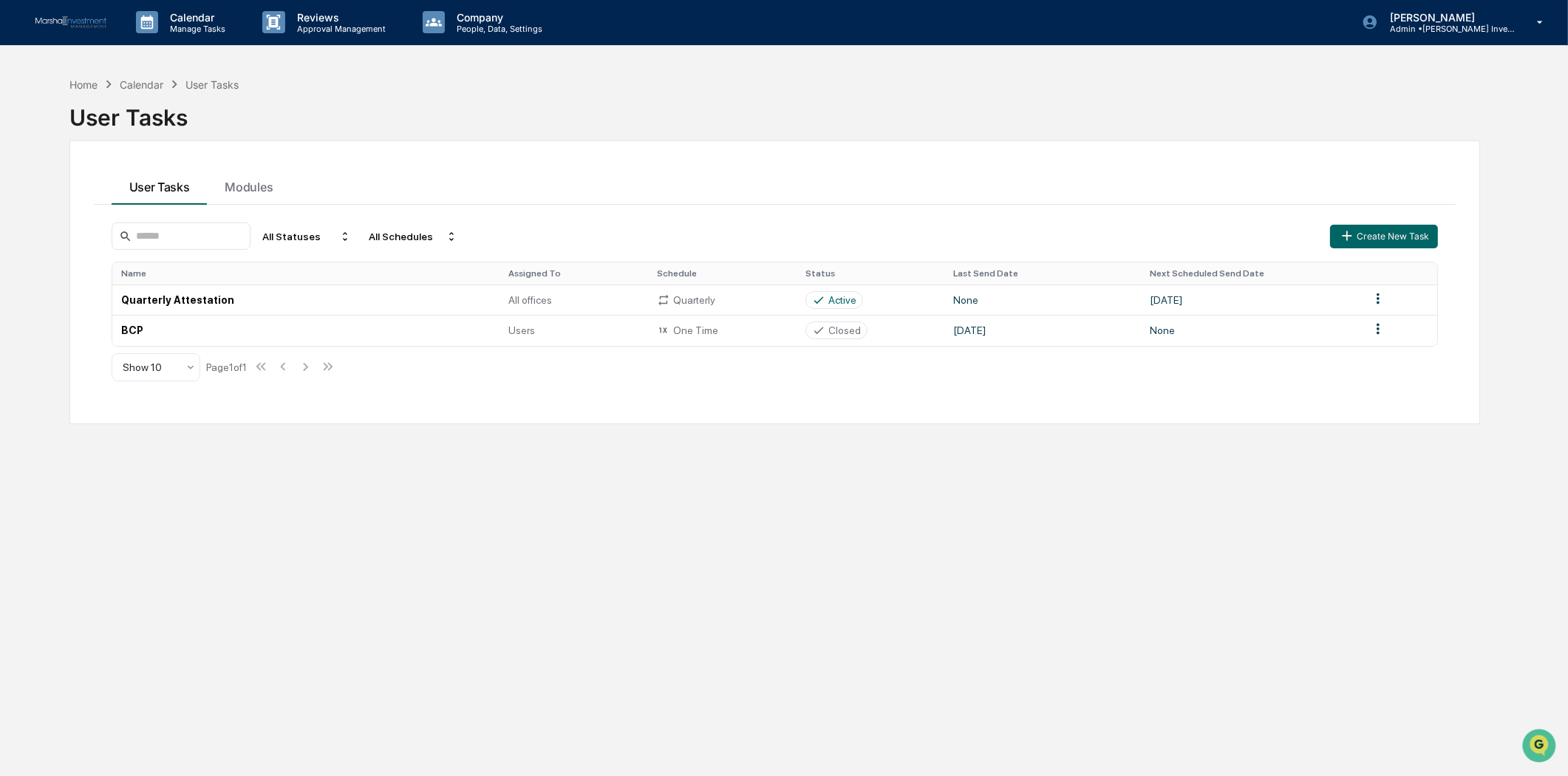
click at [852, 775] on html "Calendar Manage Tasks Reviews Approval Management Company People, Data, Setting…" at bounding box center [784, 387] width 1568 height 776
click at [186, 32] on p "Manage Tasks" at bounding box center [196, 28] width 75 height 10
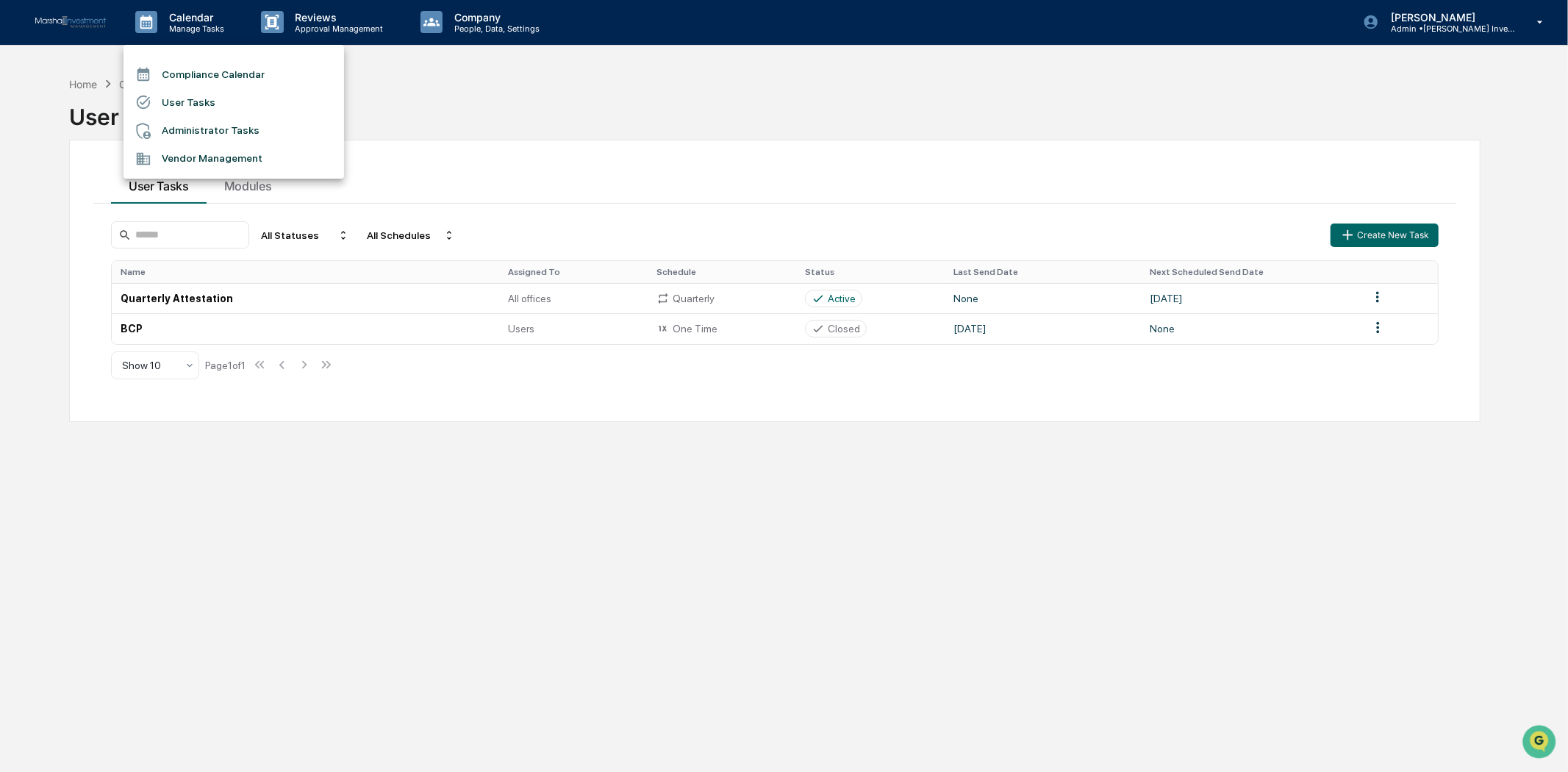
click at [191, 67] on li "Compliance Calendar" at bounding box center [234, 74] width 221 height 28
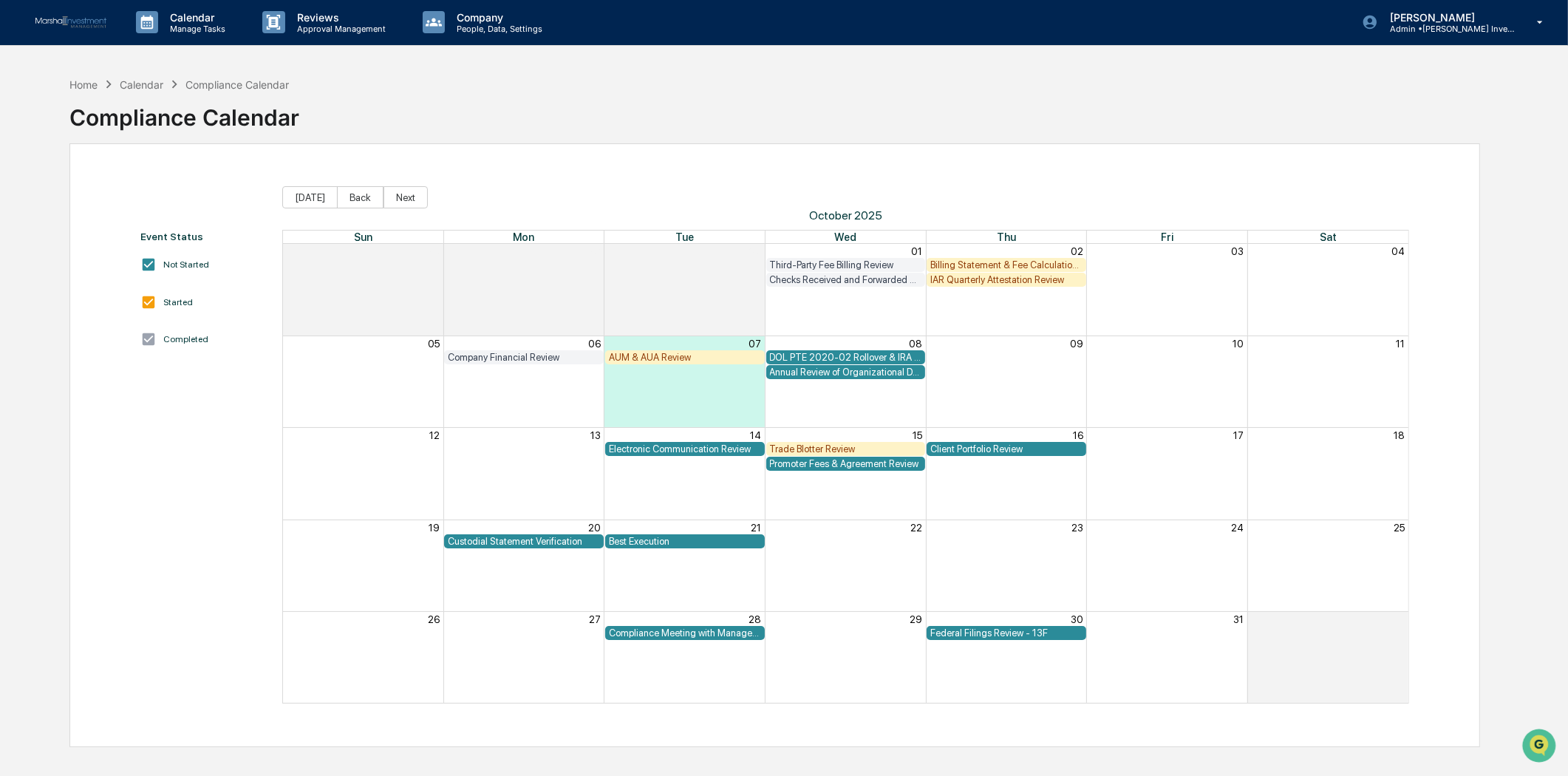
click at [654, 358] on div "AUM & AUA Review" at bounding box center [685, 358] width 152 height 11
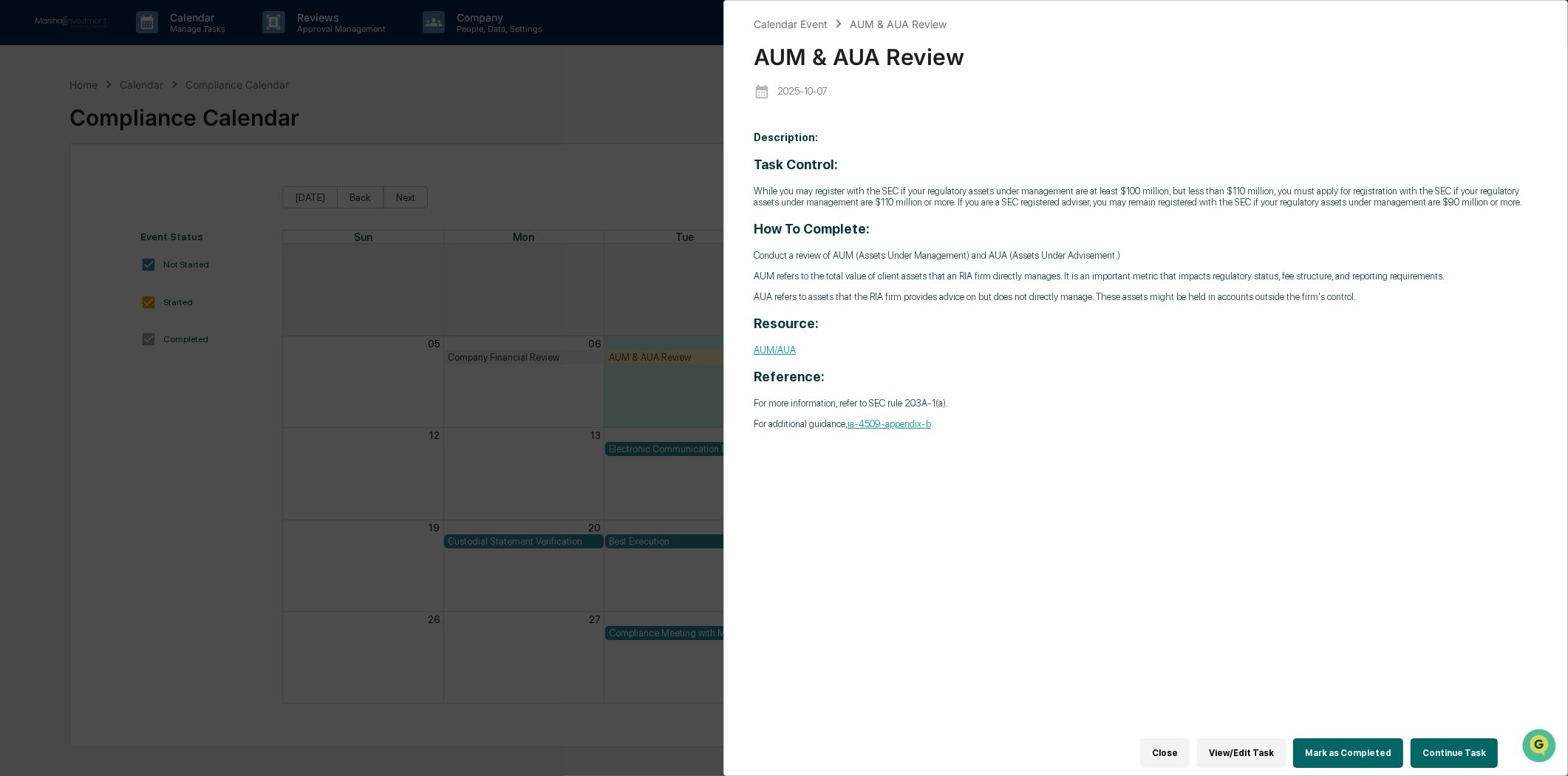
click at [1460, 744] on button "Continue Task" at bounding box center [1454, 753] width 88 height 30
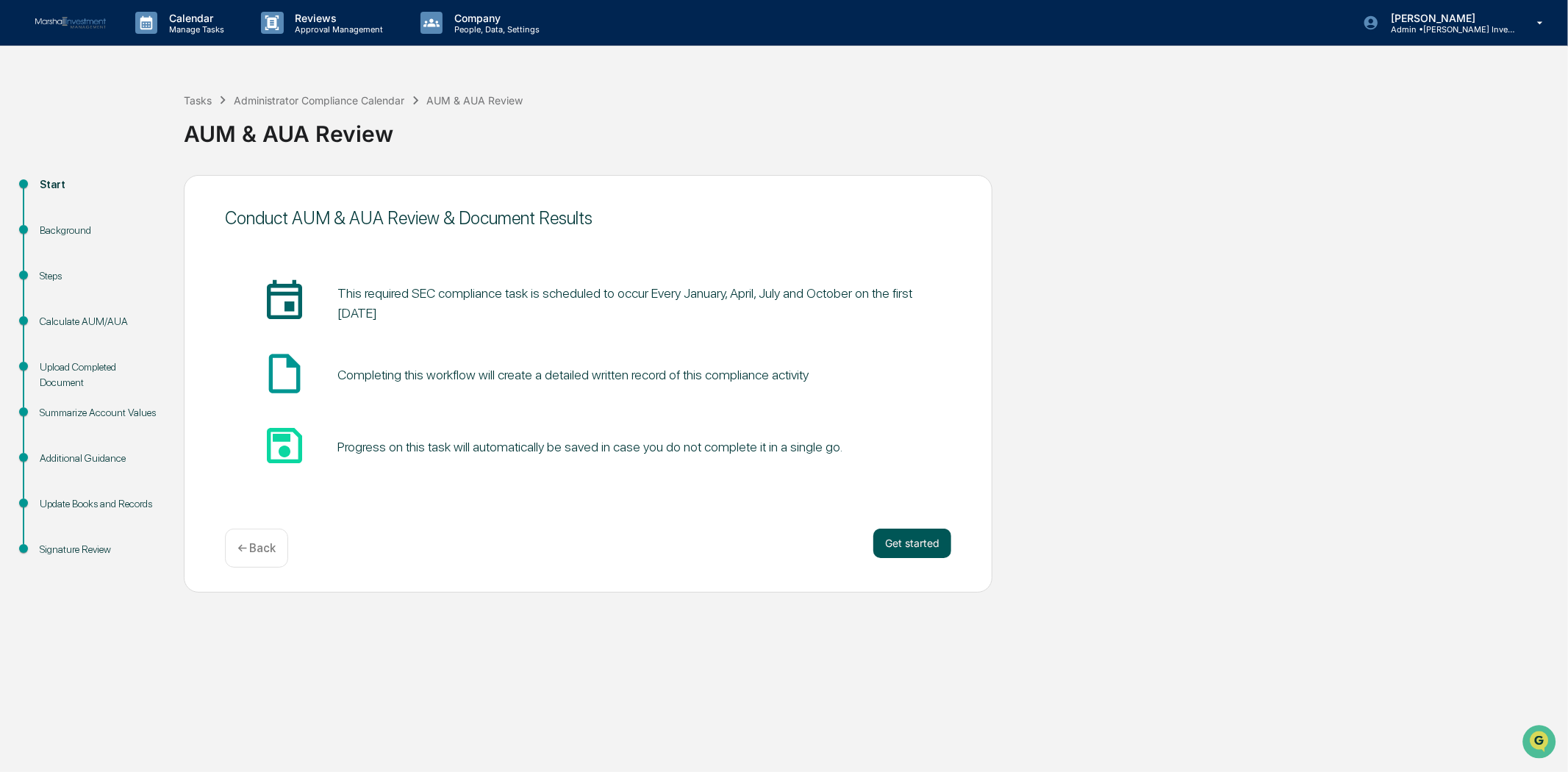
click at [885, 542] on button "Get started" at bounding box center [912, 543] width 78 height 30
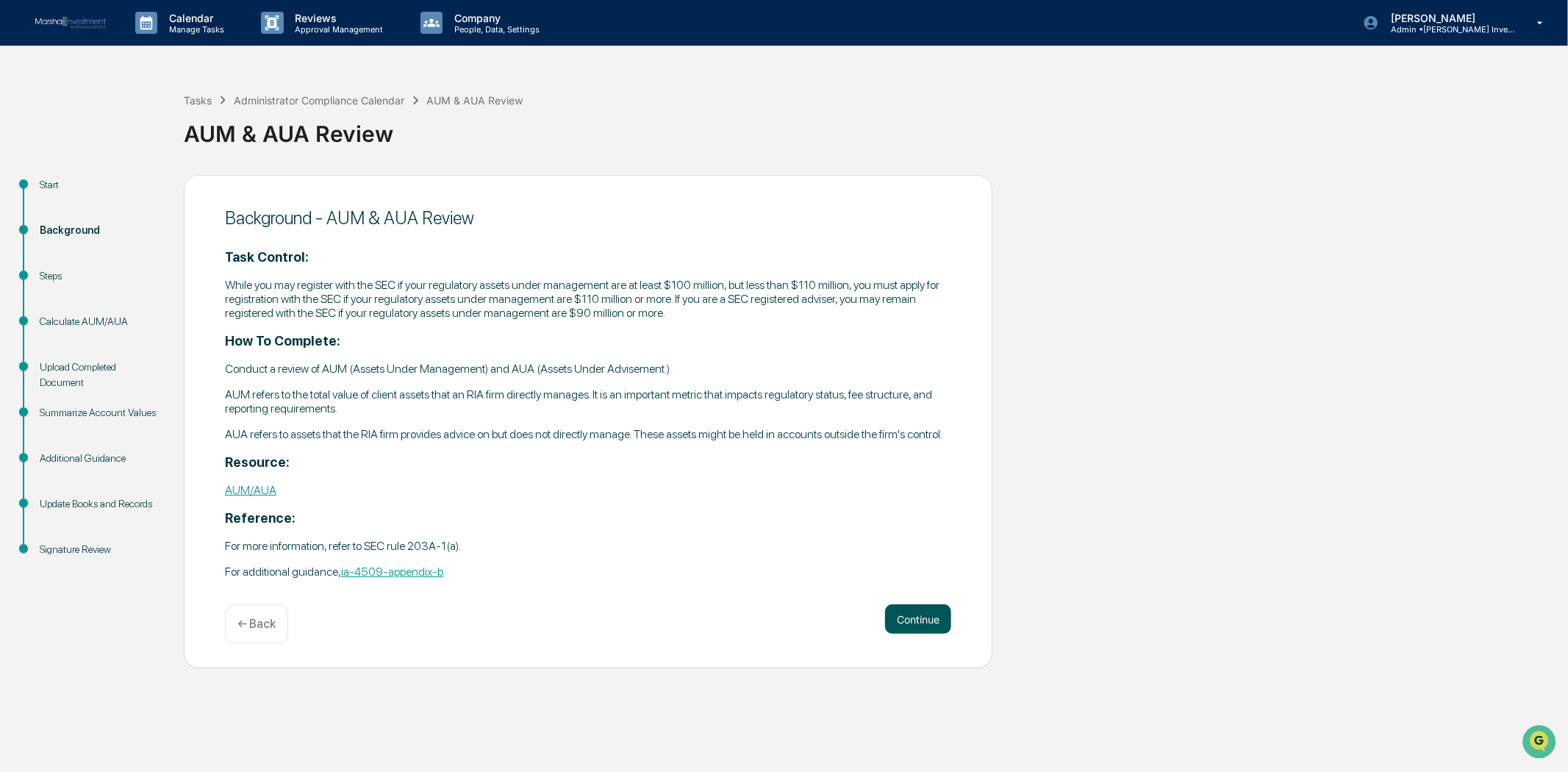
click at [919, 620] on button "Continue" at bounding box center [917, 619] width 66 height 30
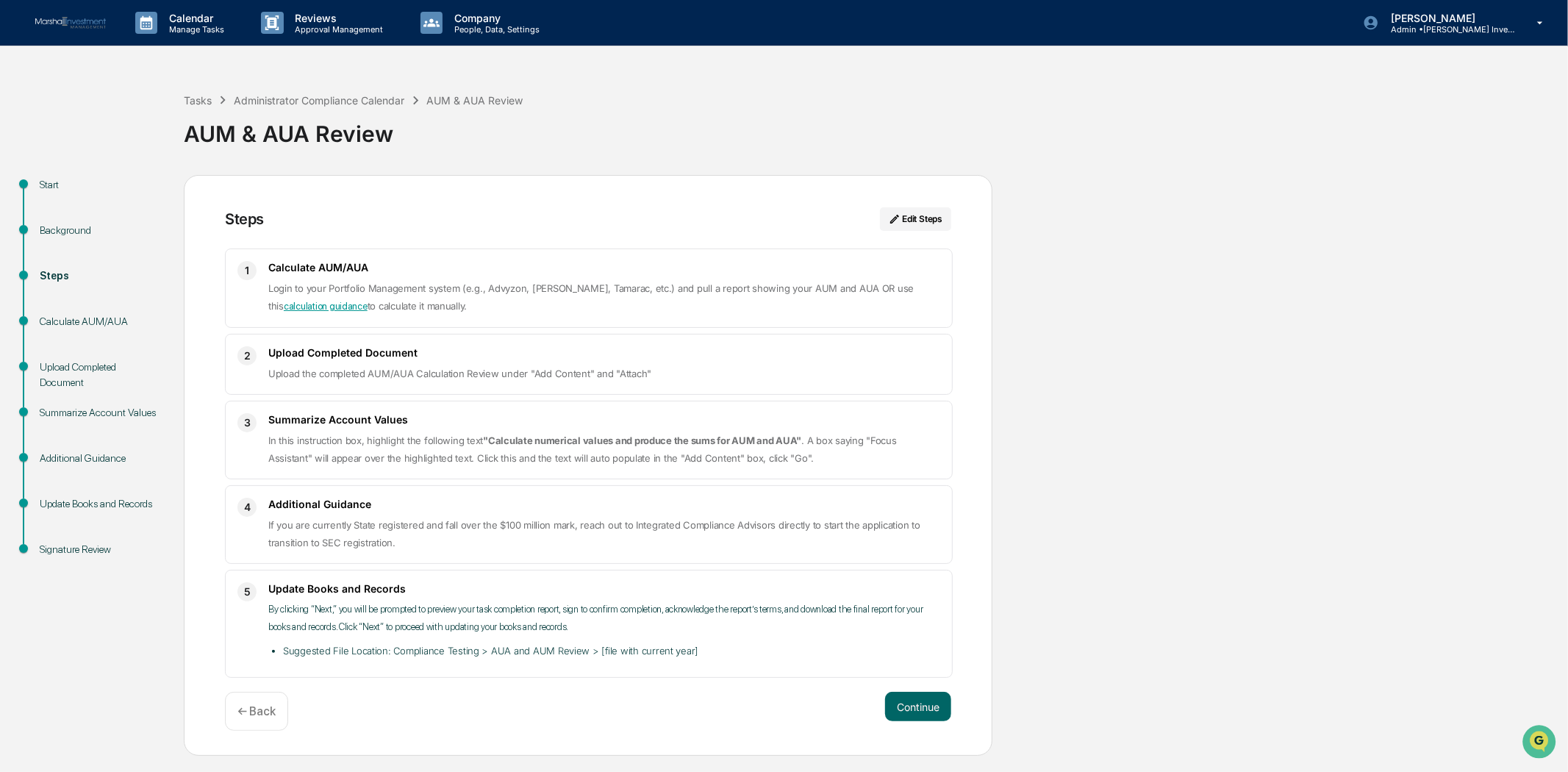
click at [268, 715] on p "← Back" at bounding box center [256, 711] width 38 height 14
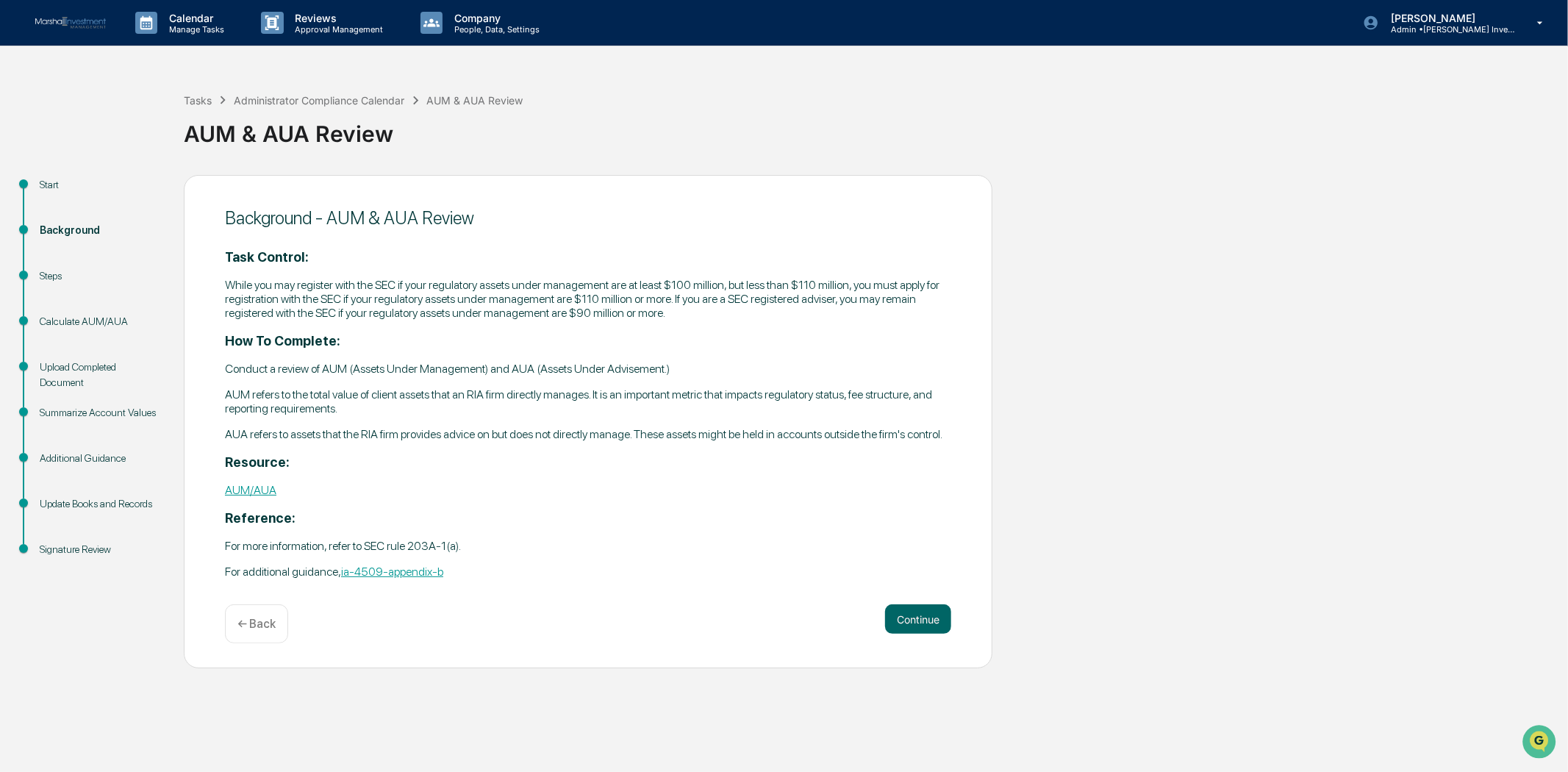
click at [271, 487] on link "AUM/AUA" at bounding box center [251, 489] width 52 height 14
click at [917, 613] on button "Continue" at bounding box center [917, 619] width 66 height 30
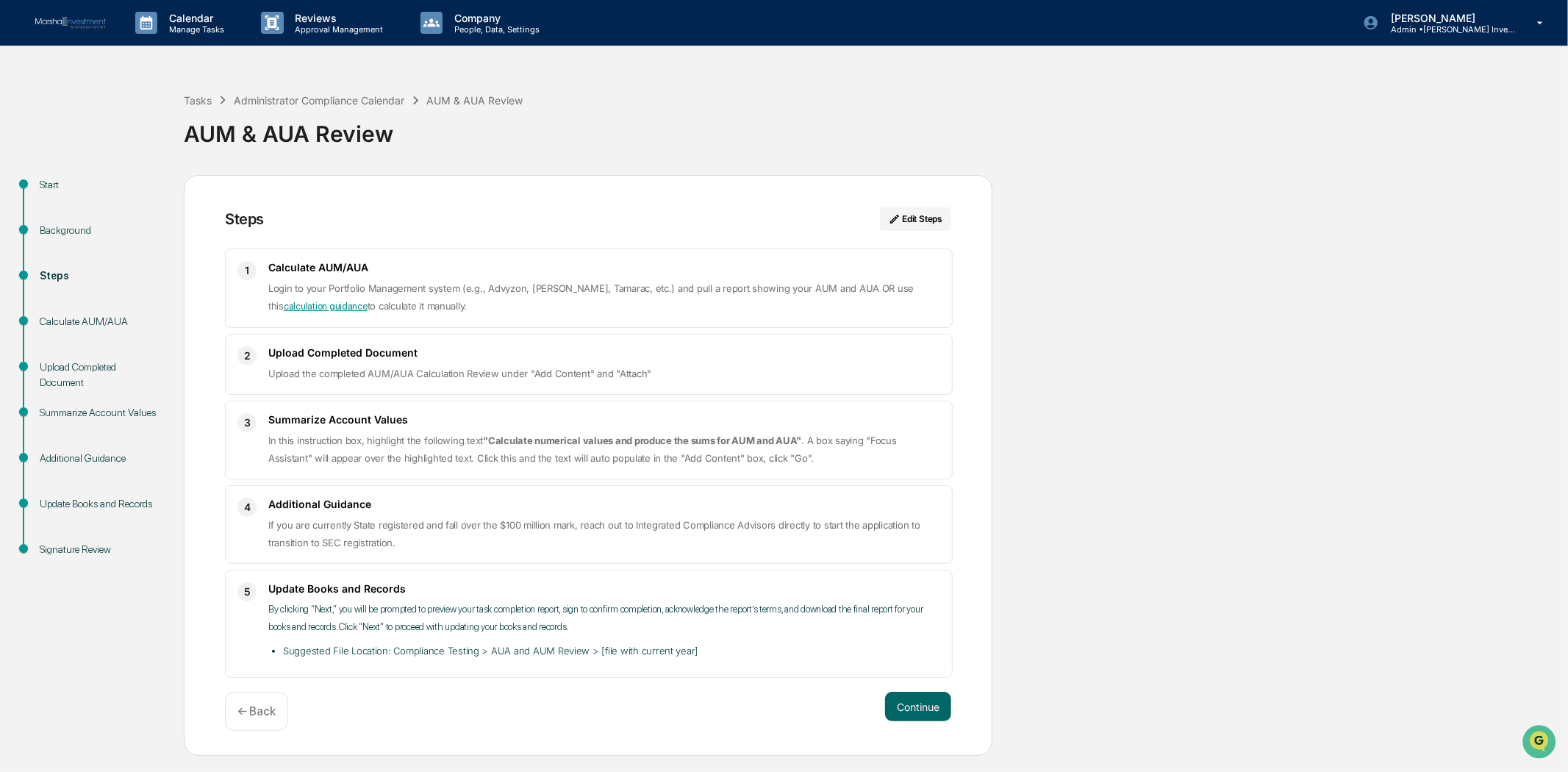
click at [368, 300] on link "calculation guidance" at bounding box center [325, 306] width 83 height 11
click at [929, 702] on button "Continue" at bounding box center [917, 706] width 66 height 30
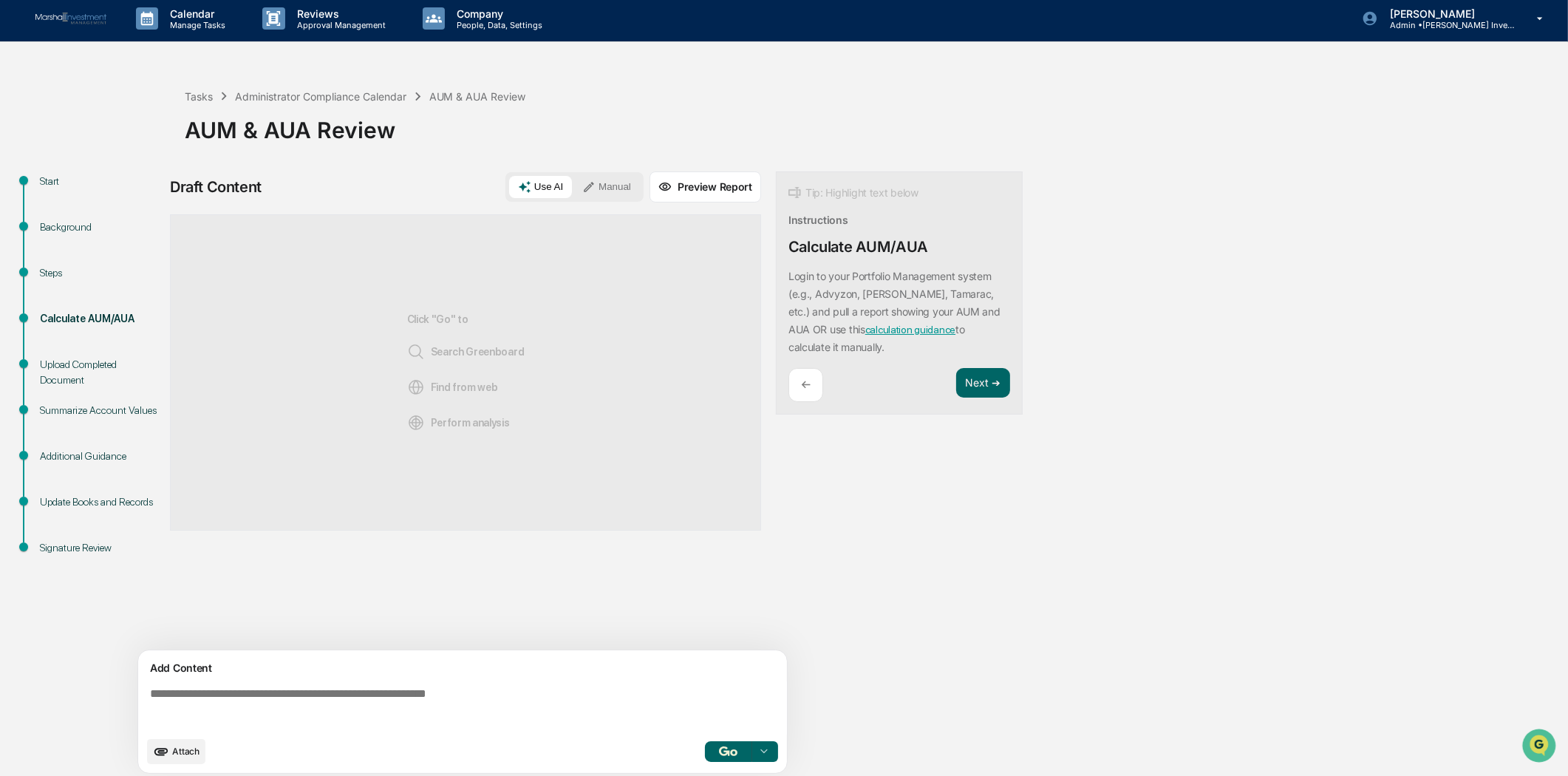
scroll to position [12, 0]
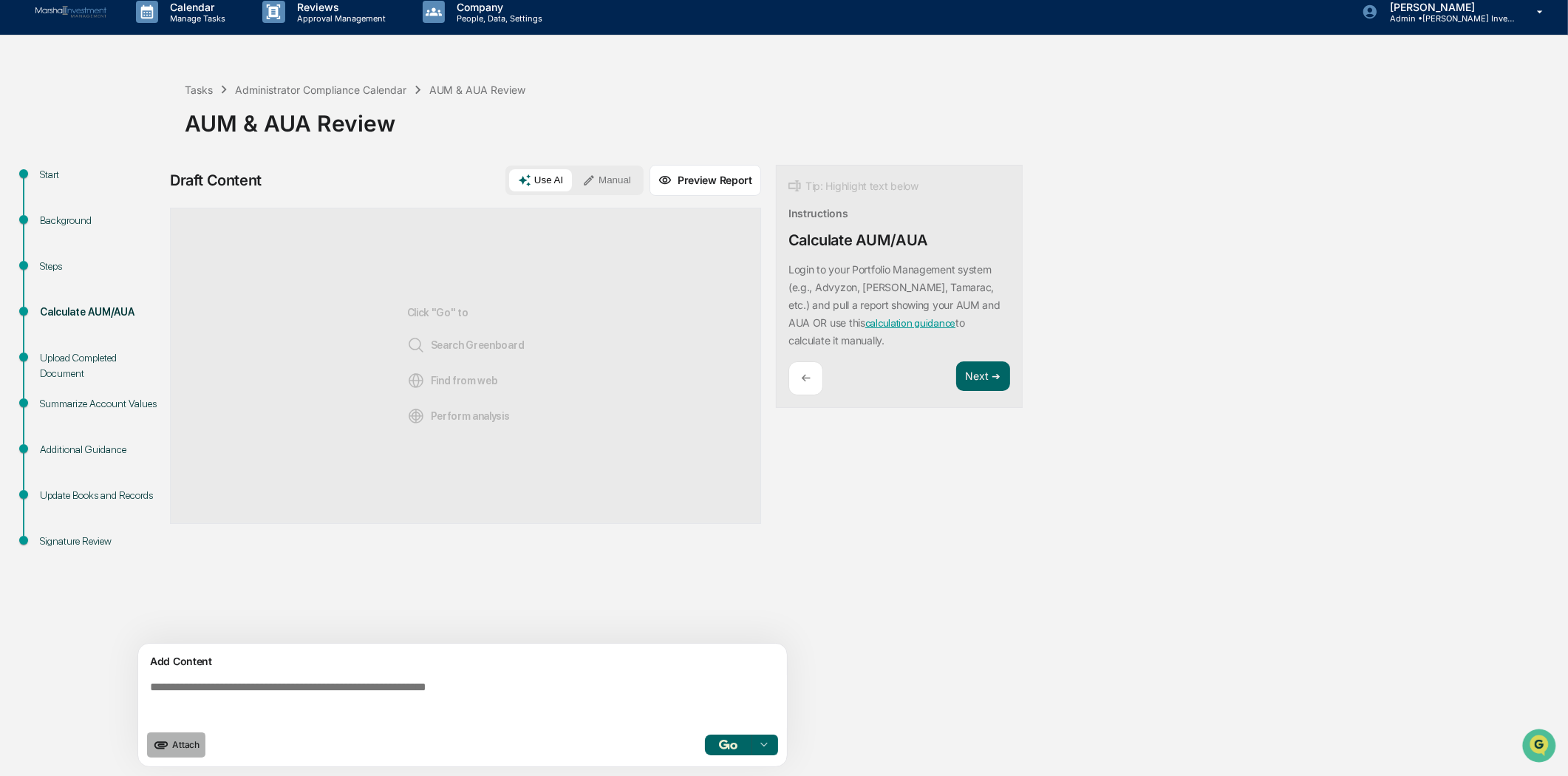
click at [184, 739] on span "Attach" at bounding box center [185, 744] width 27 height 11
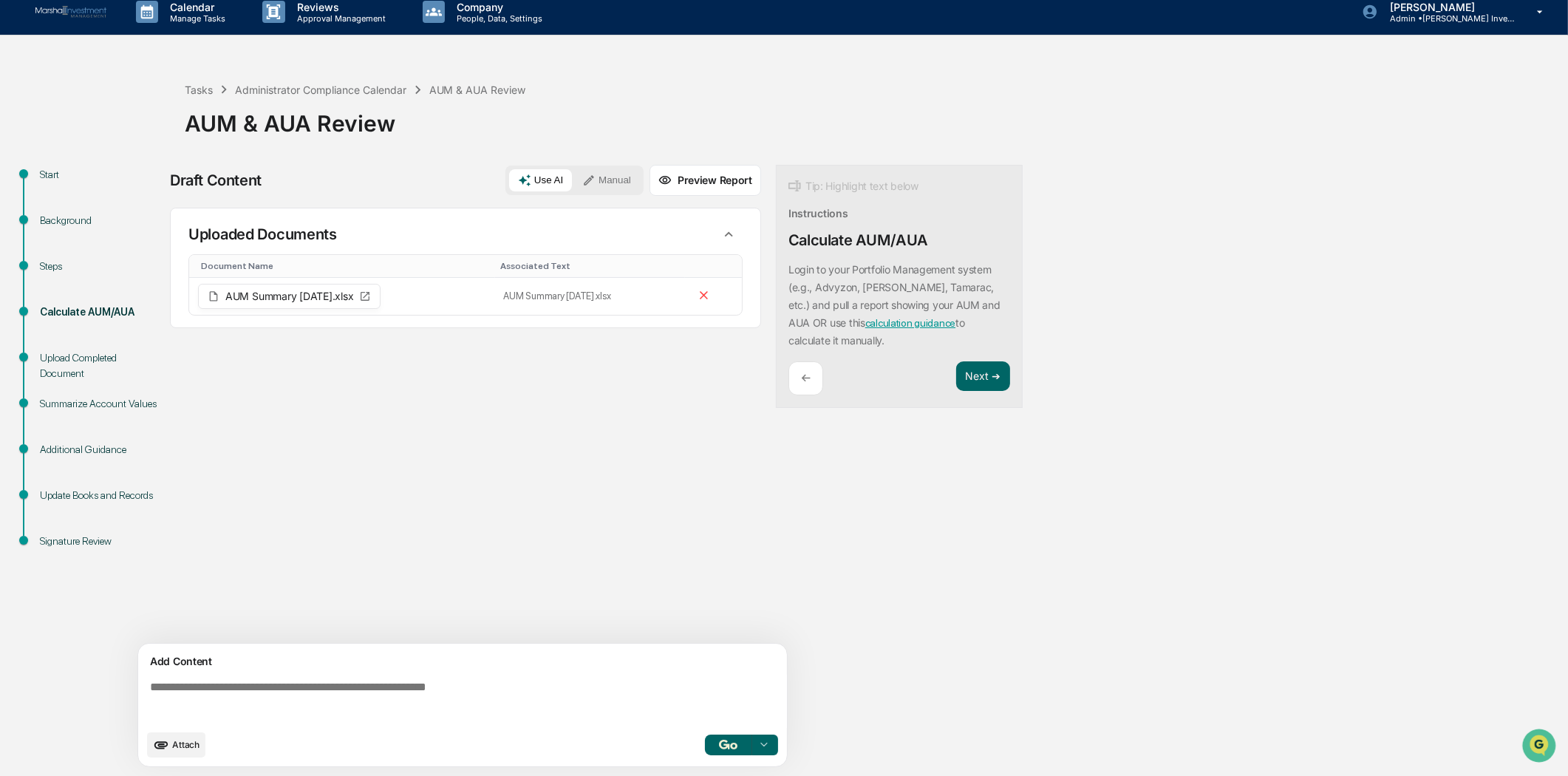
click at [771, 738] on div at bounding box center [763, 744] width 23 height 23
click at [870, 640] on div "Draft Content Use AI Manual Preview Report Sources Uploaded Documents Document …" at bounding box center [583, 470] width 827 height 611
click at [991, 380] on button "Next ➔" at bounding box center [983, 376] width 54 height 31
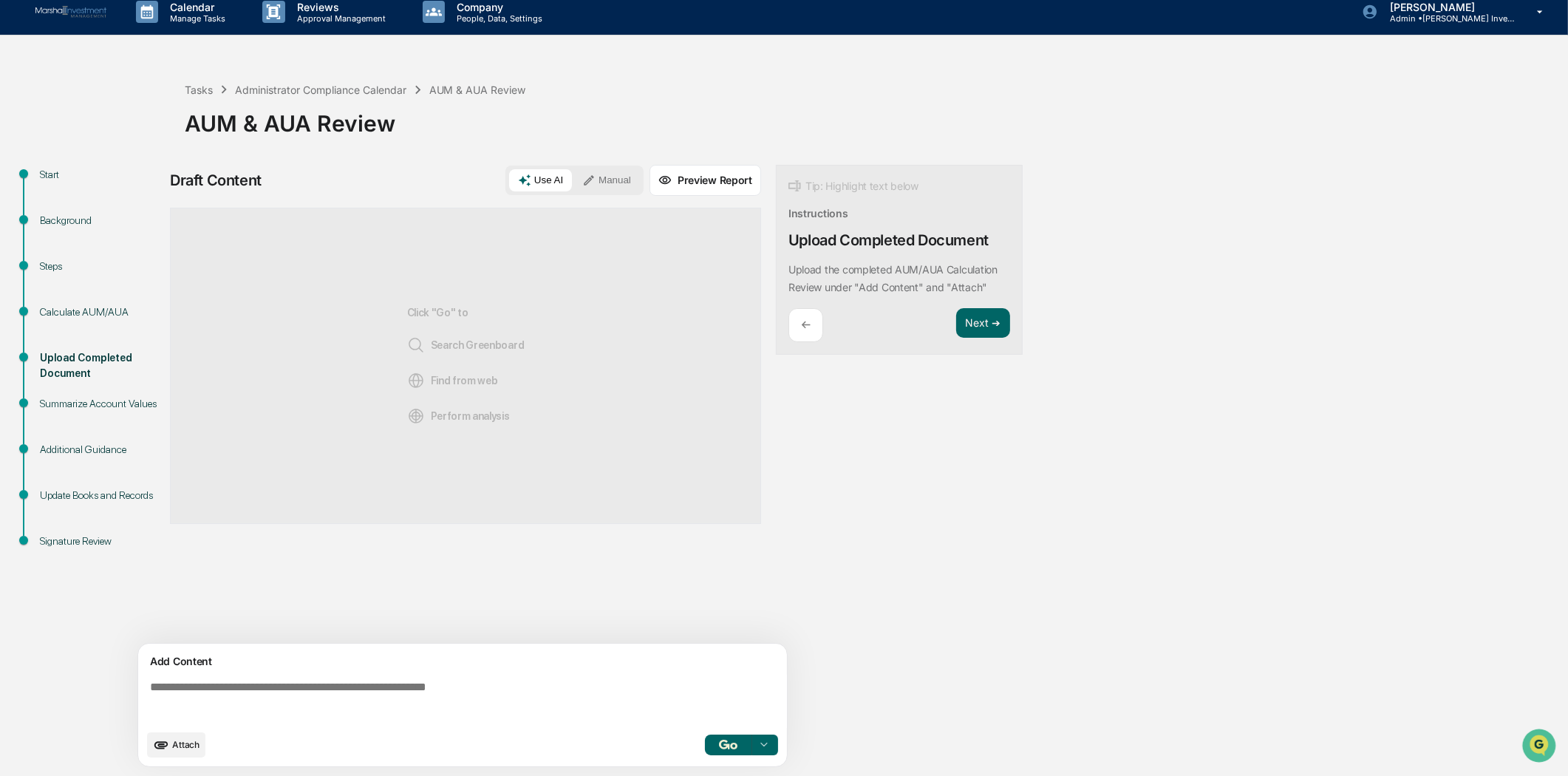
click at [52, 311] on div "Calculate AUM/AUA" at bounding box center [101, 312] width 121 height 16
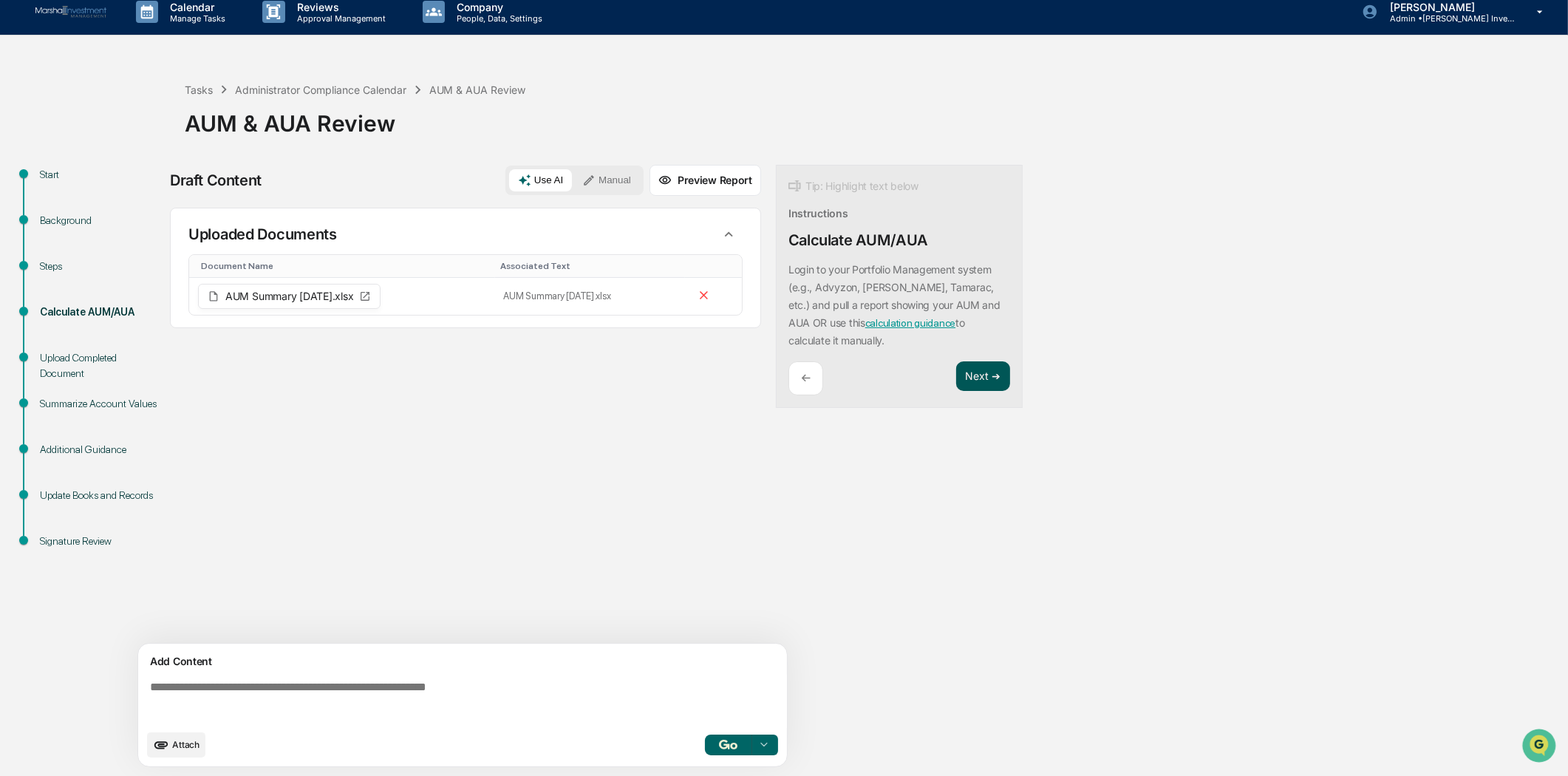
click at [1002, 372] on button "Next ➔" at bounding box center [983, 376] width 54 height 31
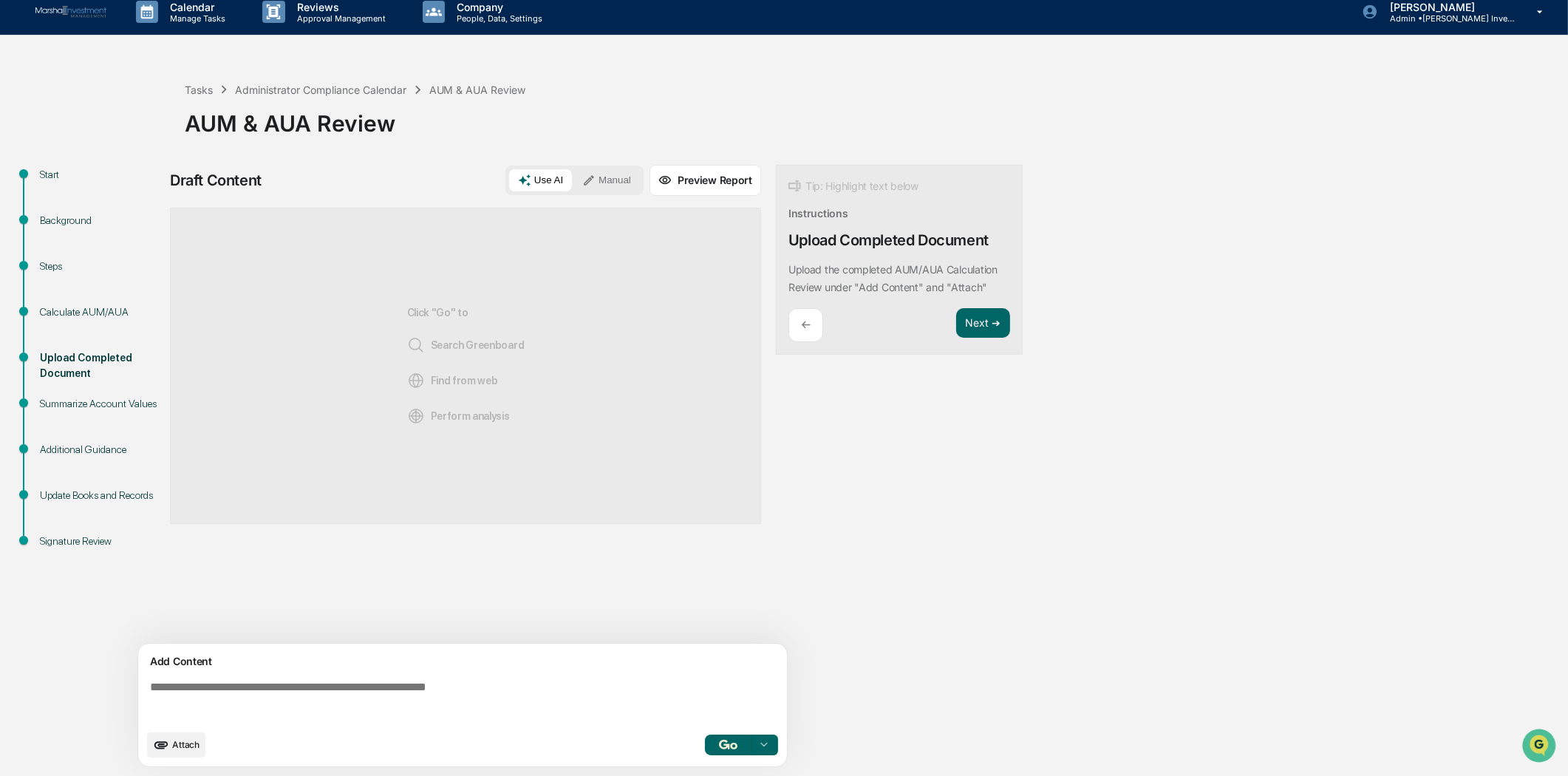
click at [69, 310] on div "Calculate AUM/AUA" at bounding box center [101, 312] width 121 height 16
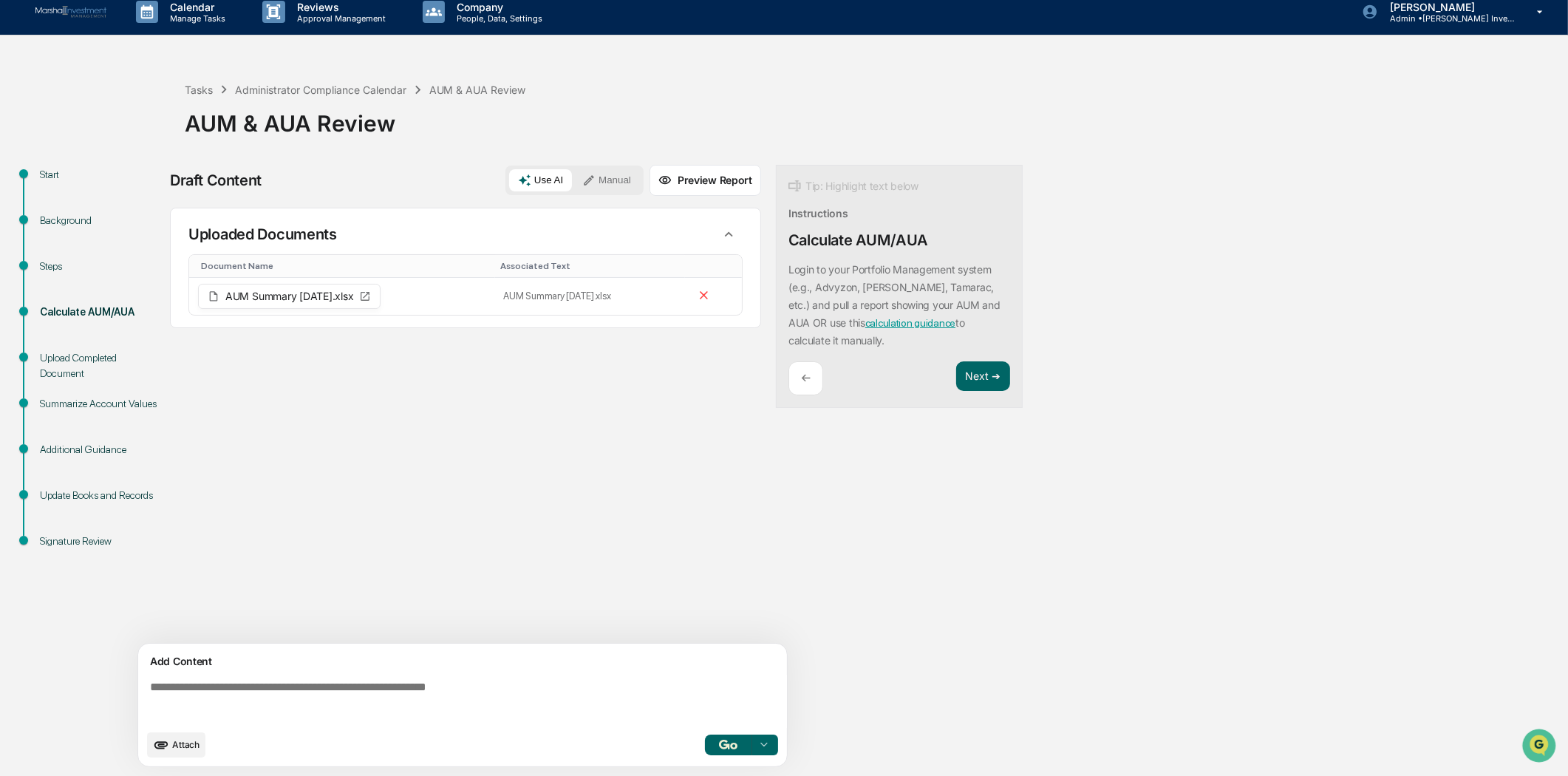
click at [761, 743] on icon at bounding box center [764, 744] width 12 height 12
click at [854, 641] on div "Draft Content Use AI Manual Preview Report Sources Uploaded Documents Document …" at bounding box center [583, 470] width 827 height 611
click at [970, 365] on button "Next ➔" at bounding box center [983, 376] width 54 height 31
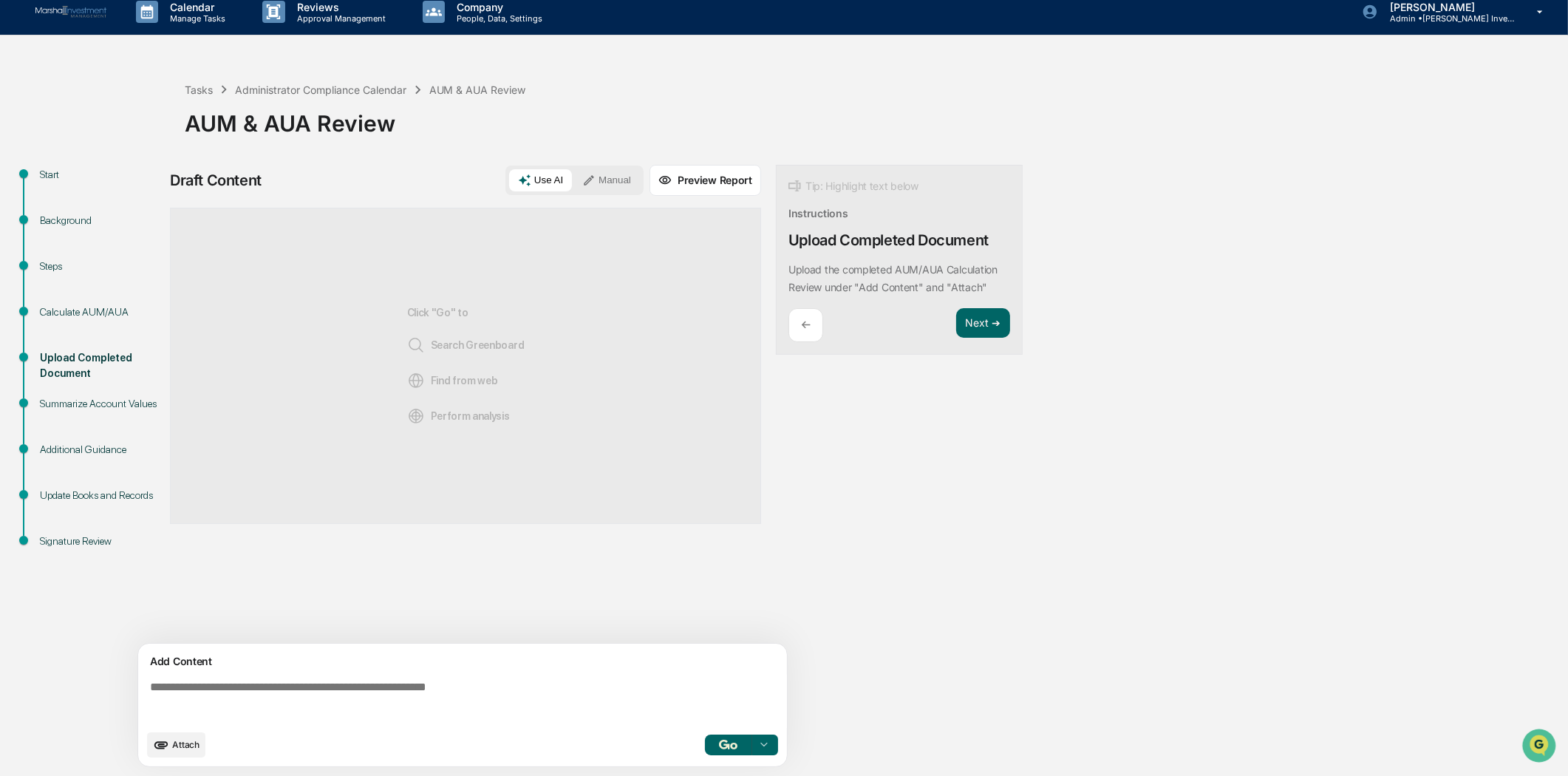
click at [94, 313] on div "Calculate AUM/AUA" at bounding box center [101, 312] width 121 height 16
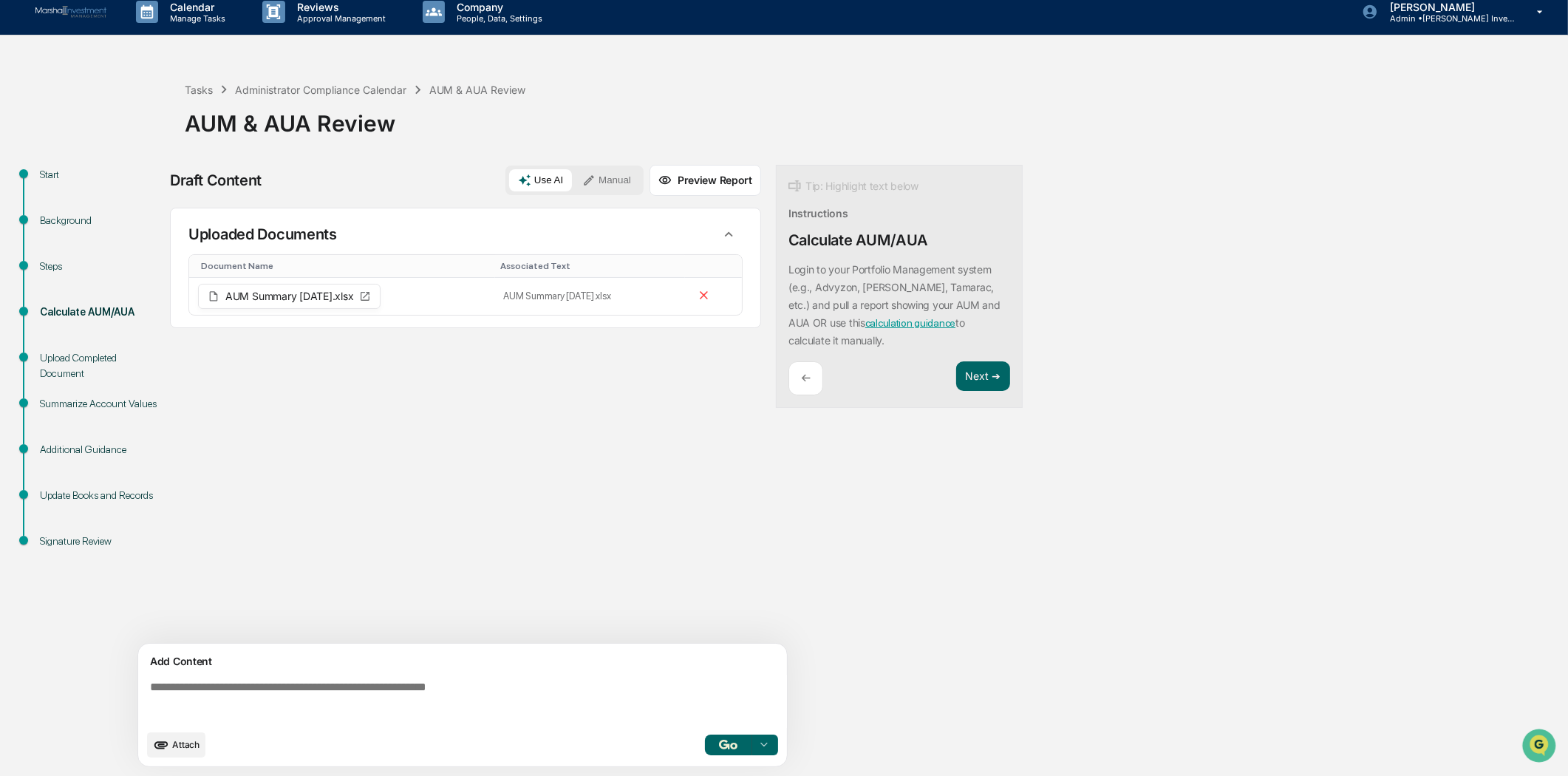
click at [756, 748] on div at bounding box center [763, 744] width 23 height 23
click at [727, 711] on span "Perform Analysis with Information" at bounding box center [671, 717] width 170 height 23
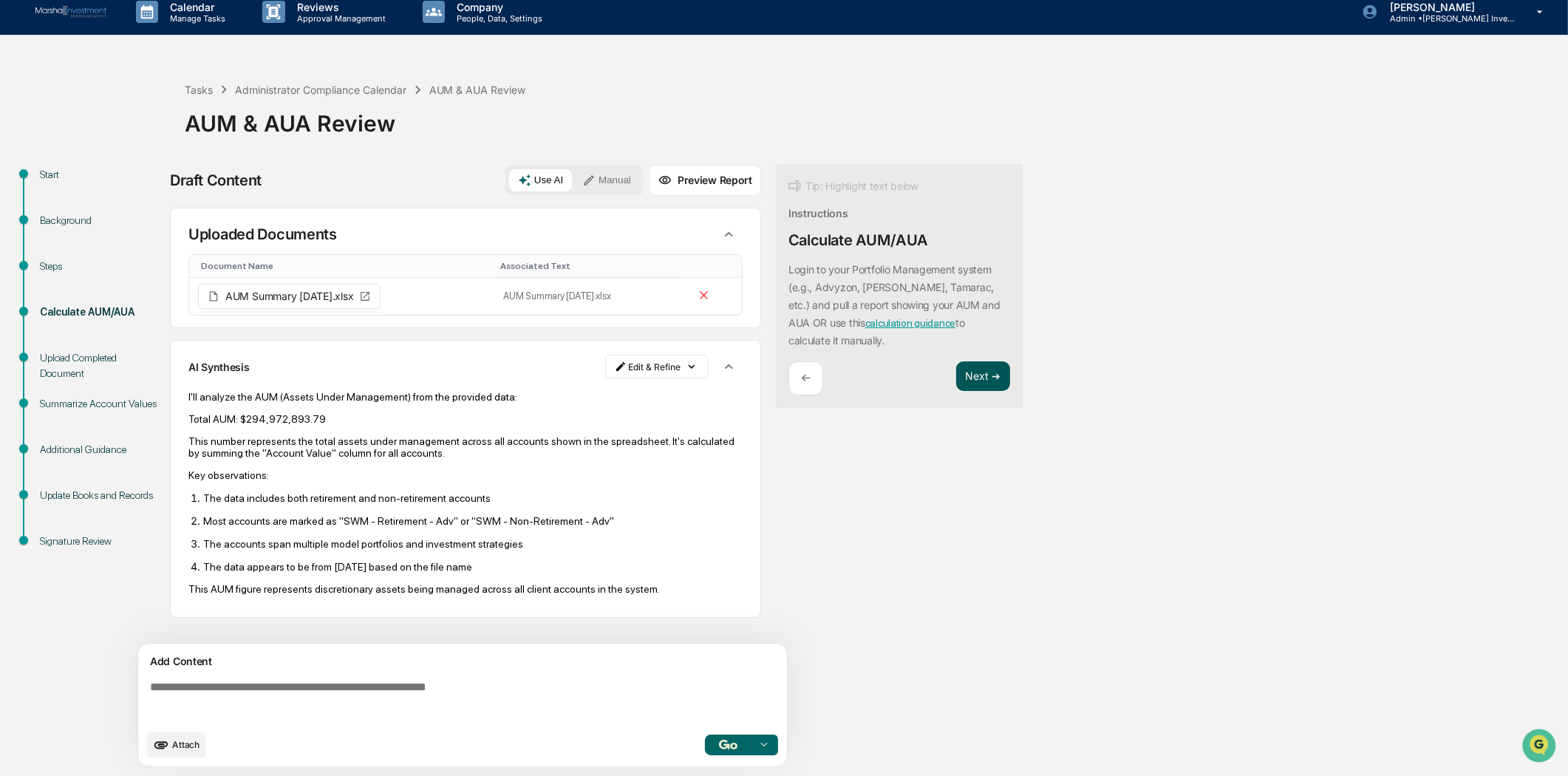
click at [994, 372] on button "Next ➔" at bounding box center [983, 376] width 54 height 31
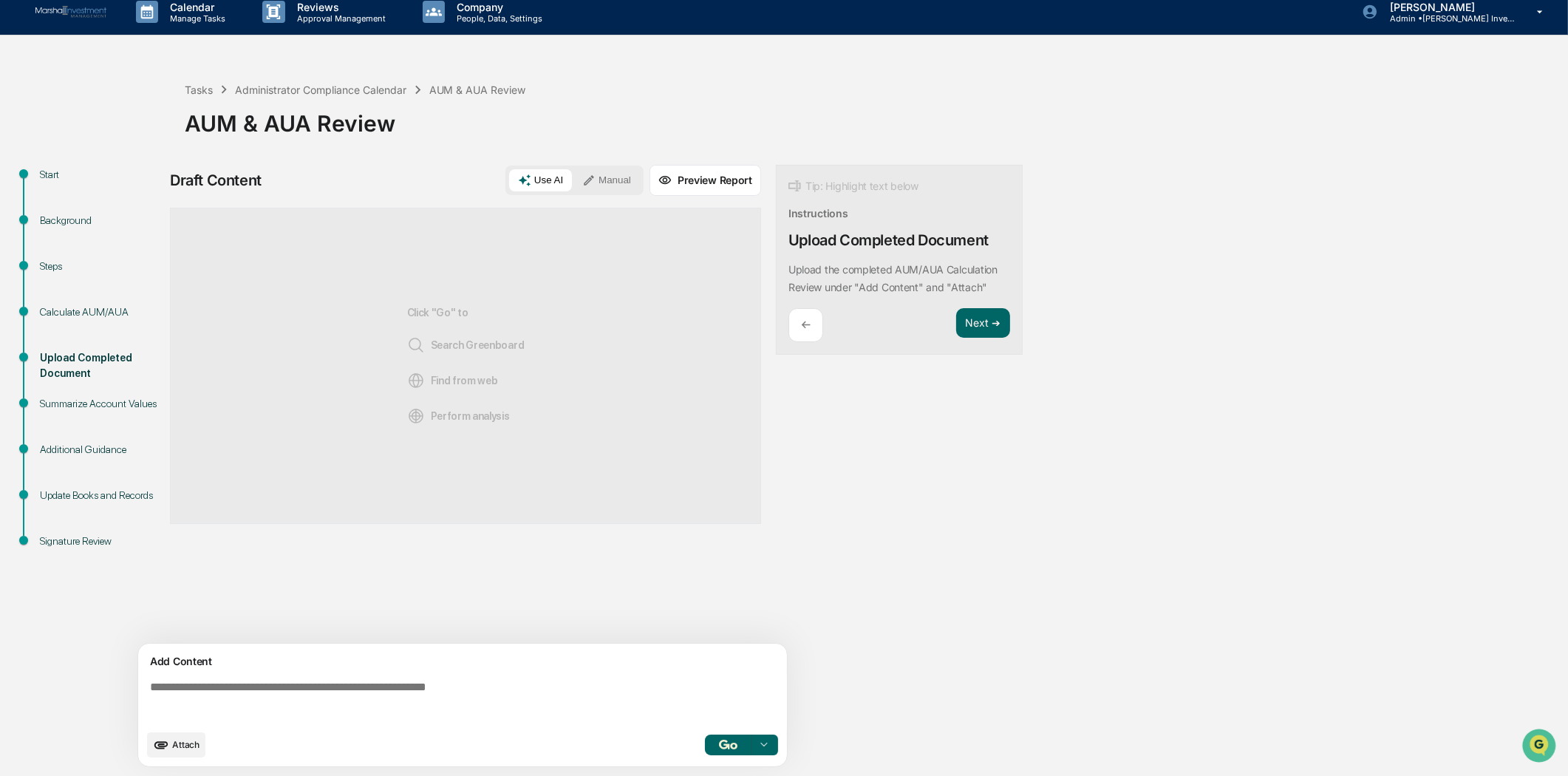
click at [181, 749] on span "Attach" at bounding box center [185, 744] width 27 height 11
click at [166, 743] on icon "upload document" at bounding box center [160, 744] width 16 height 16
click at [985, 310] on button "Next ➔" at bounding box center [983, 323] width 54 height 31
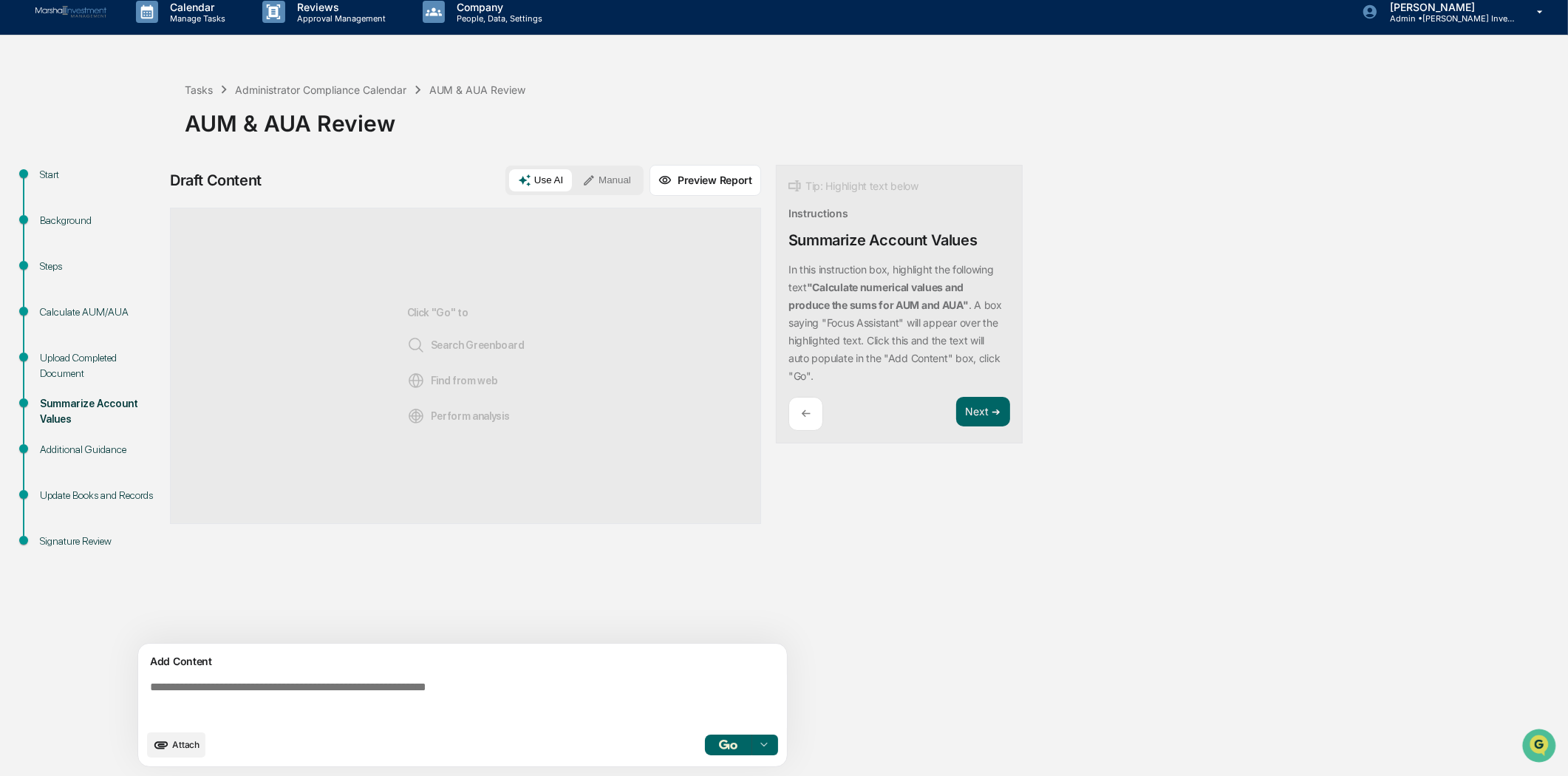
click at [82, 313] on div "Calculate AUM/AUA" at bounding box center [101, 312] width 121 height 16
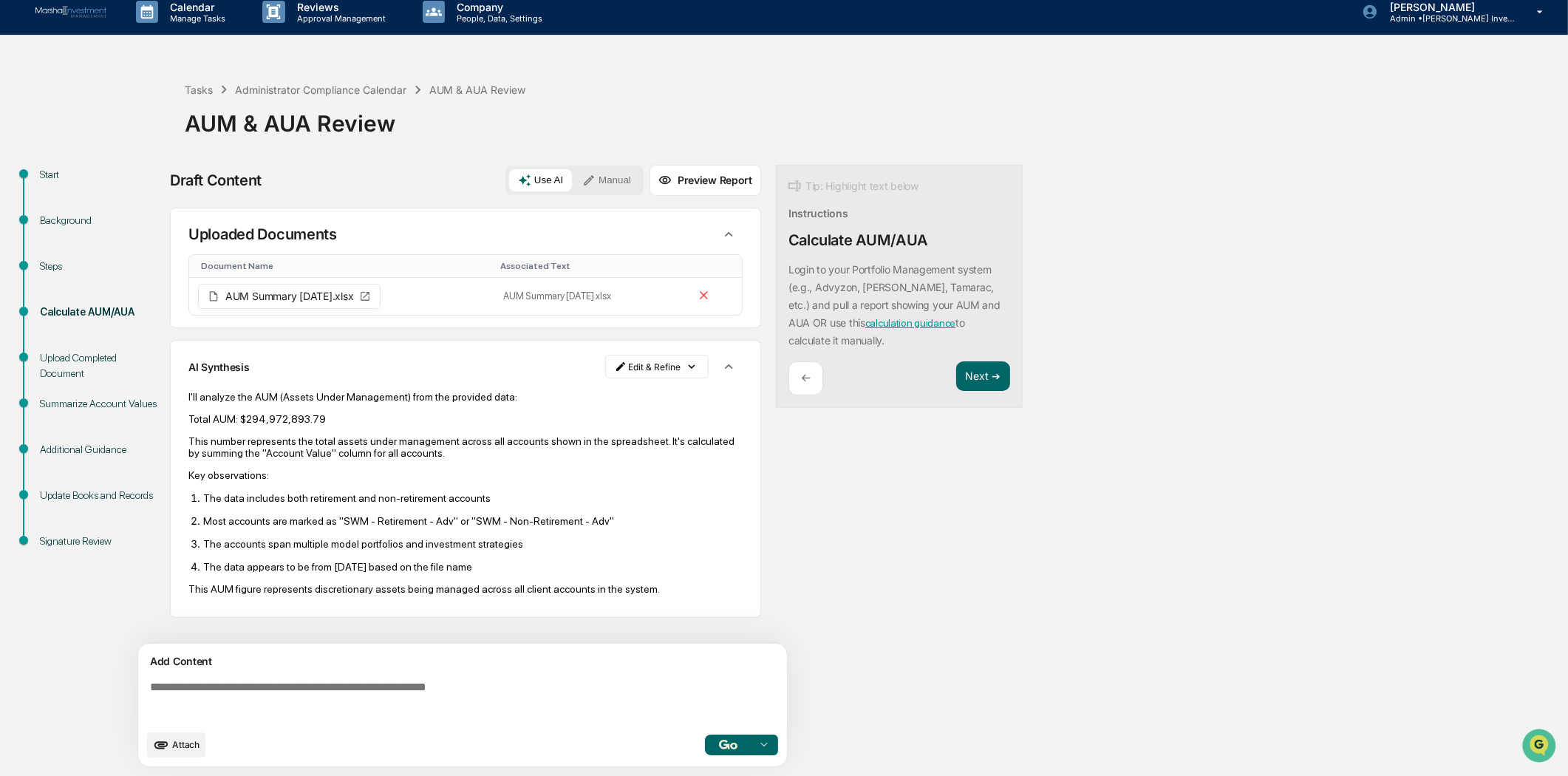
click at [720, 741] on img "button" at bounding box center [728, 744] width 18 height 9
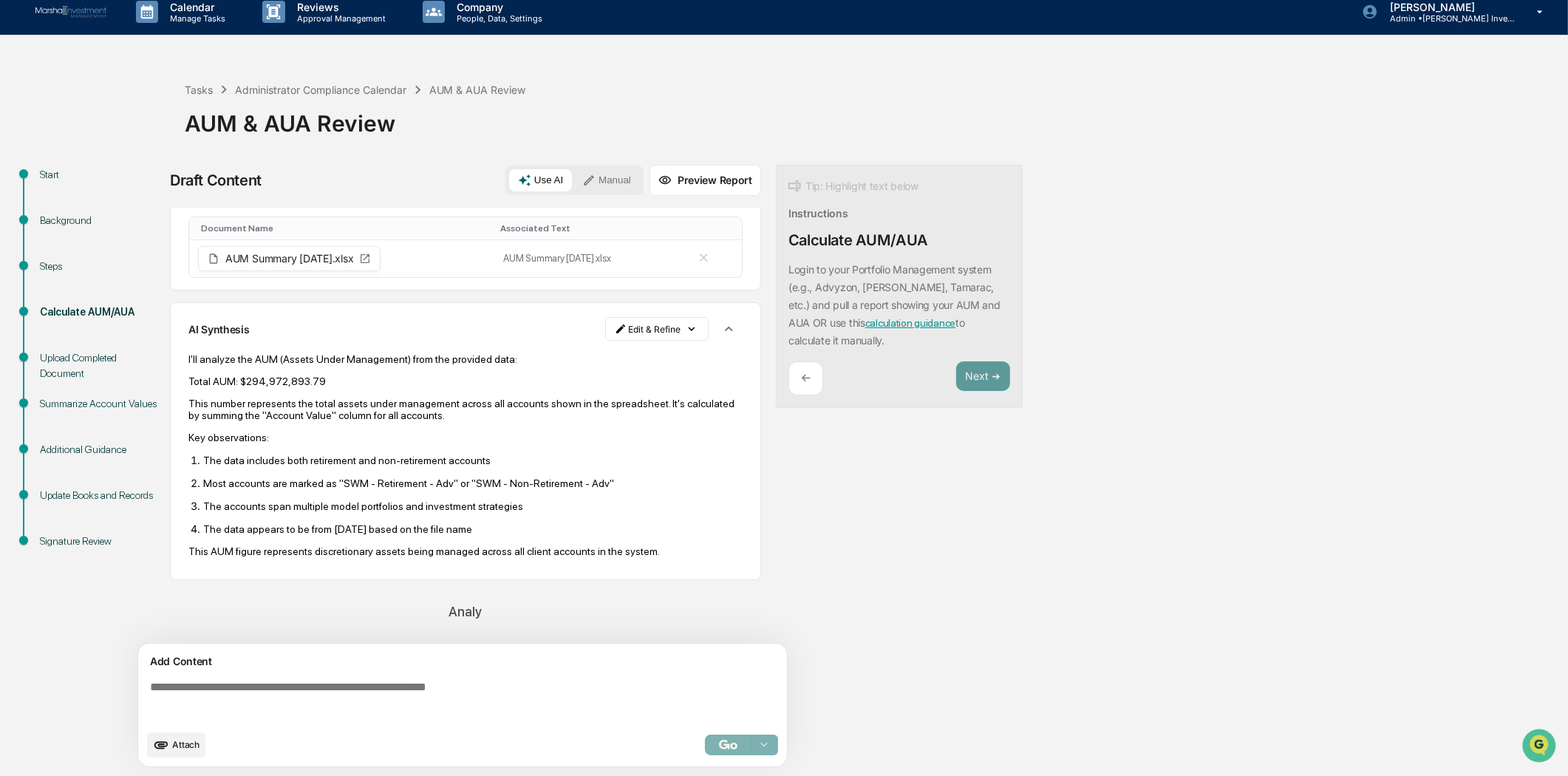
scroll to position [0, 0]
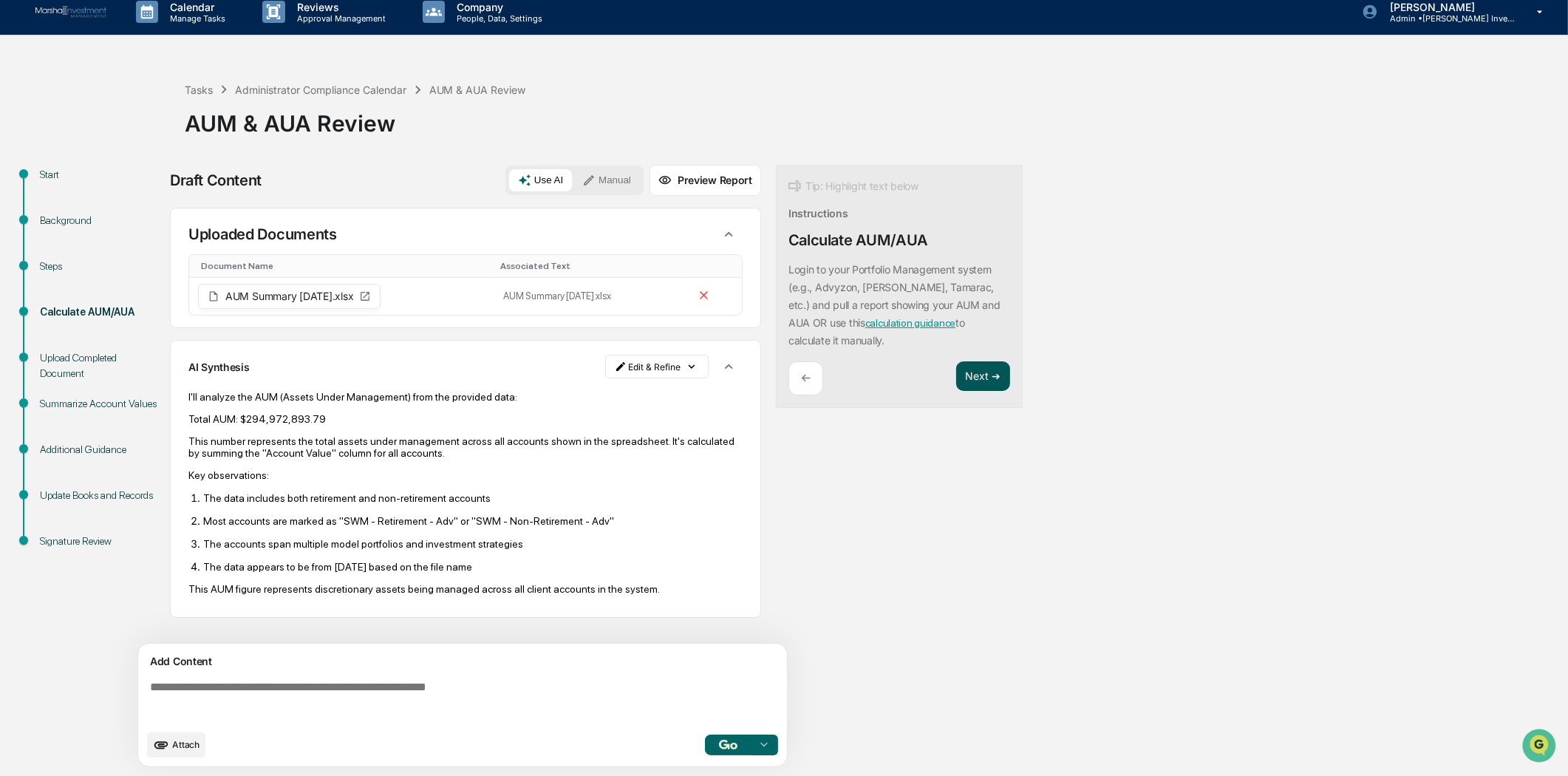
click at [970, 370] on button "Next ➔" at bounding box center [983, 376] width 54 height 31
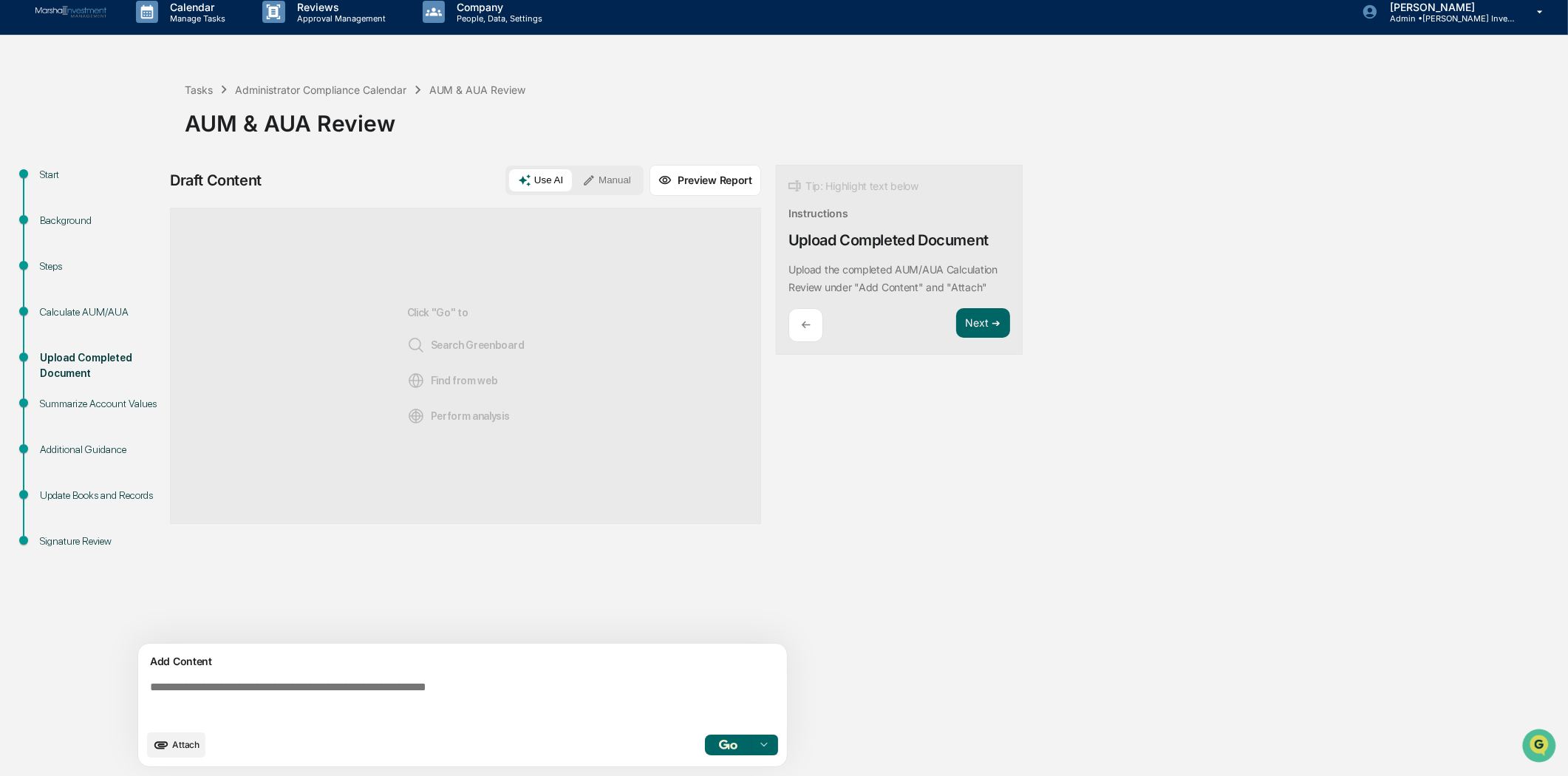
click at [58, 306] on div "Calculate AUM/AUA" at bounding box center [101, 312] width 121 height 16
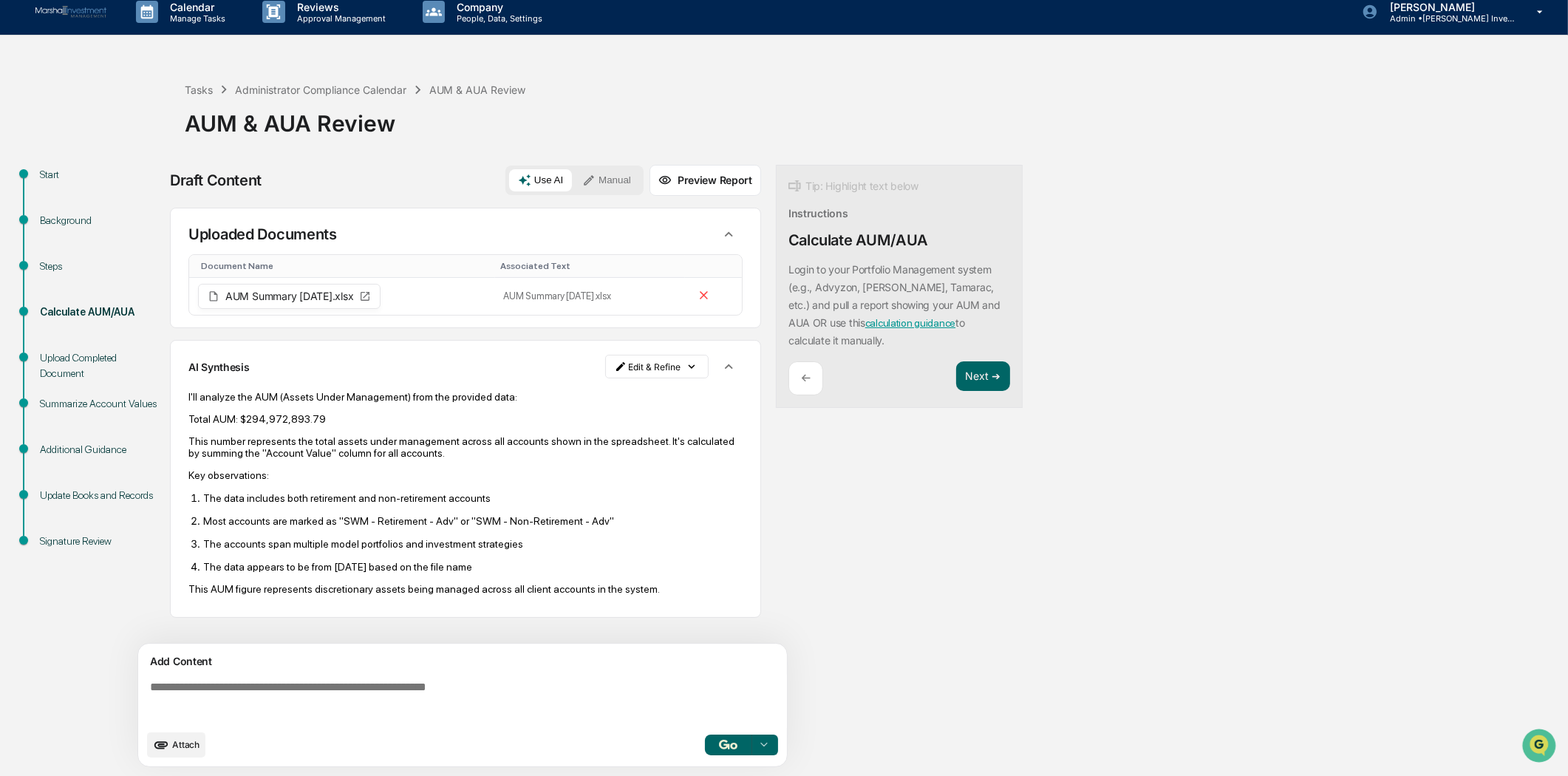
click at [699, 180] on button "Preview Report" at bounding box center [705, 180] width 112 height 31
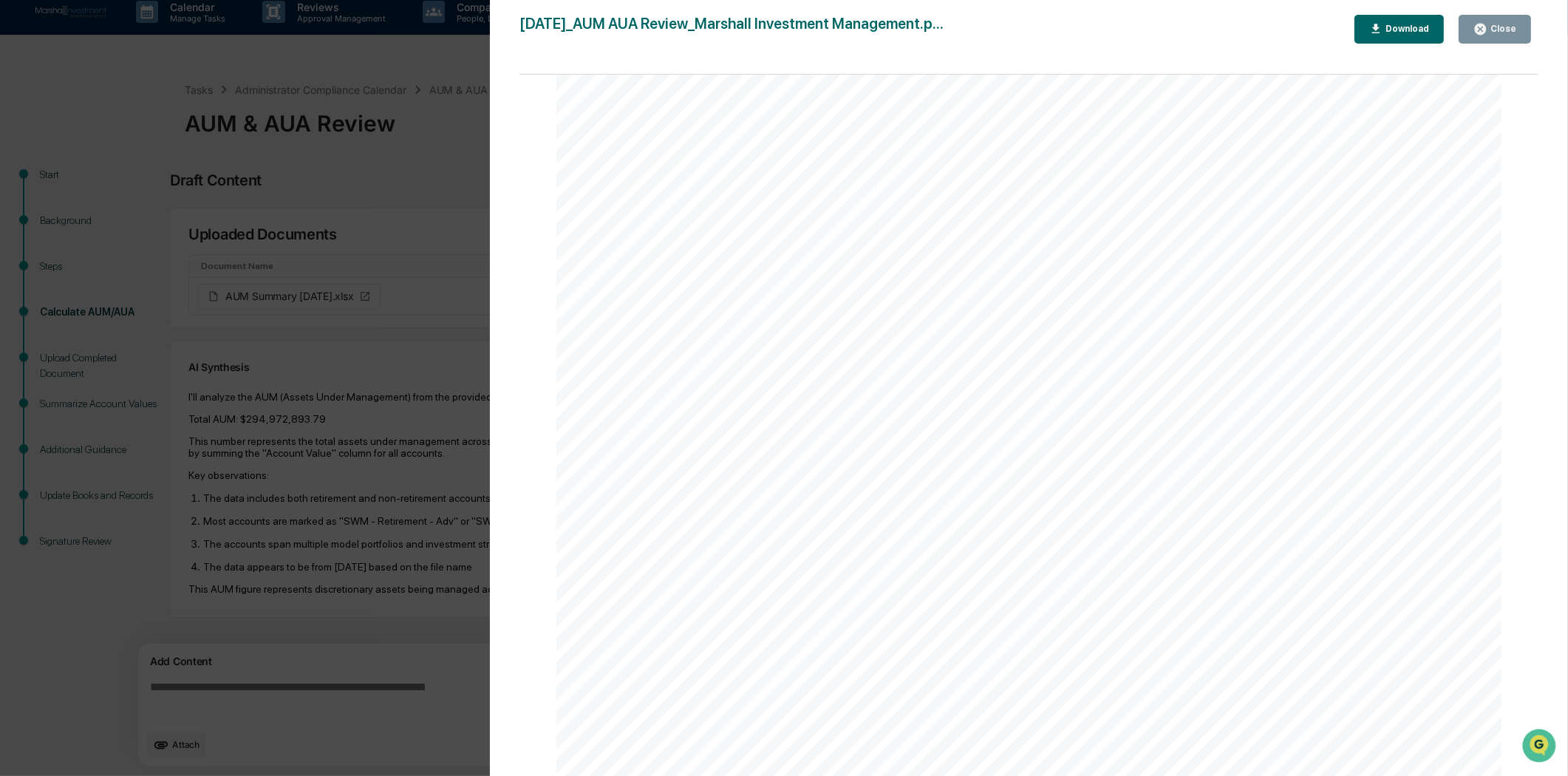
scroll to position [2055, 0]
click at [1493, 27] on div "Close" at bounding box center [1502, 28] width 29 height 10
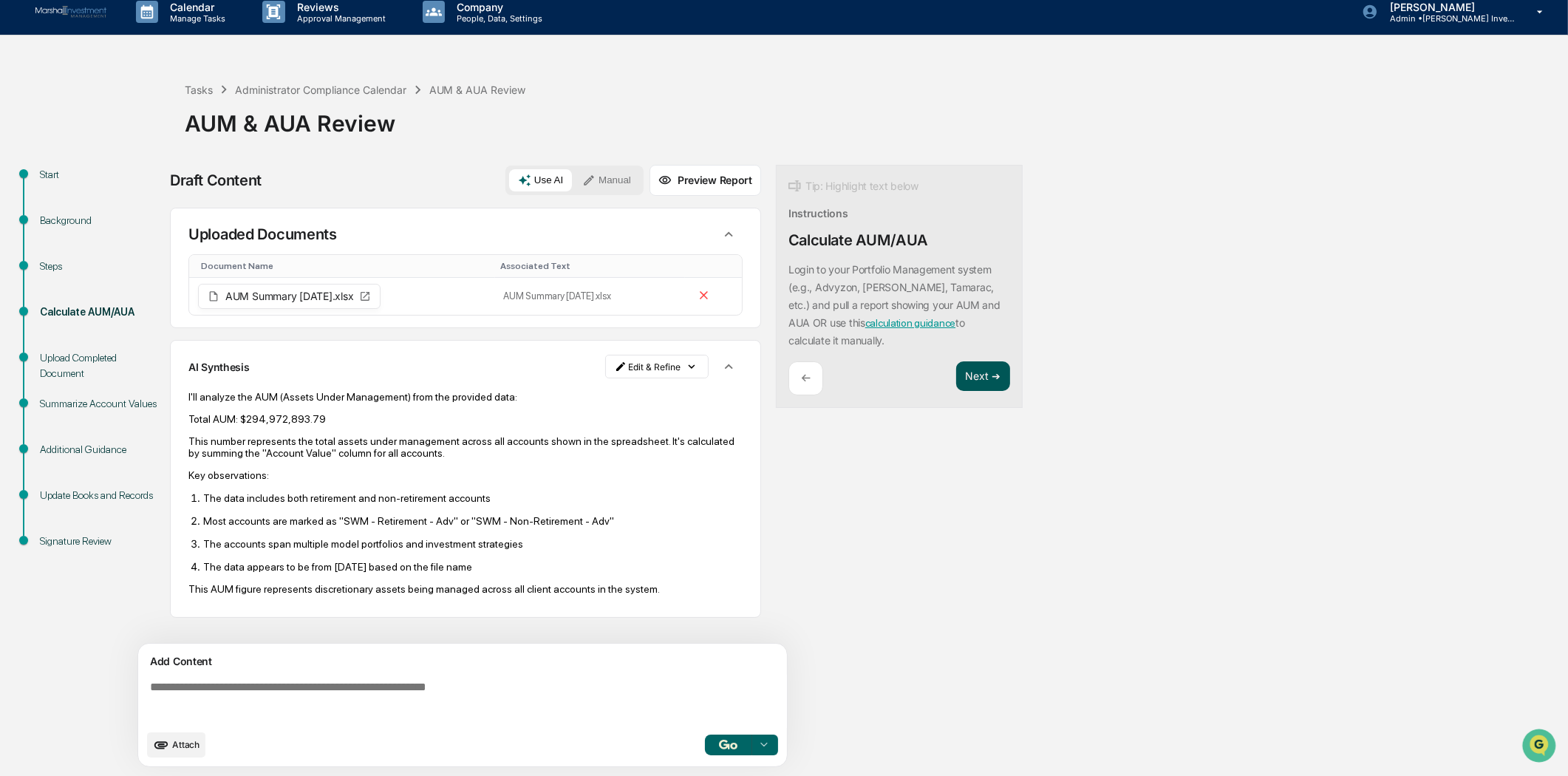
click at [964, 373] on button "Next ➔" at bounding box center [983, 376] width 54 height 31
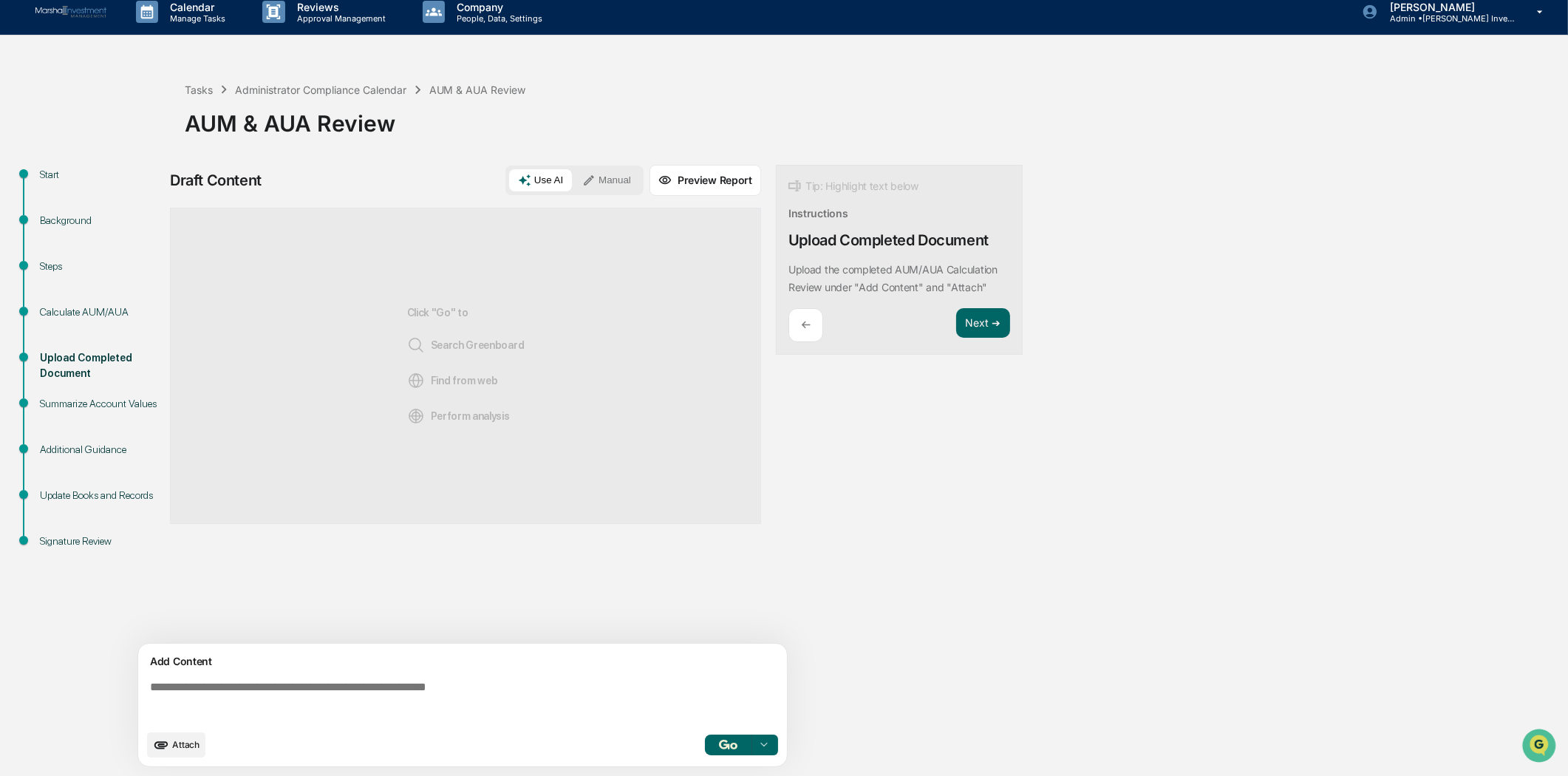
click at [757, 740] on div at bounding box center [763, 744] width 23 height 23
click at [186, 738] on button "Attach" at bounding box center [176, 744] width 59 height 25
click at [759, 739] on icon at bounding box center [764, 744] width 12 height 12
click at [658, 658] on span "Search Greenboard" at bounding box center [635, 667] width 99 height 23
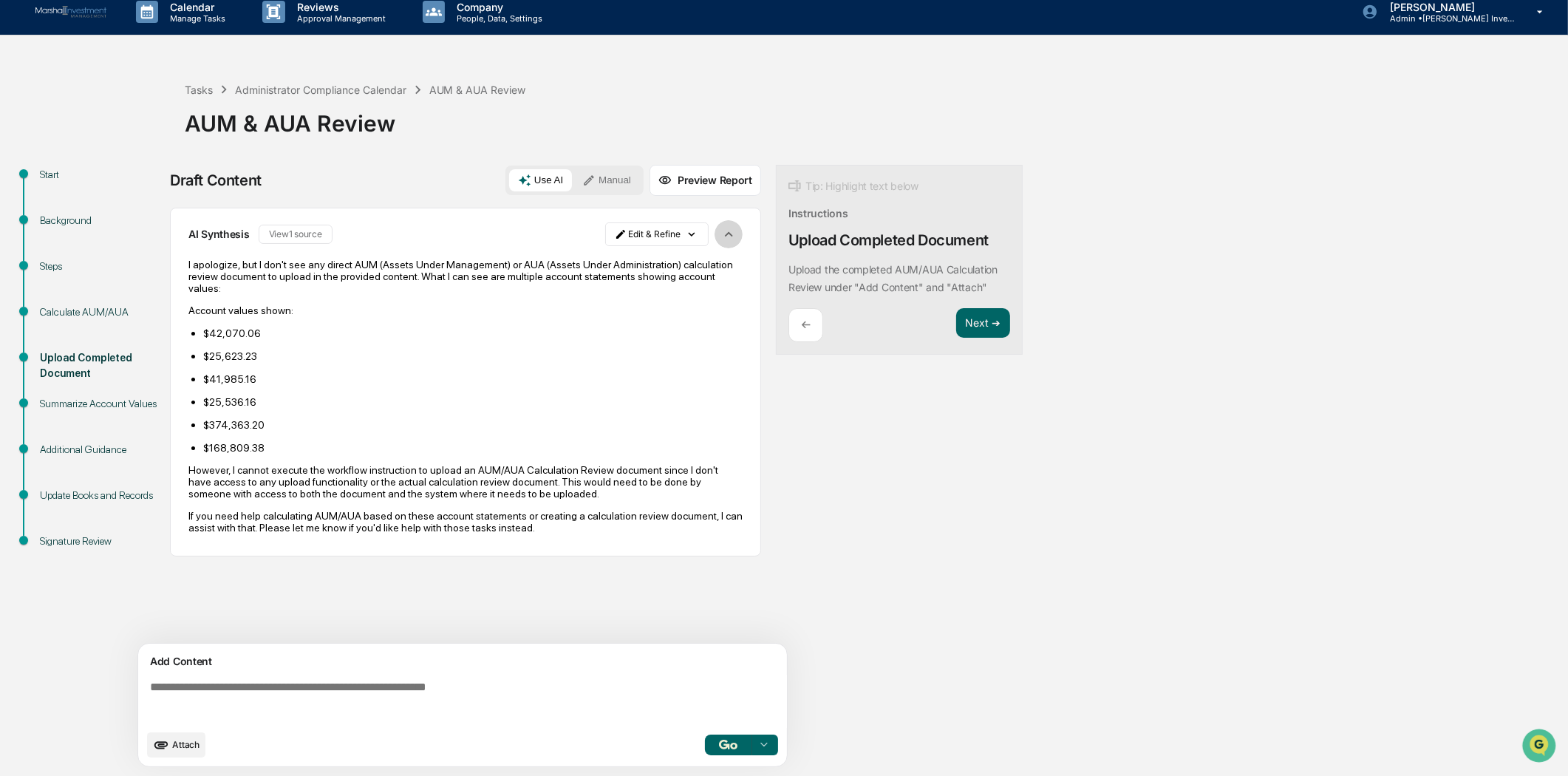
click at [725, 239] on icon "button" at bounding box center [728, 234] width 16 height 16
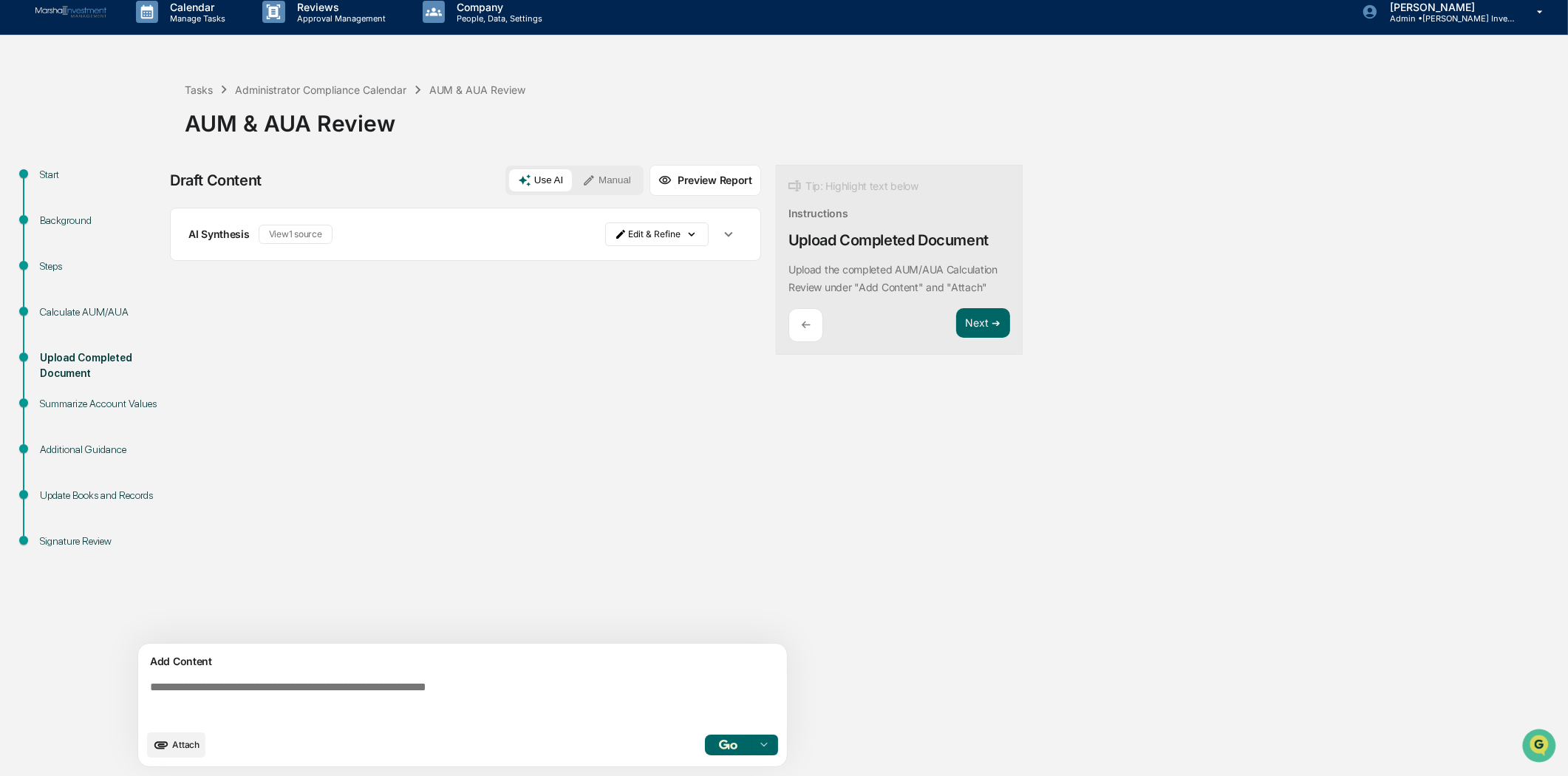
click at [812, 320] on div "←" at bounding box center [805, 325] width 34 height 34
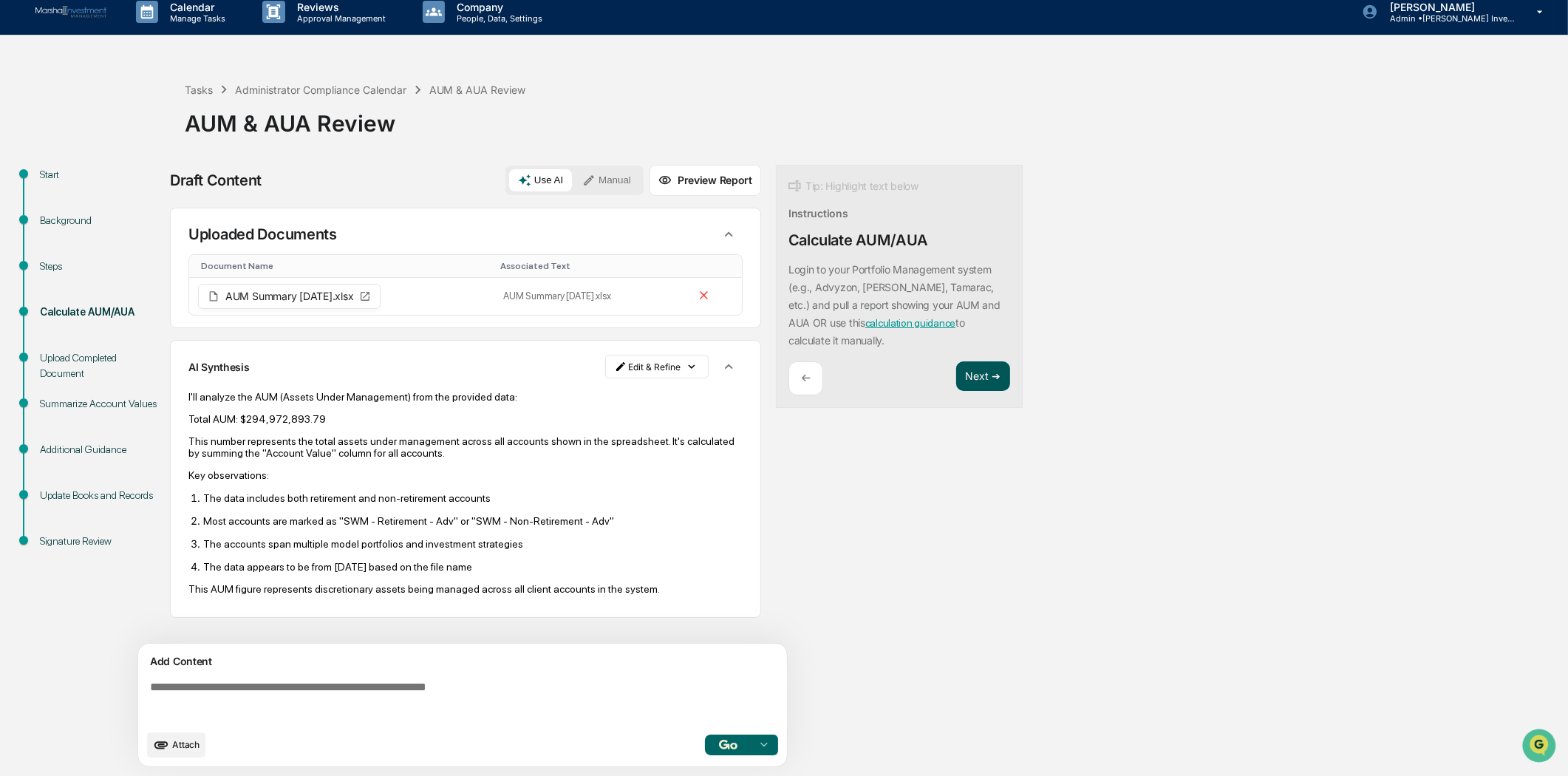
click at [966, 378] on button "Next ➔" at bounding box center [983, 376] width 54 height 31
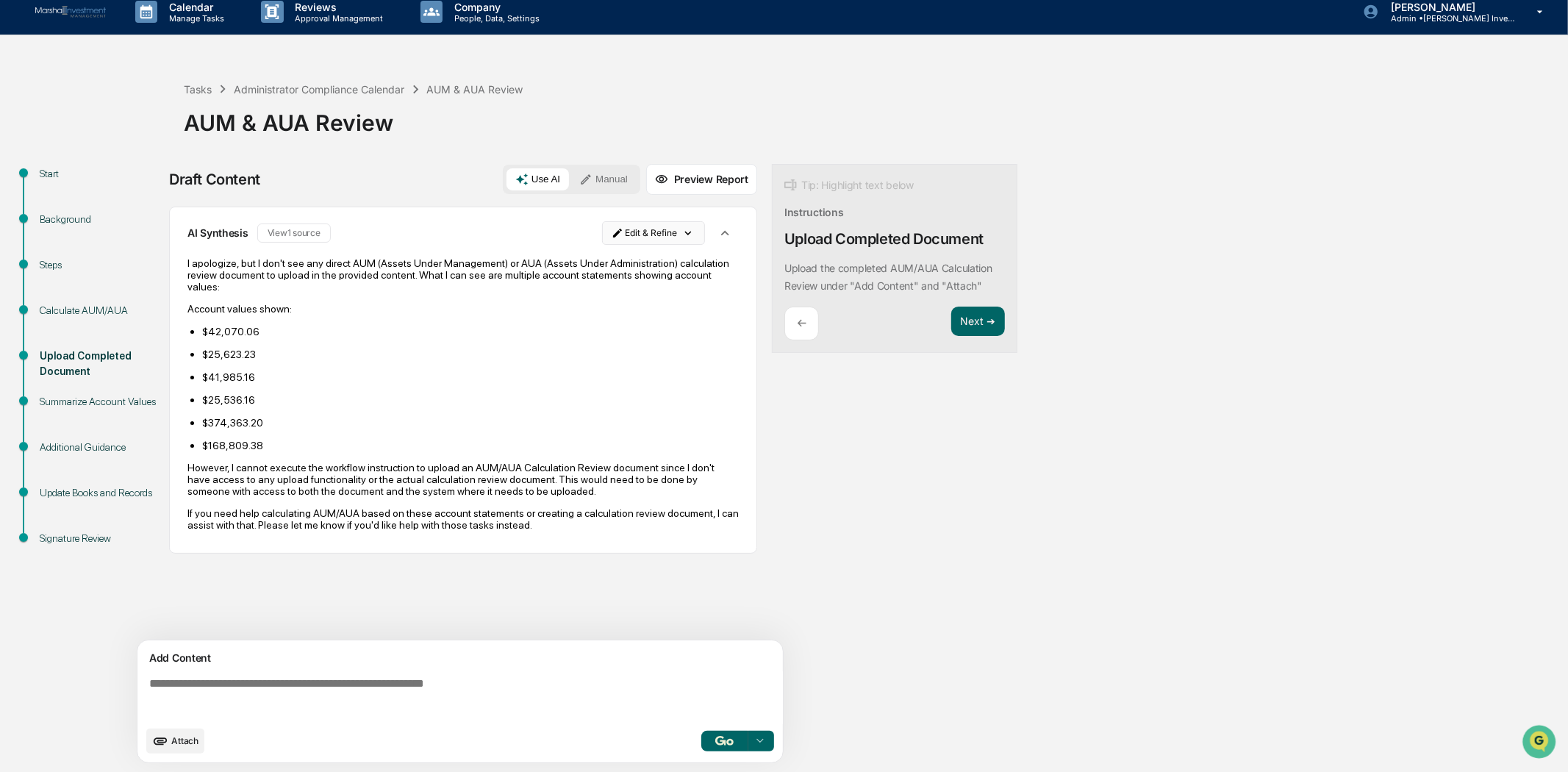
click at [688, 230] on html "Calendar Manage Tasks Reviews Approval Management Company People, Data, Setting…" at bounding box center [784, 374] width 1568 height 772
click at [691, 285] on div "Delete Result" at bounding box center [654, 286] width 108 height 23
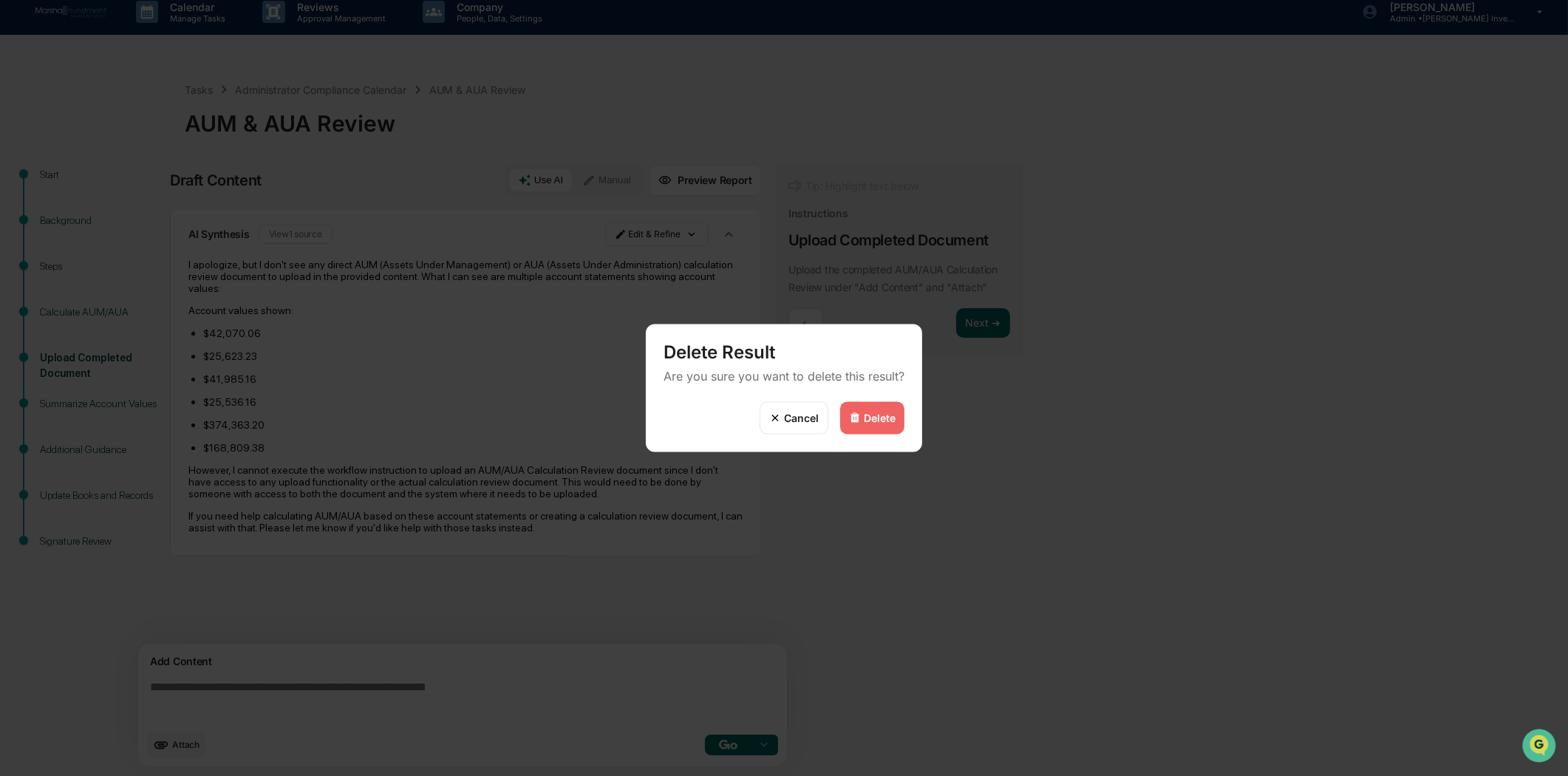
click at [866, 404] on div "Delete" at bounding box center [872, 417] width 64 height 33
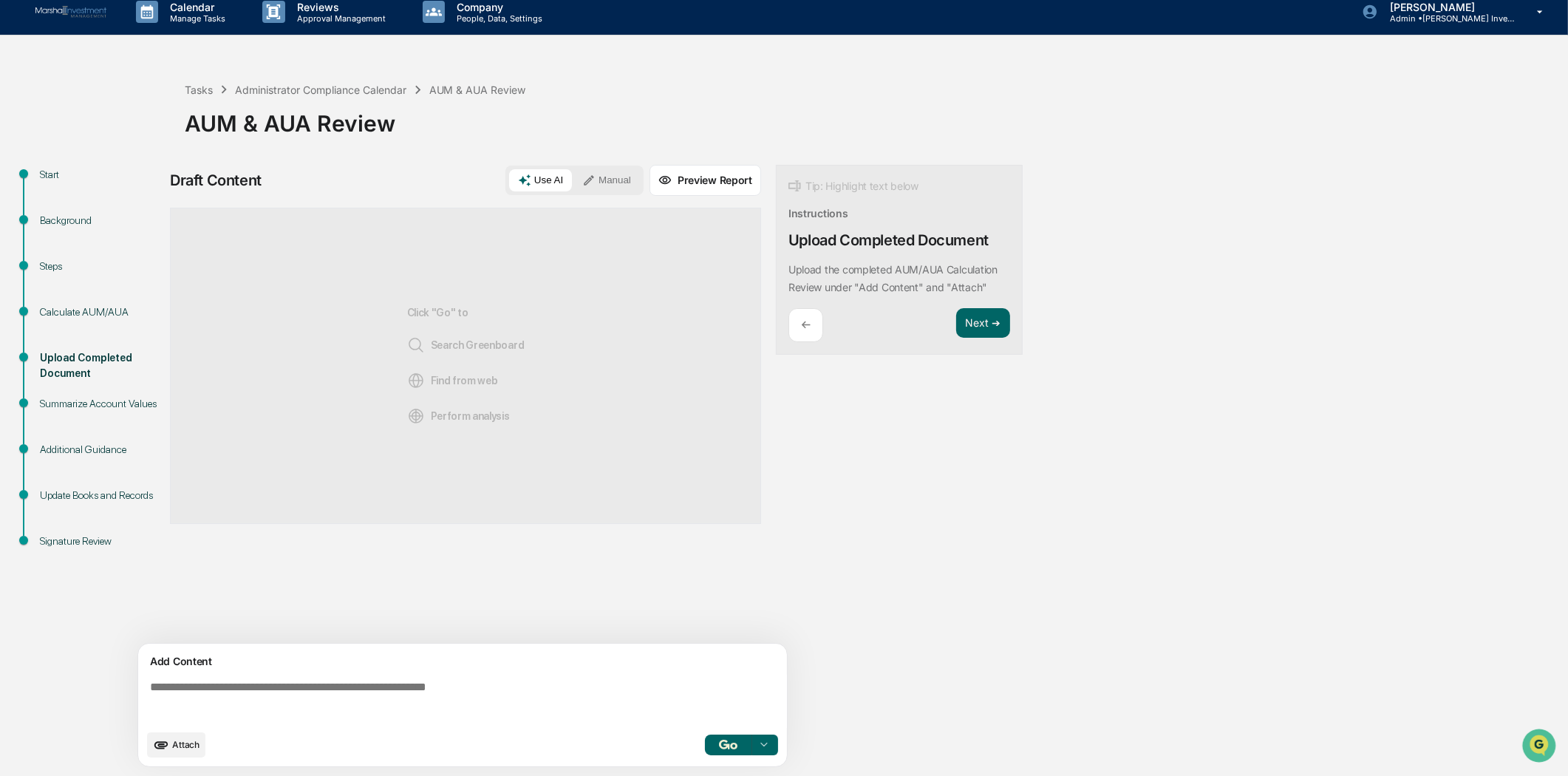
click at [758, 746] on icon at bounding box center [764, 744] width 12 height 12
click at [838, 728] on div "Draft Content Use AI Manual Preview Report Sources Click "Go" to Search Greenbo…" at bounding box center [583, 470] width 827 height 611
click at [726, 748] on img "button" at bounding box center [728, 744] width 18 height 9
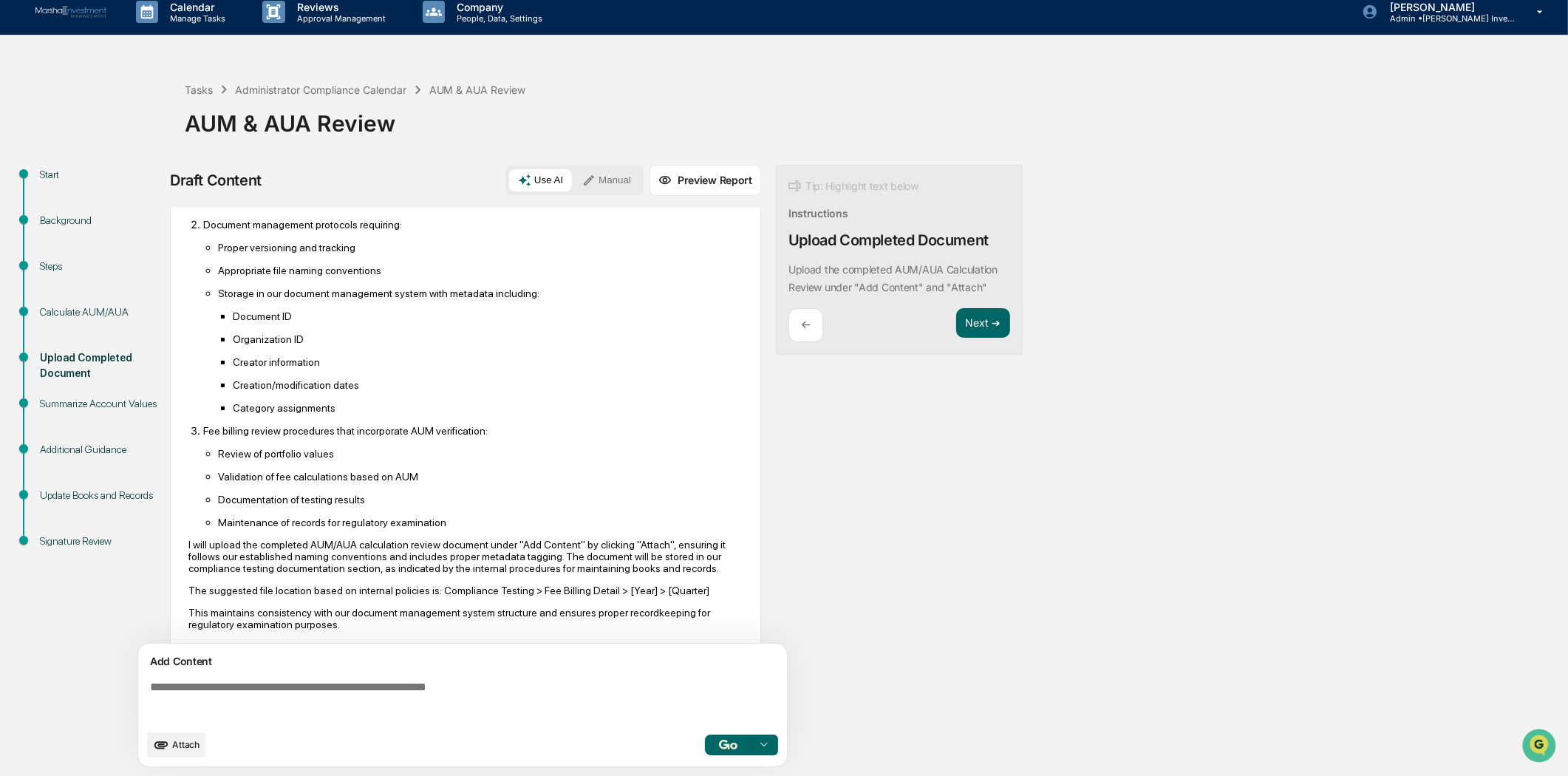
scroll to position [210, 0]
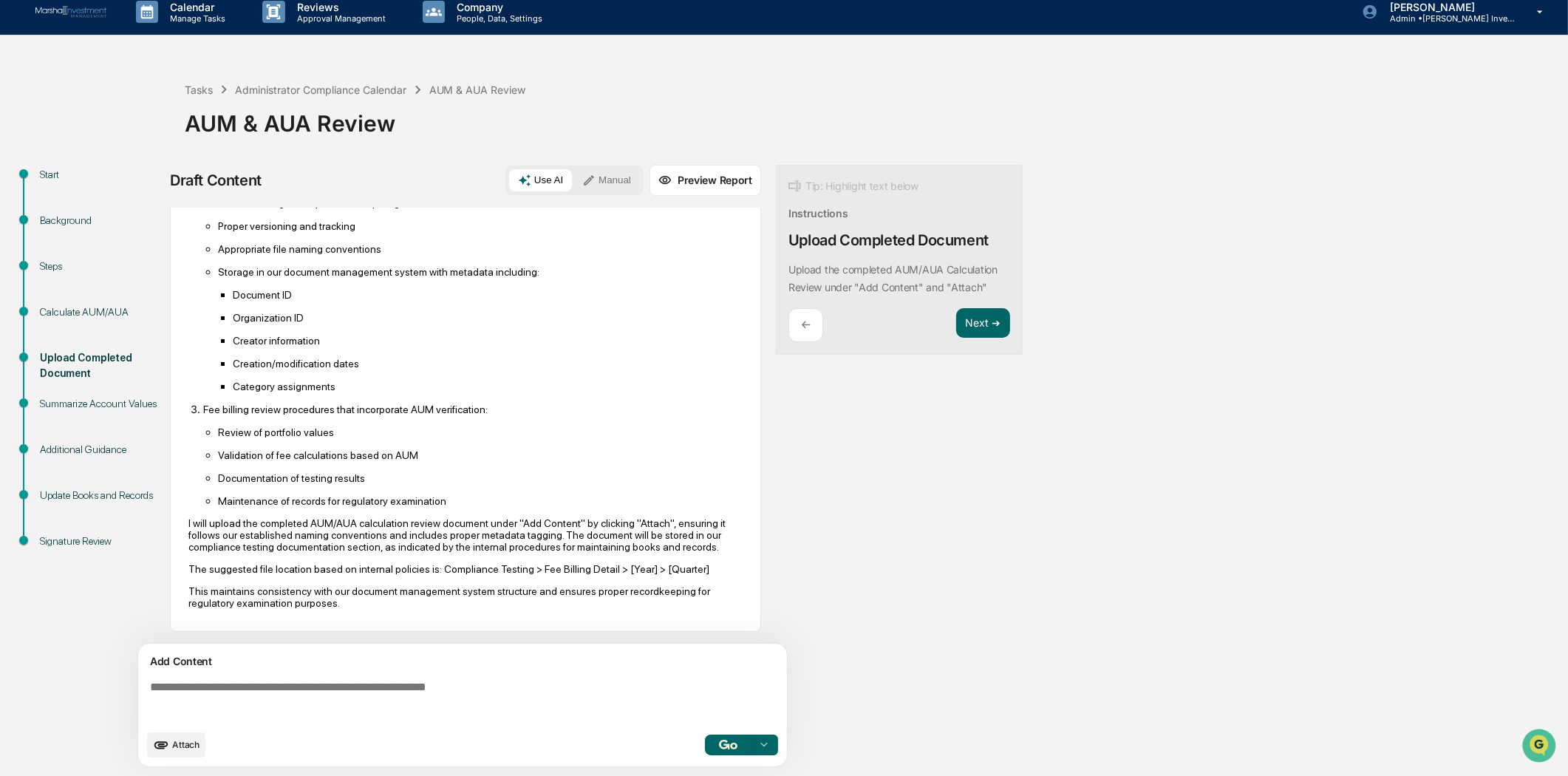
click at [184, 737] on button "Attach" at bounding box center [176, 744] width 59 height 25
click at [983, 308] on button "Next ➔" at bounding box center [983, 323] width 54 height 31
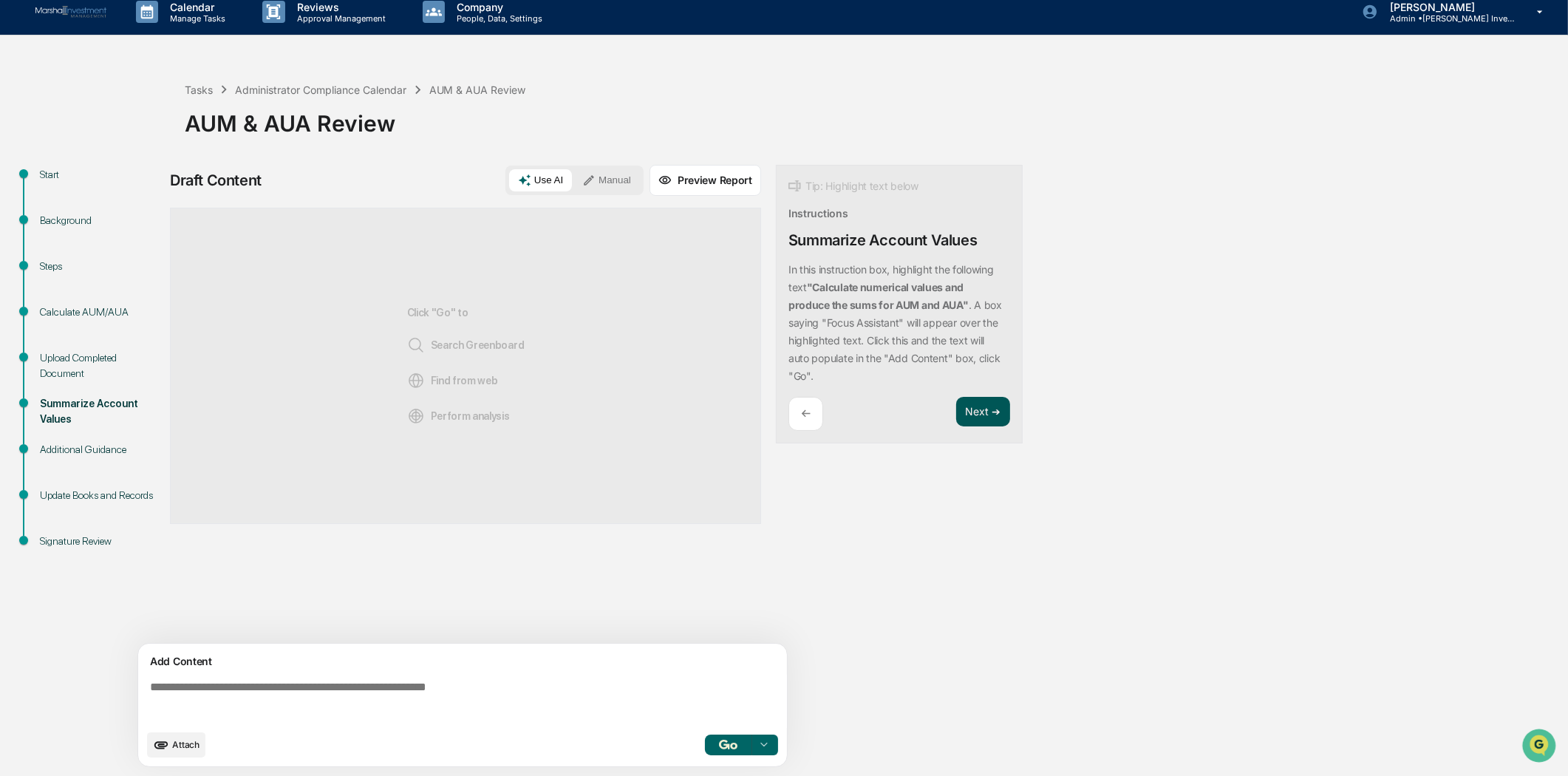
click at [975, 410] on button "Next ➔" at bounding box center [983, 412] width 54 height 31
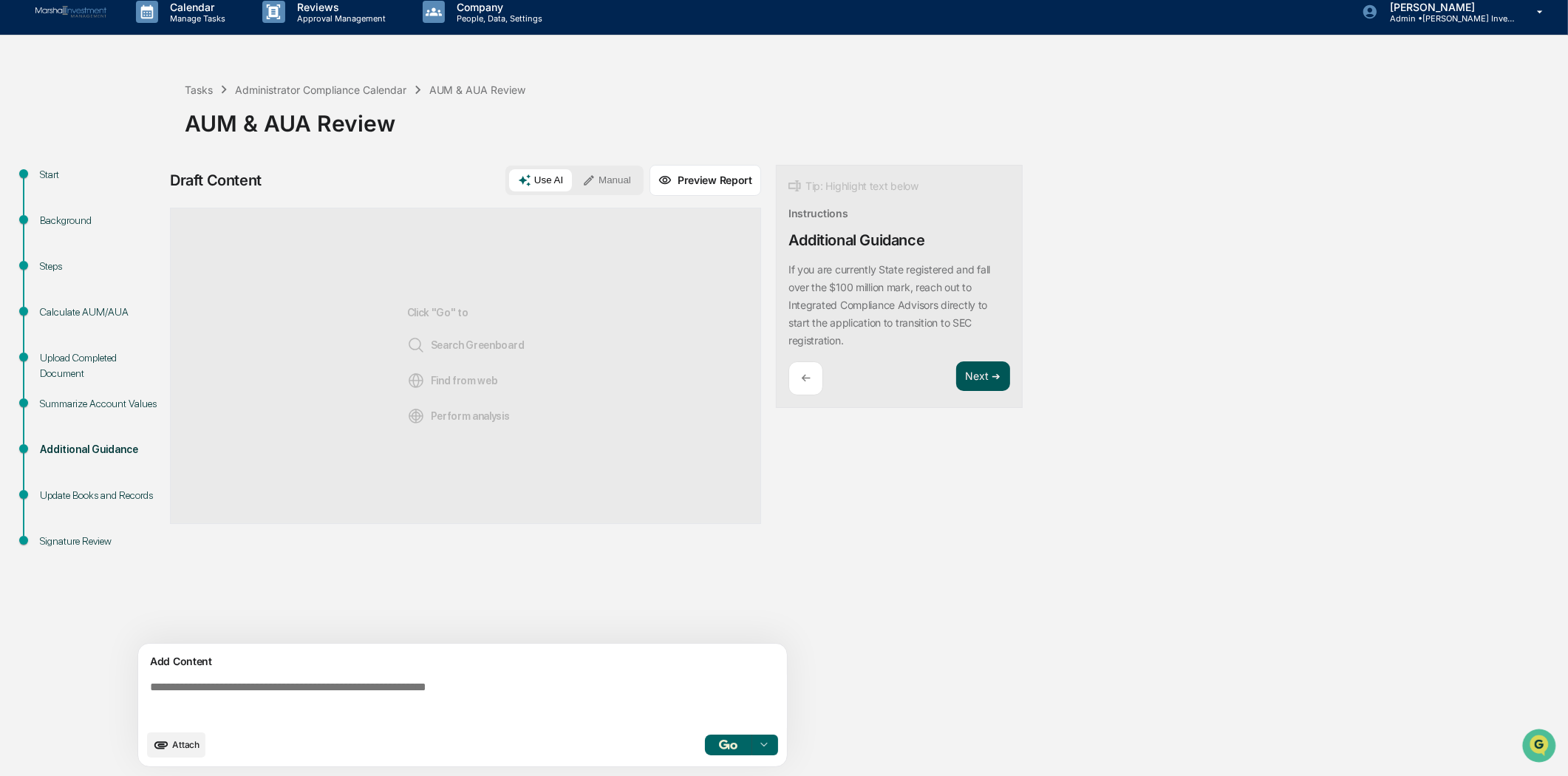
click at [973, 376] on button "Next ➔" at bounding box center [983, 376] width 54 height 31
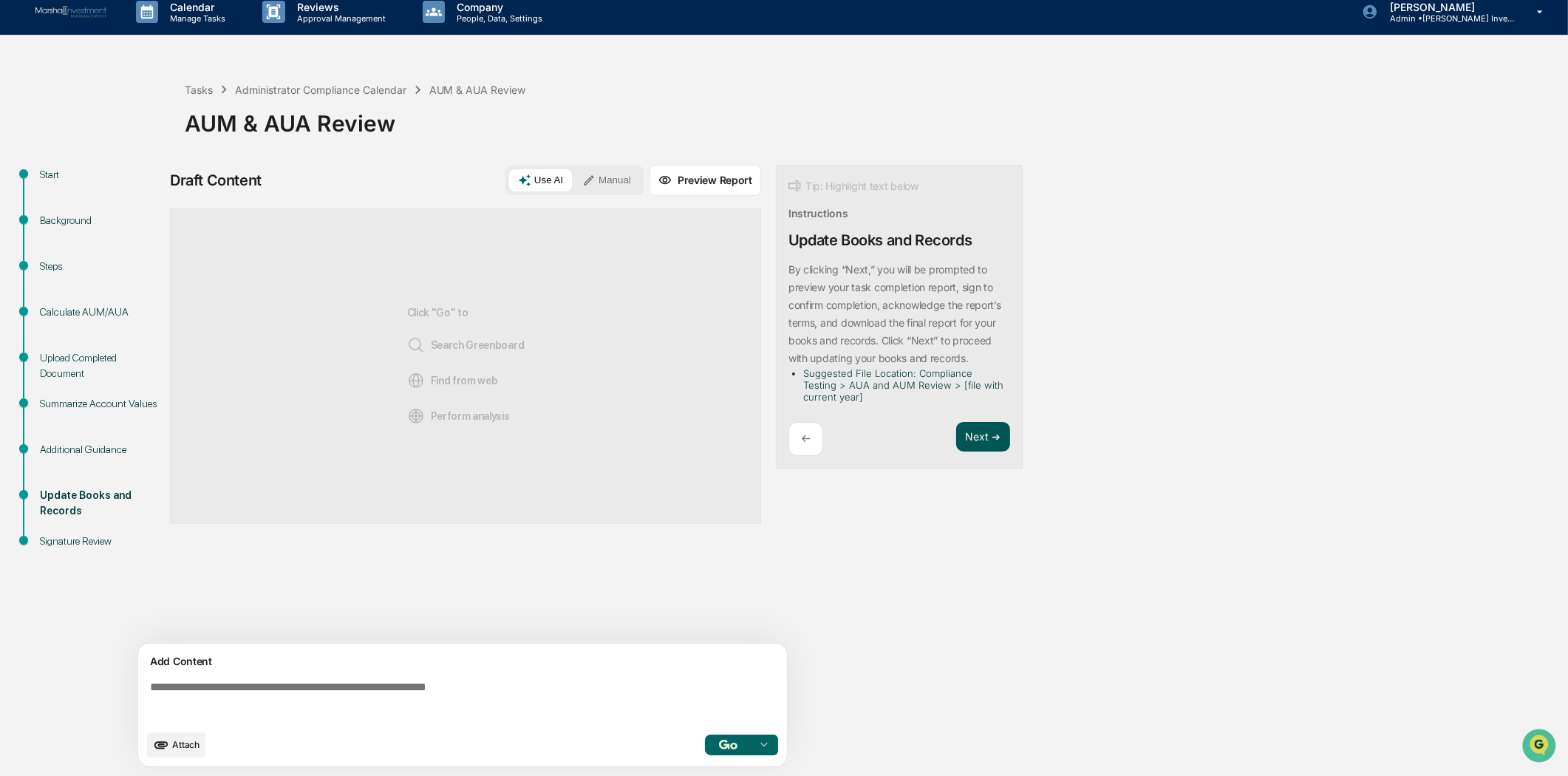
click at [966, 427] on button "Next ➔" at bounding box center [983, 437] width 54 height 31
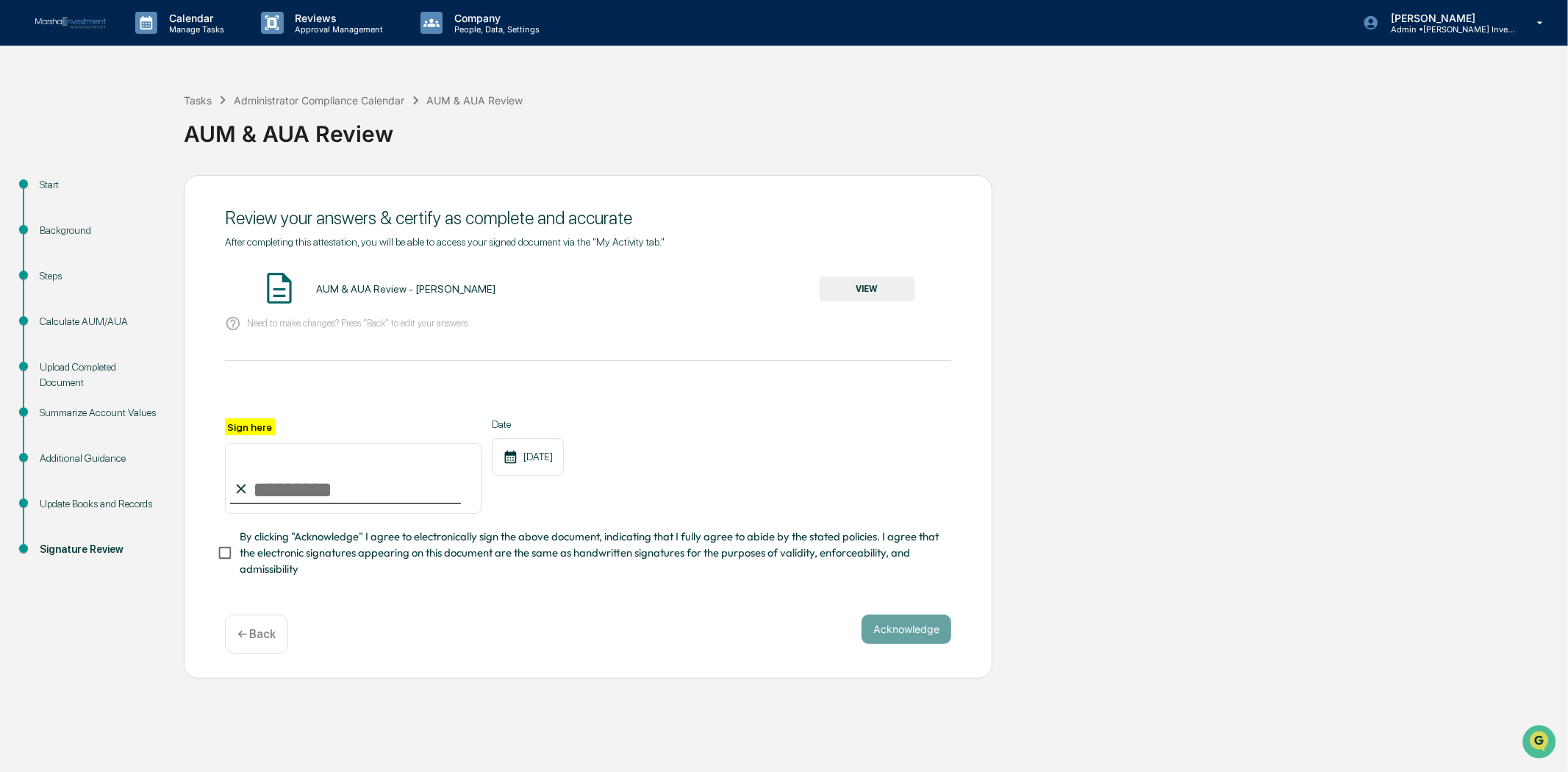
click at [858, 288] on button "VIEW" at bounding box center [866, 288] width 95 height 25
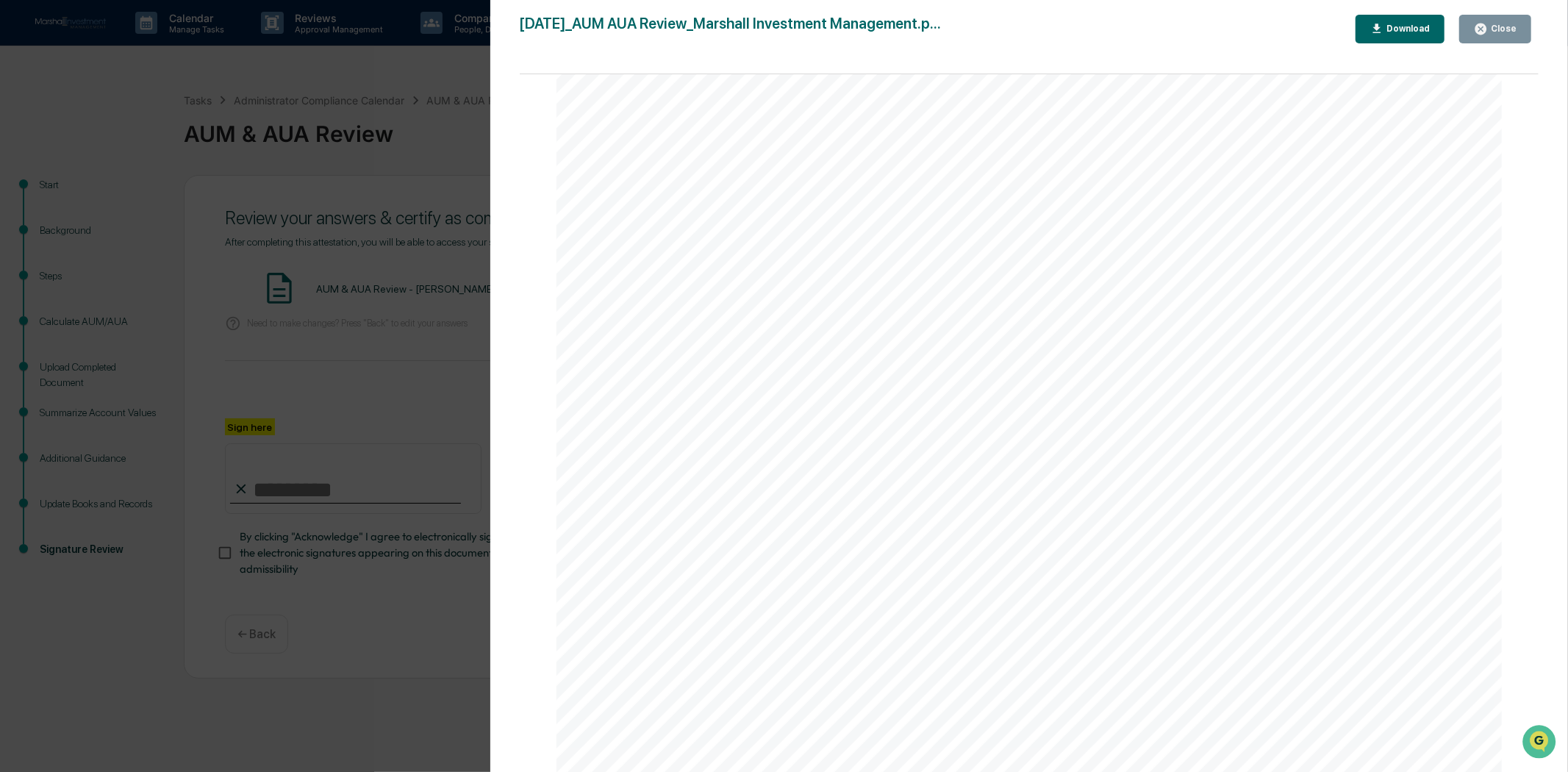
scroll to position [3445, 0]
click at [1500, 31] on div "Close" at bounding box center [1501, 28] width 29 height 10
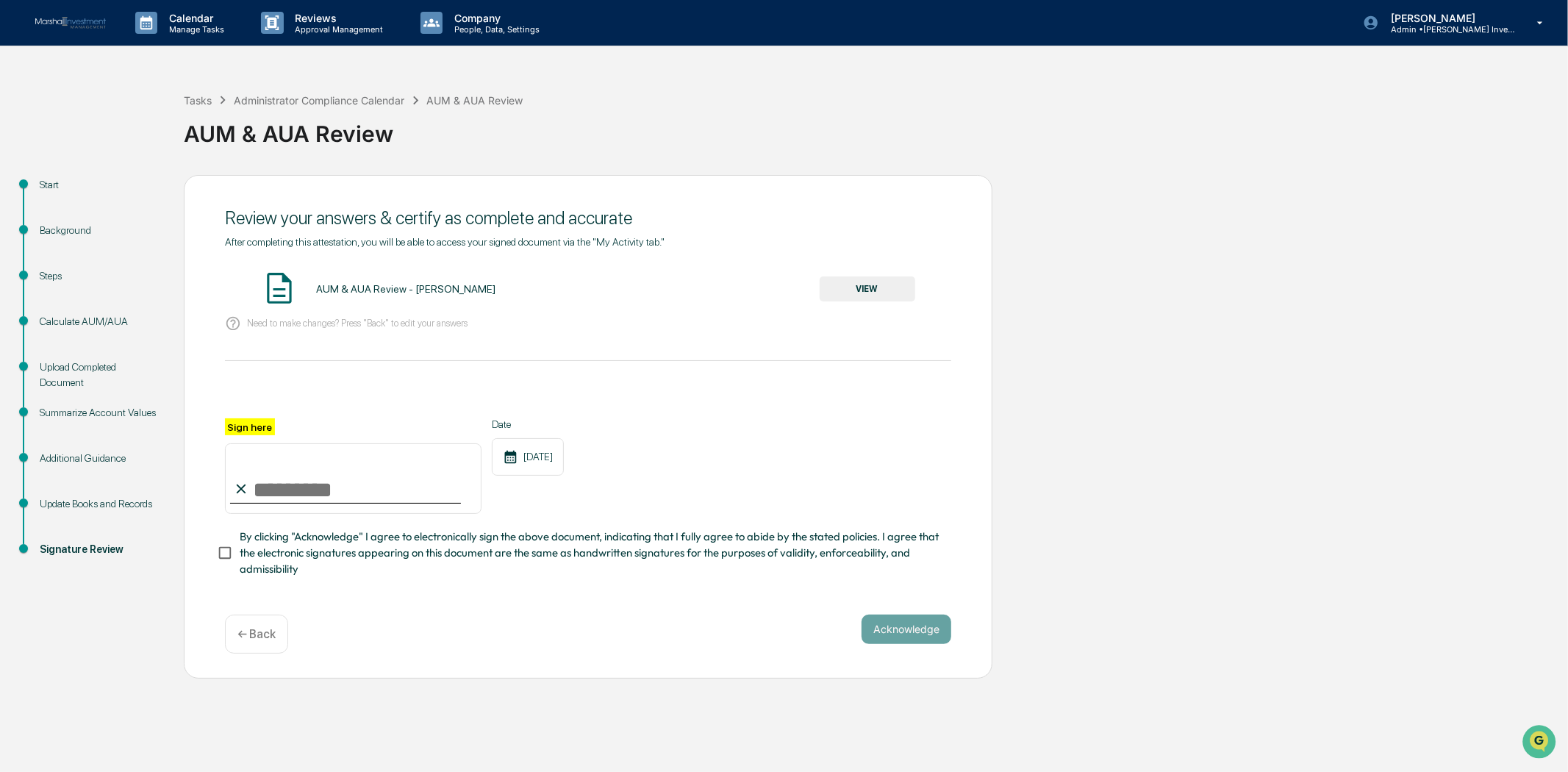
click at [381, 496] on input "Sign here" at bounding box center [353, 478] width 257 height 70
type input "**********"
click at [691, 454] on div "**********" at bounding box center [588, 465] width 727 height 95
click at [878, 635] on button "Acknowledge" at bounding box center [906, 629] width 90 height 30
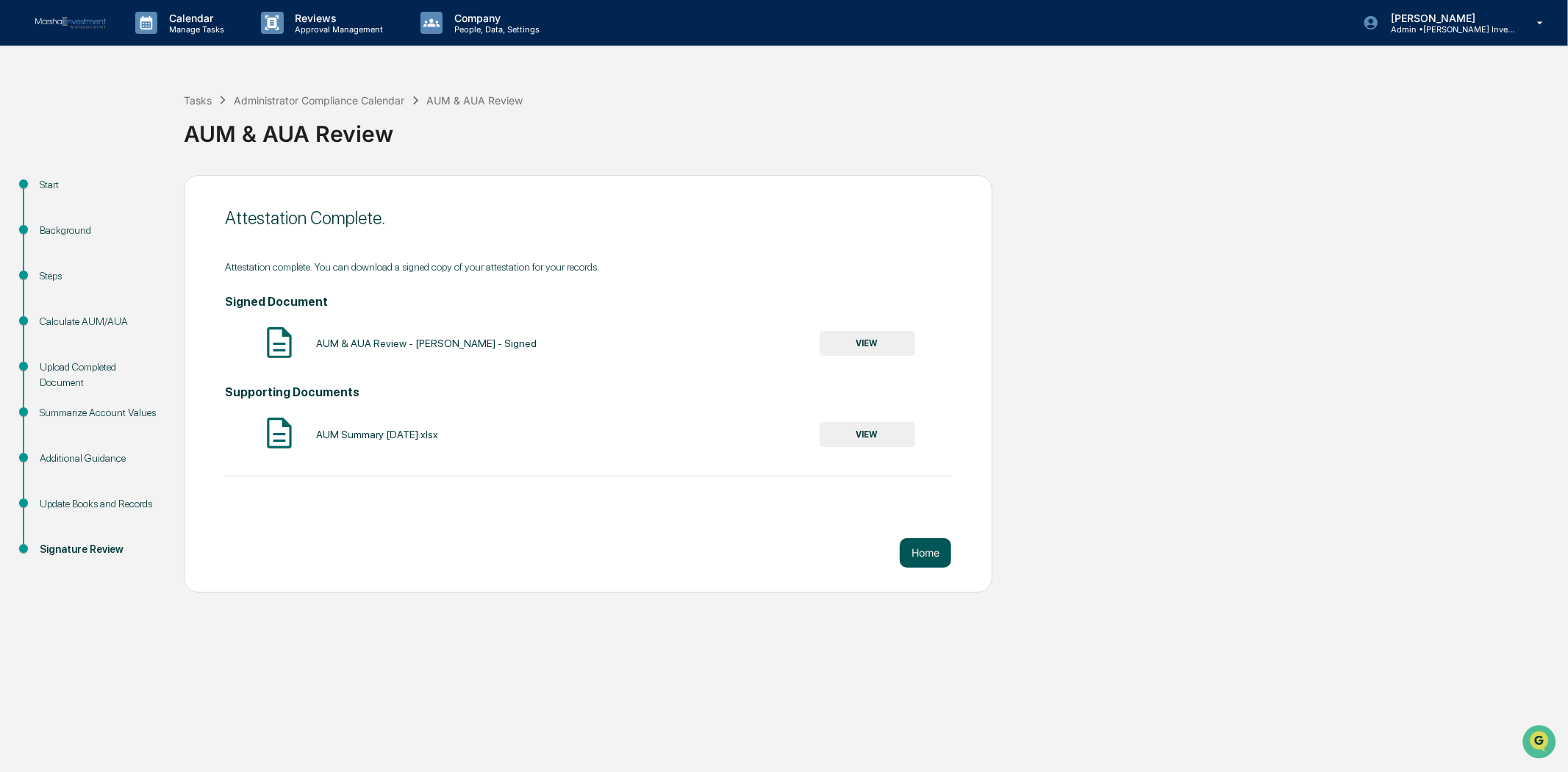
click at [917, 549] on button "Home" at bounding box center [926, 553] width 52 height 30
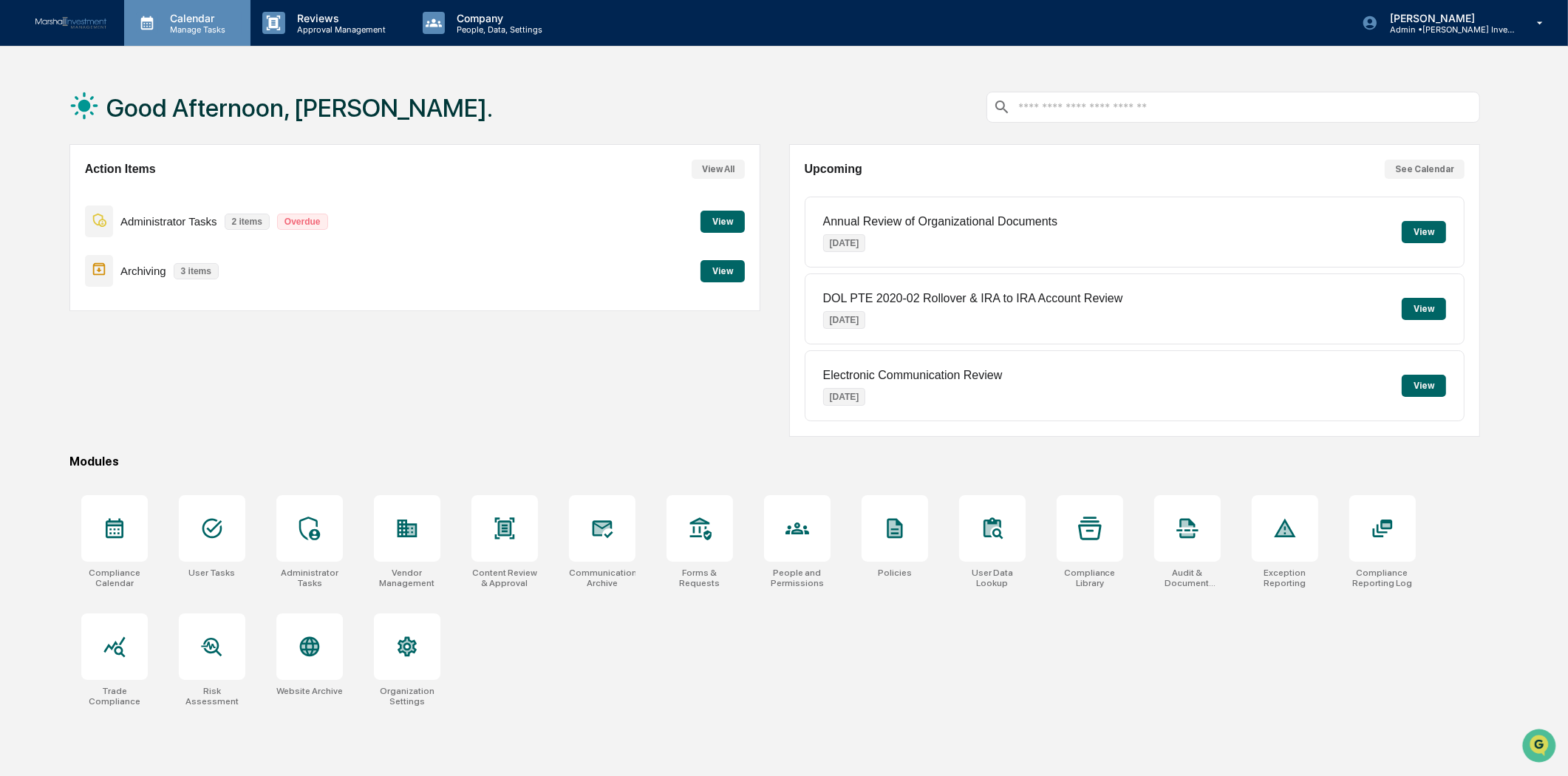
click at [197, 34] on p "Manage Tasks" at bounding box center [196, 29] width 75 height 10
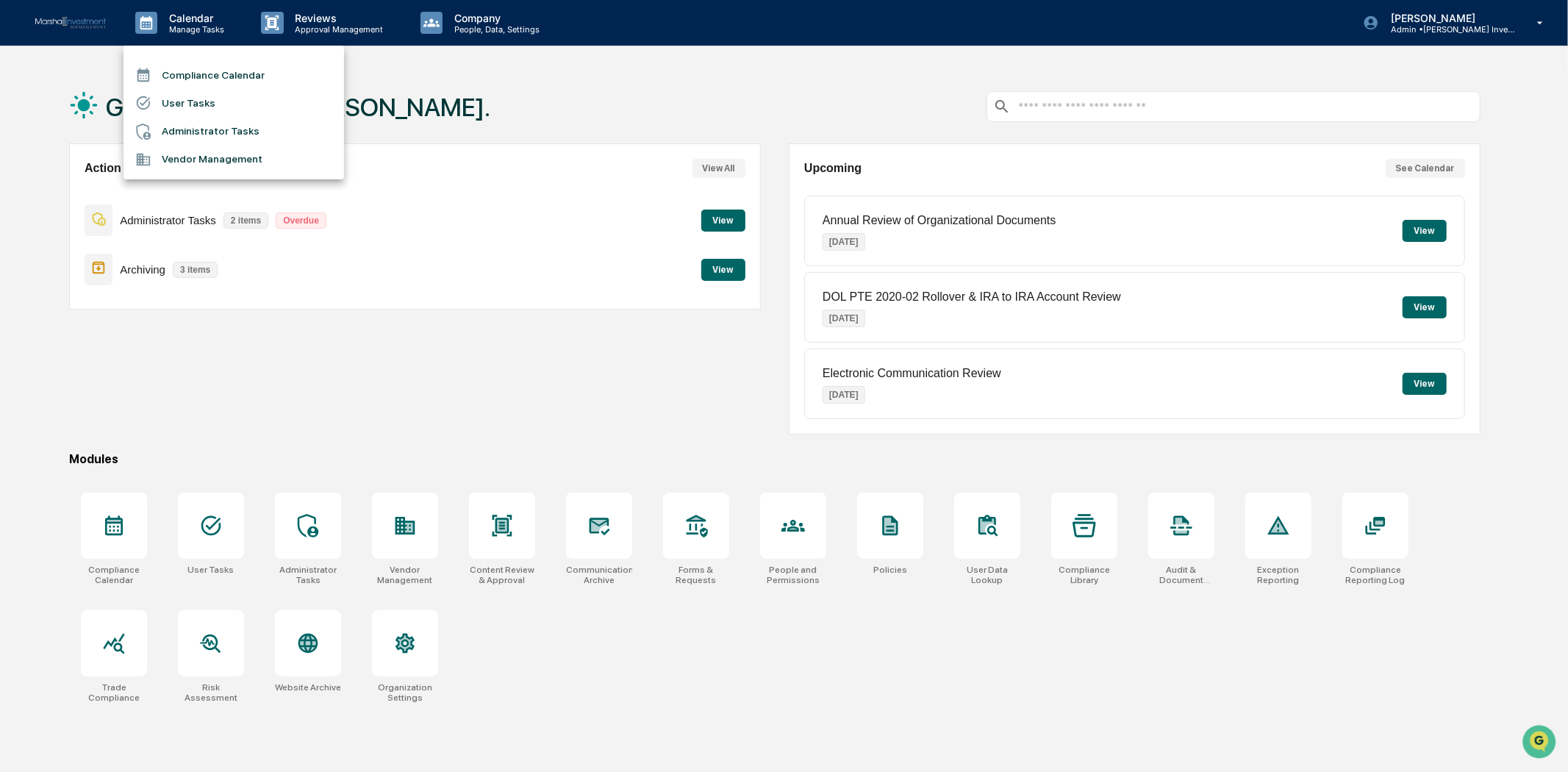
click at [200, 69] on li "Compliance Calendar" at bounding box center [234, 75] width 221 height 28
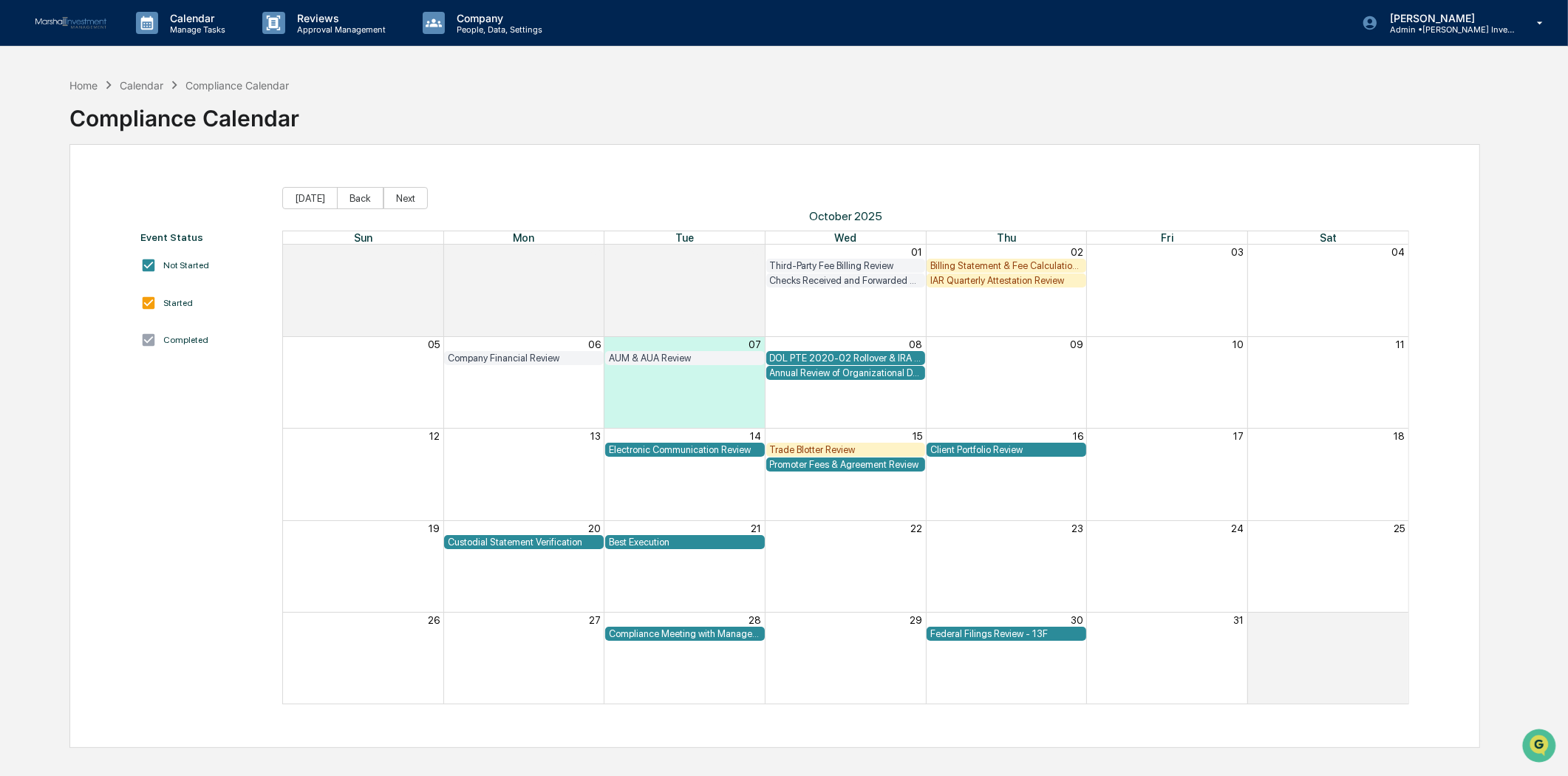
click at [785, 355] on div "DOL PTE 2020-02 Rollover & IRA to IRA Account Review" at bounding box center [845, 358] width 152 height 11
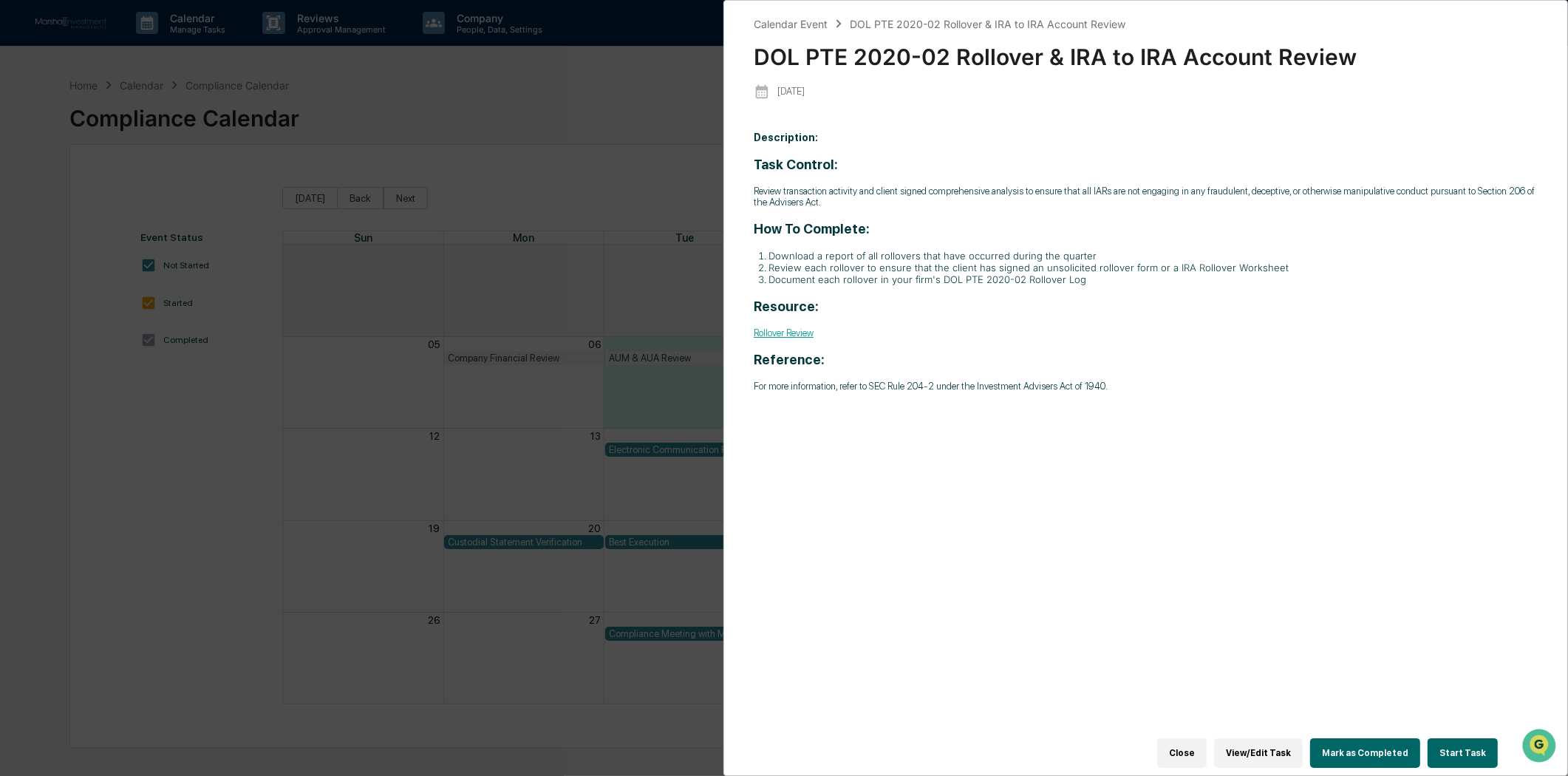
click at [601, 123] on div "Calendar Event DOL PTE 2020-02 Rollover & IRA to IRA Account Review DOL PTE 202…" at bounding box center [784, 388] width 1568 height 776
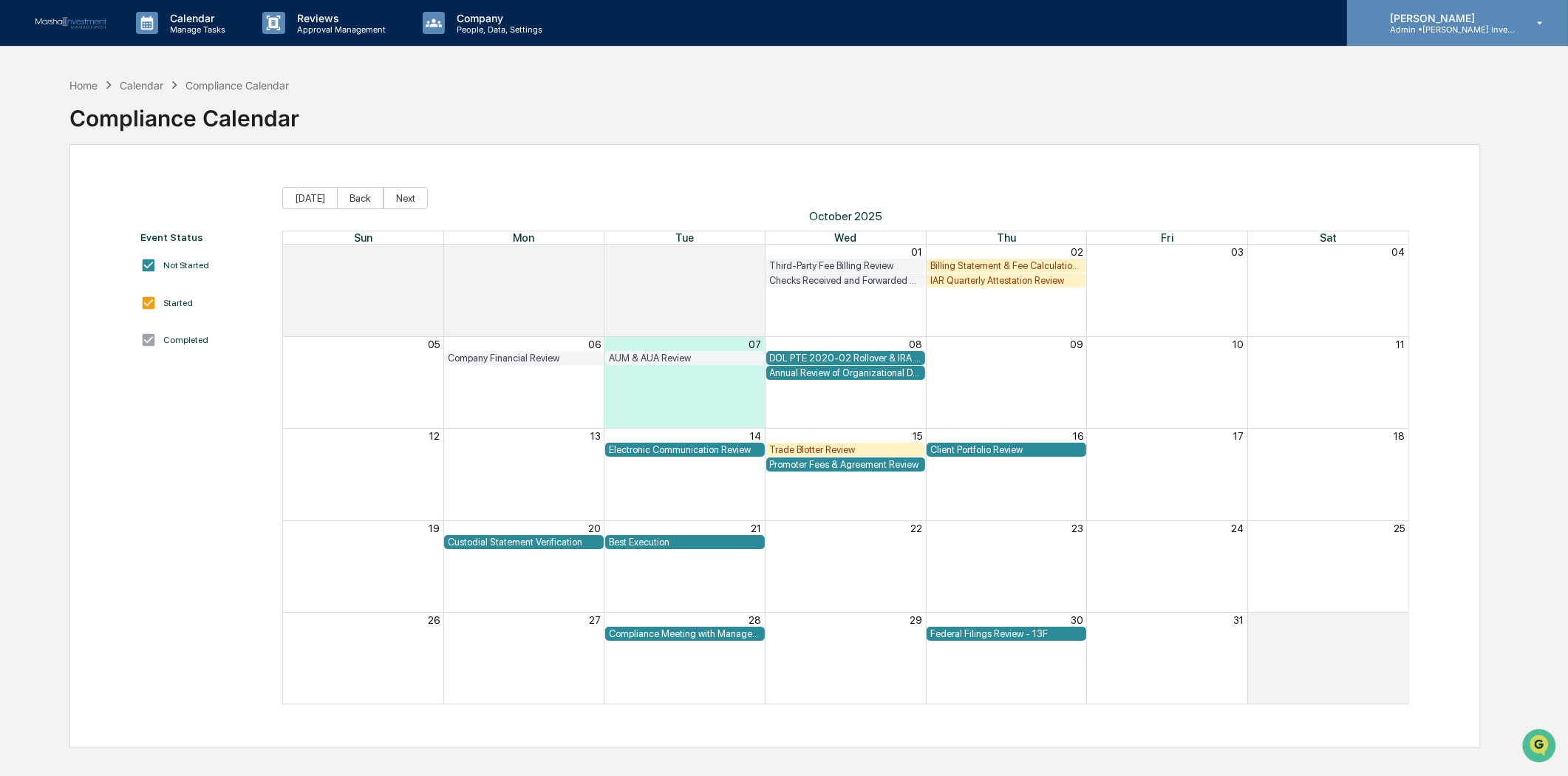
click at [1535, 26] on icon at bounding box center [1540, 22] width 26 height 14
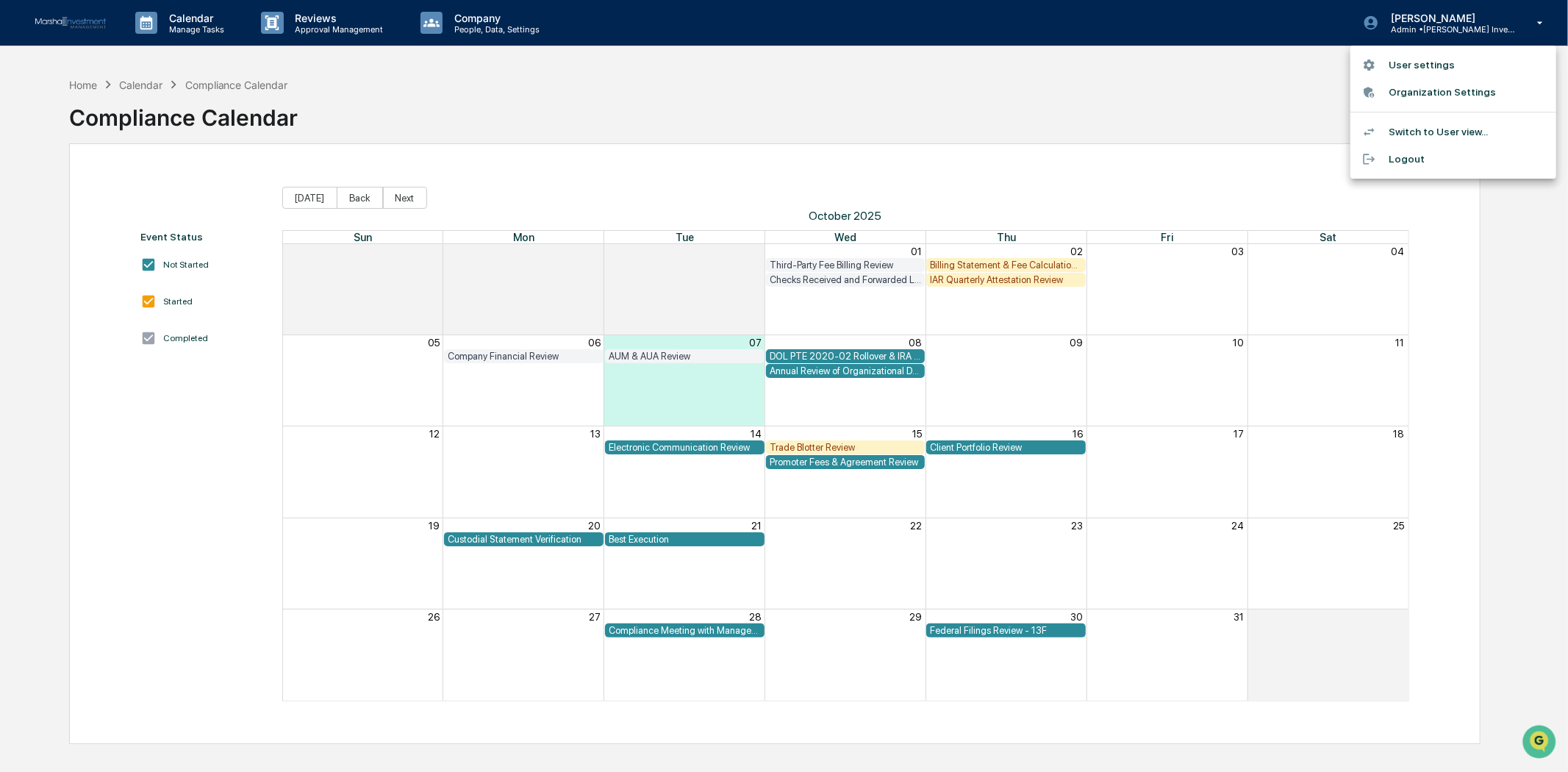
click at [1417, 159] on li "Logout" at bounding box center [1453, 158] width 206 height 27
